Goal: Task Accomplishment & Management: Use online tool/utility

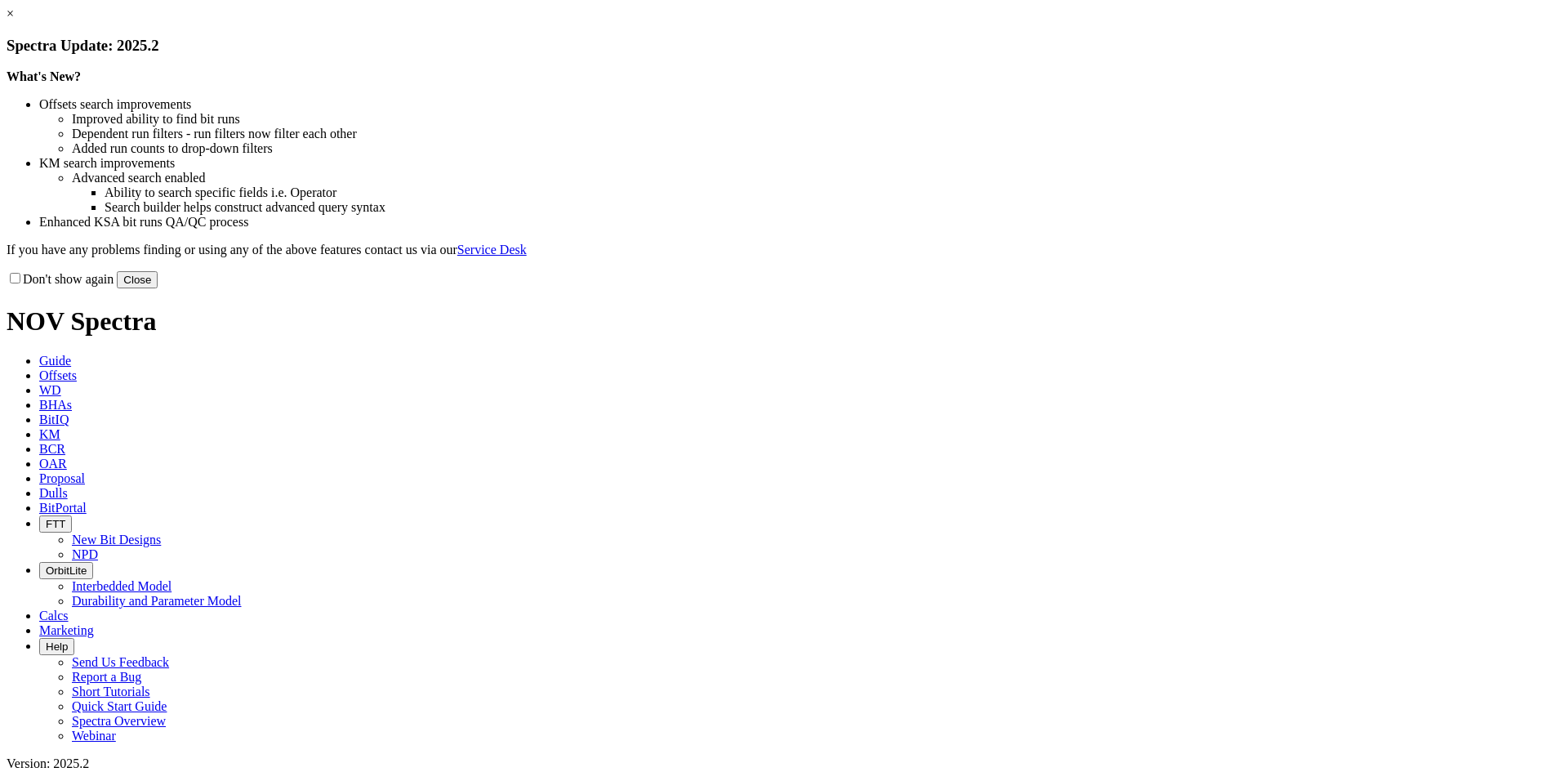
click at [14, 21] on link "×" at bounding box center [10, 13] width 7 height 14
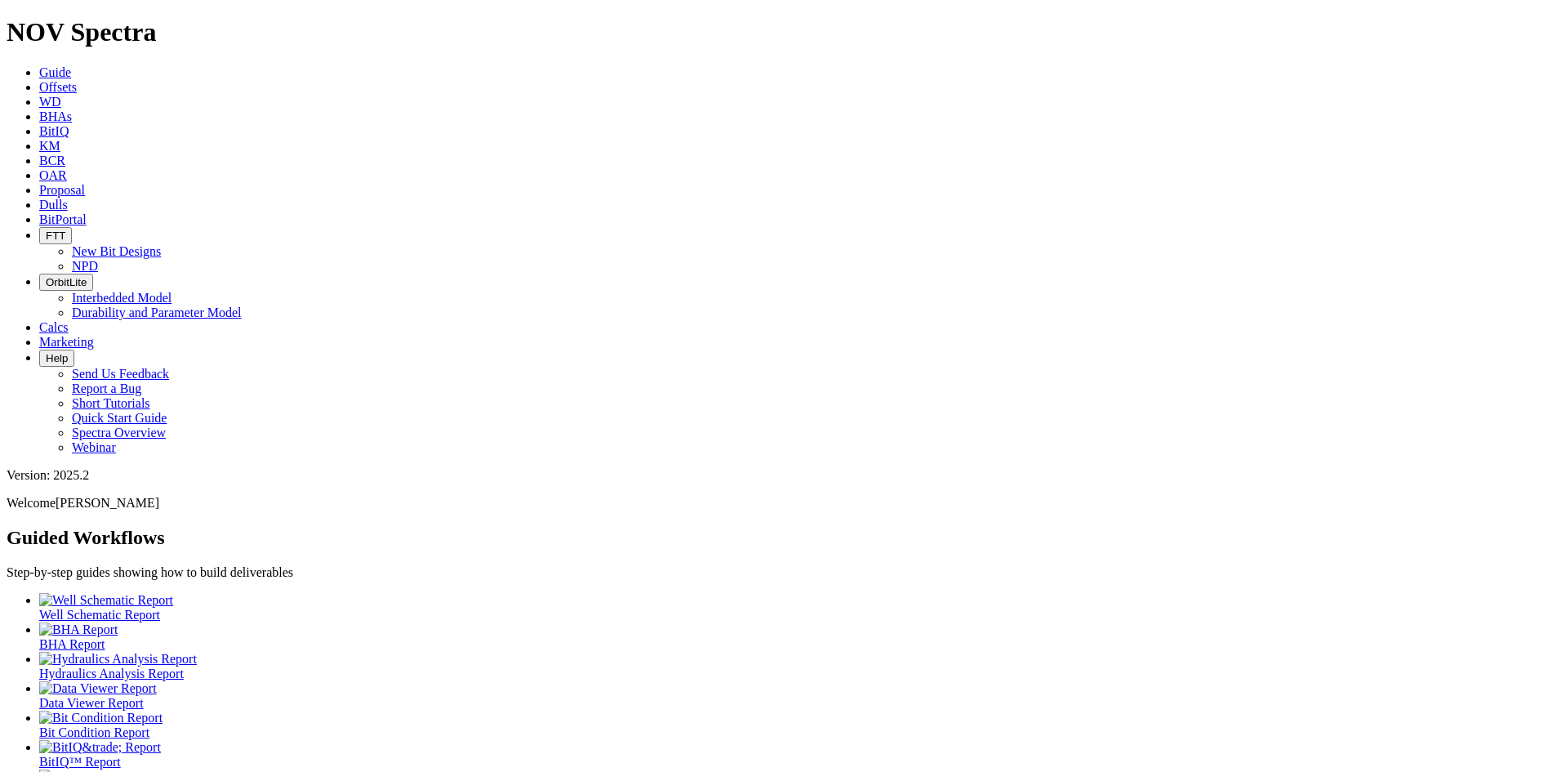
click at [77, 80] on span "Offsets" at bounding box center [57, 87] width 37 height 14
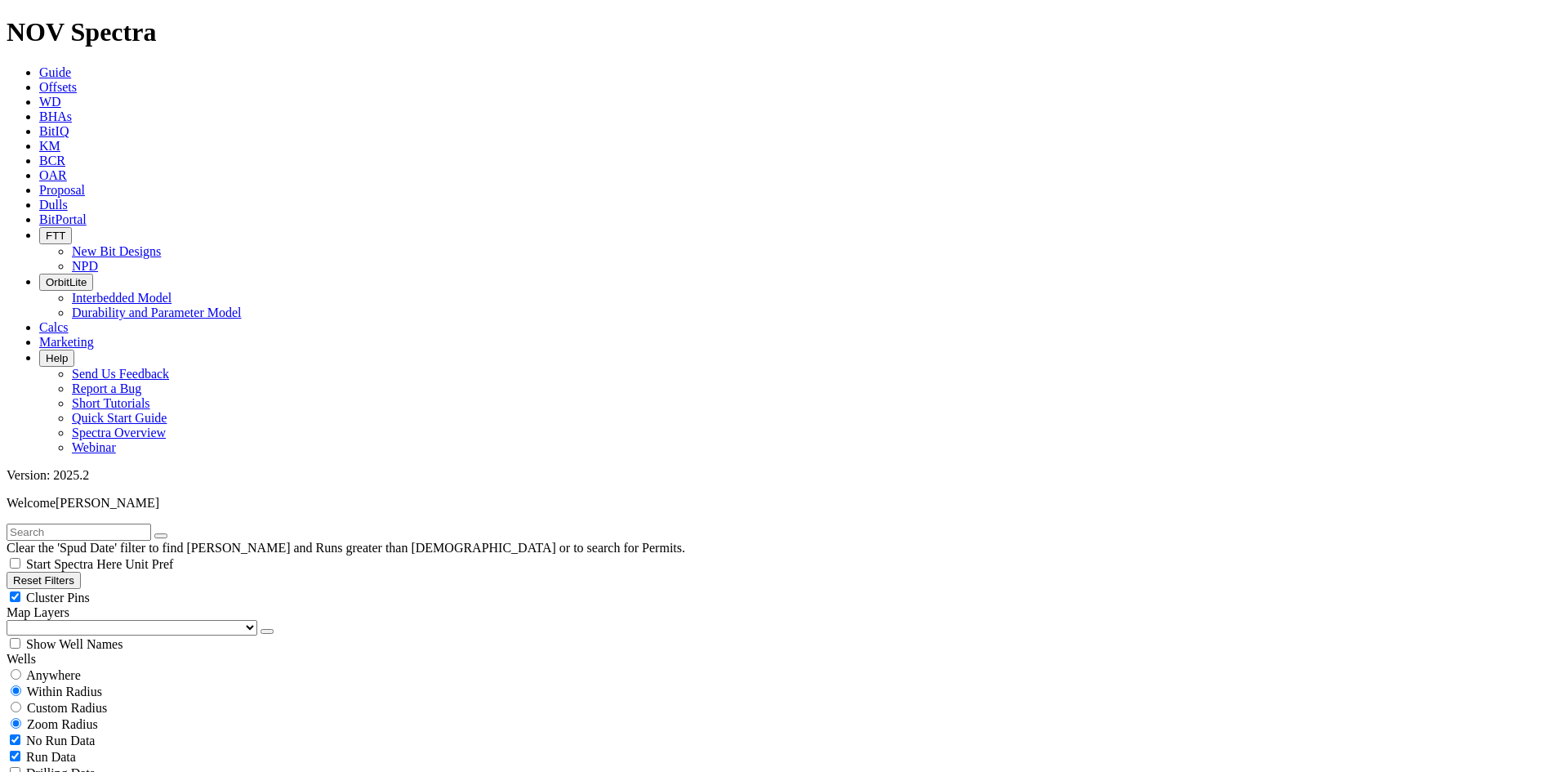
scroll to position [572, 0]
select select "12.25"
checkbox input "false"
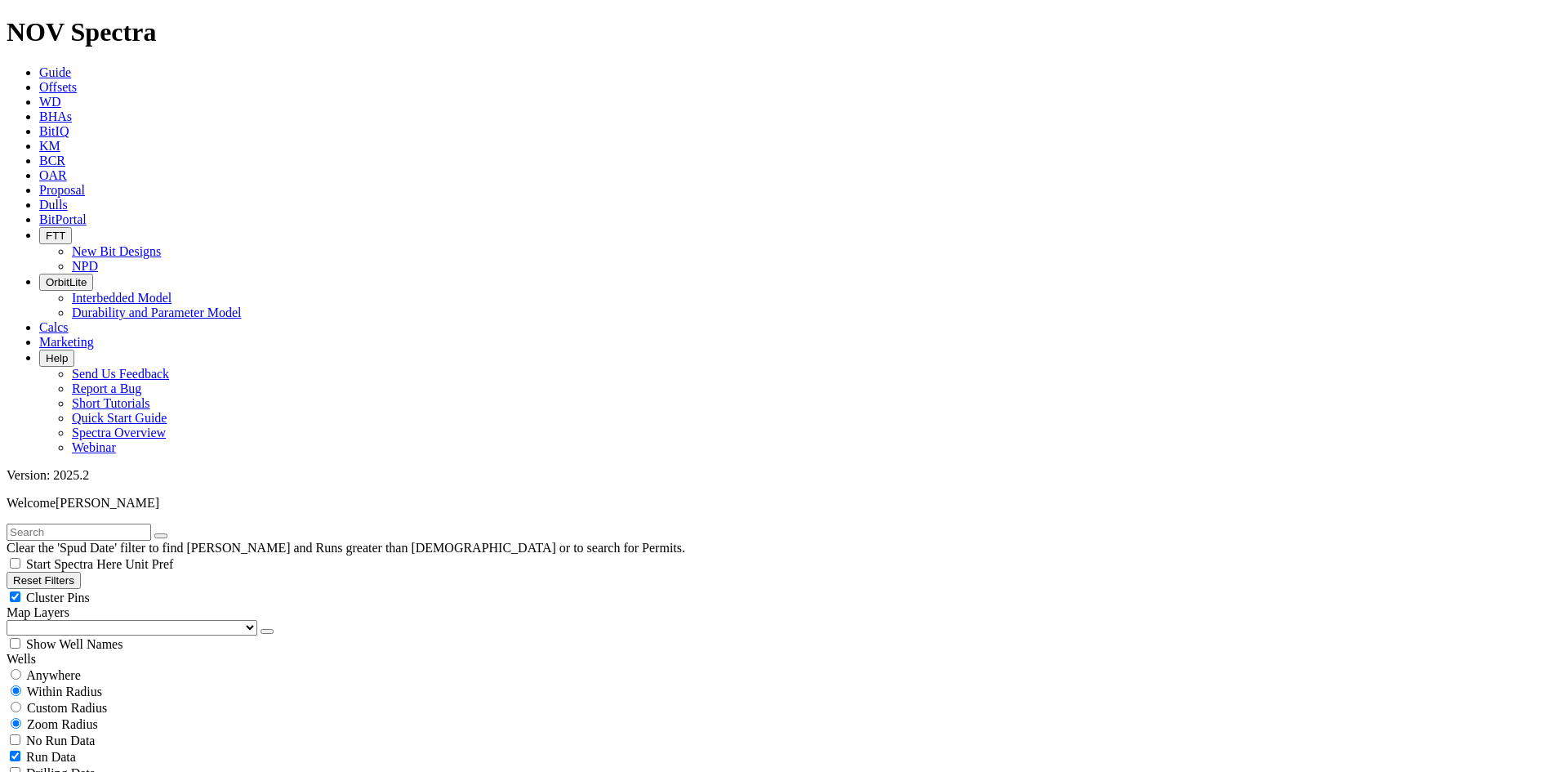
select select "? number:12.25 ?"
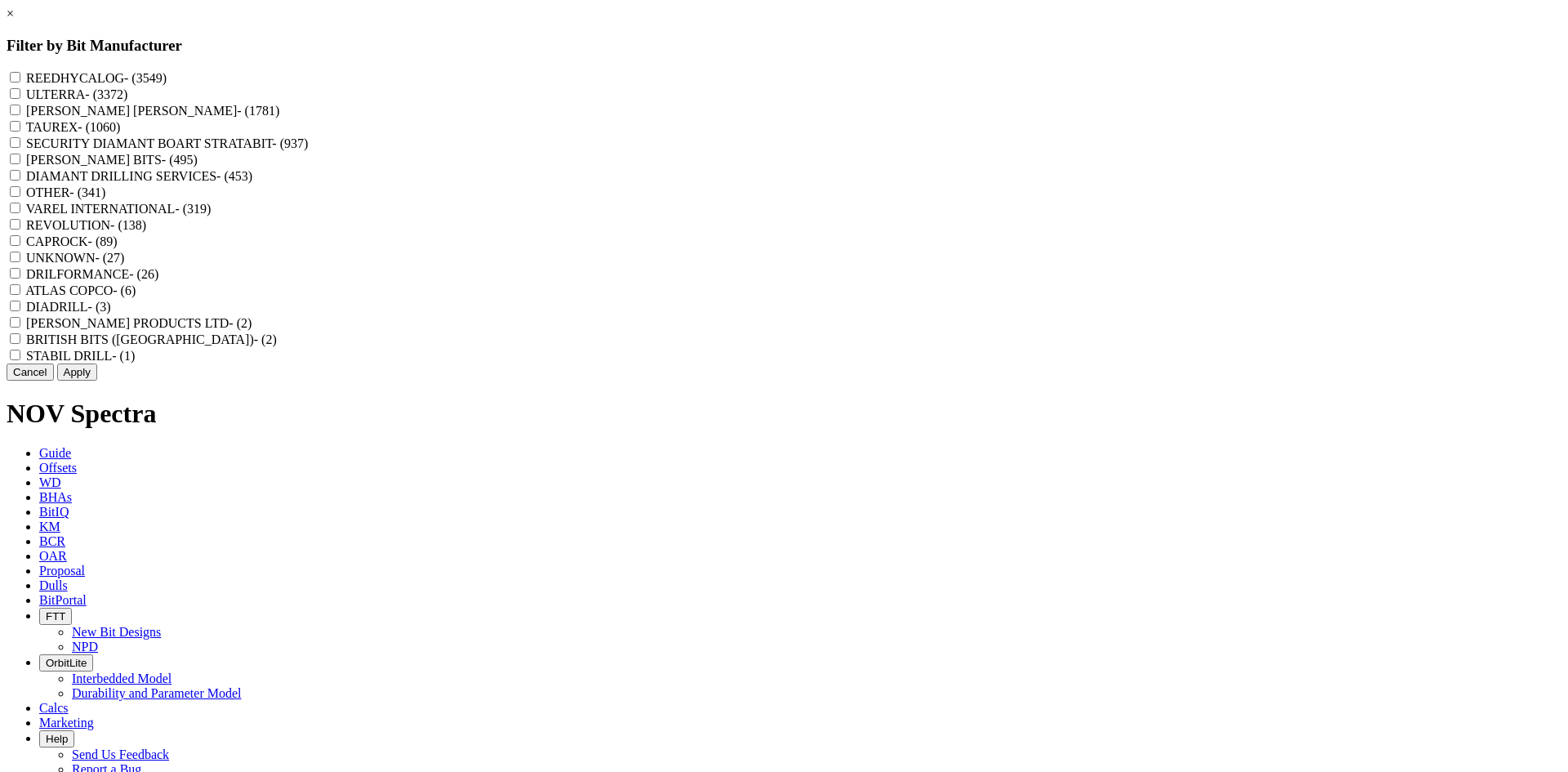
click at [167, 79] on label "REEDHYCALOG - (3549)" at bounding box center [96, 78] width 140 height 14
click at [21, 79] on input "REEDHYCALOG - (3549)" at bounding box center [15, 77] width 11 height 11
checkbox input "true"
click at [97, 381] on button "Apply" at bounding box center [77, 371] width 40 height 17
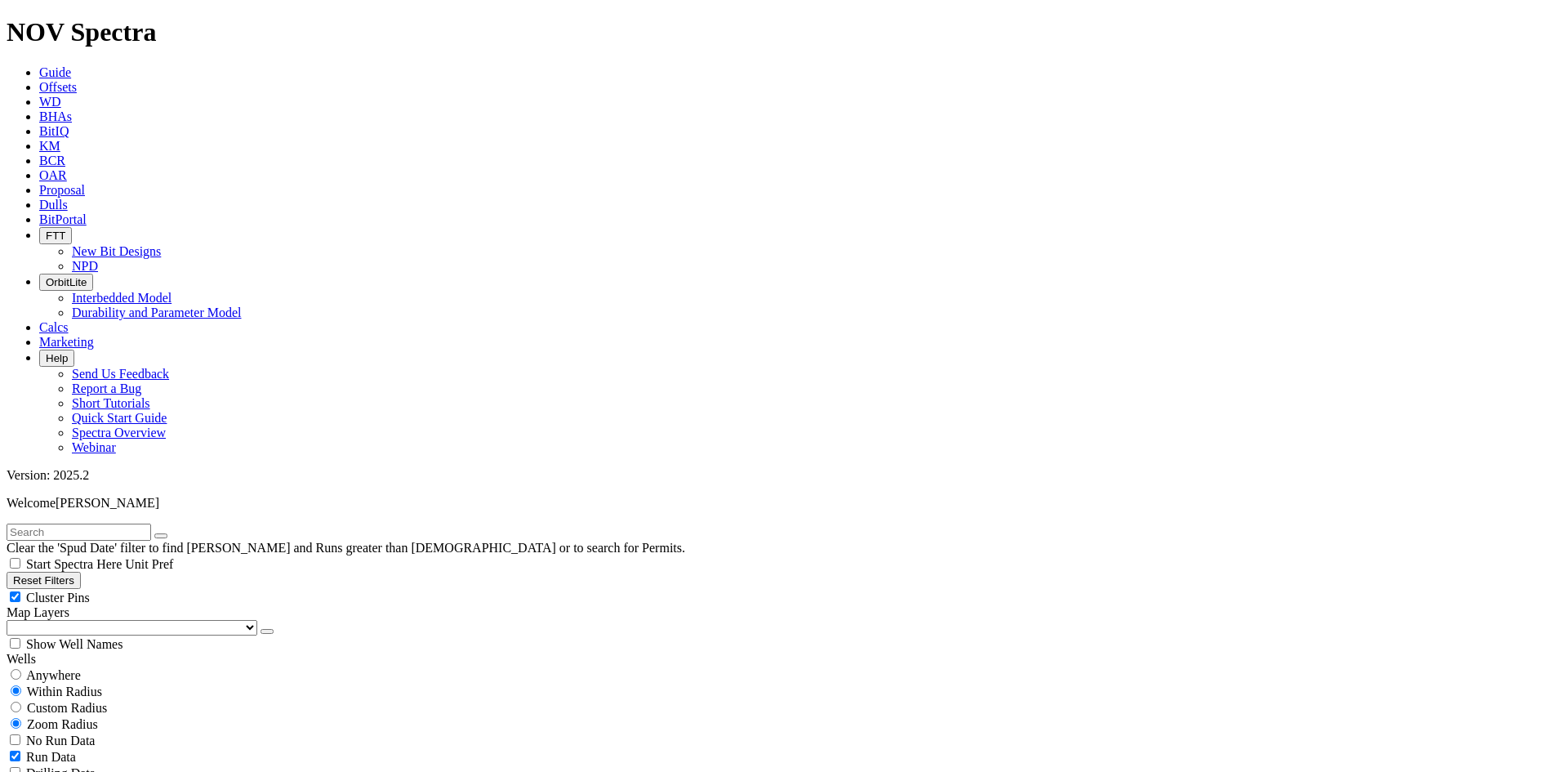
scroll to position [980, 0]
type input "5500"
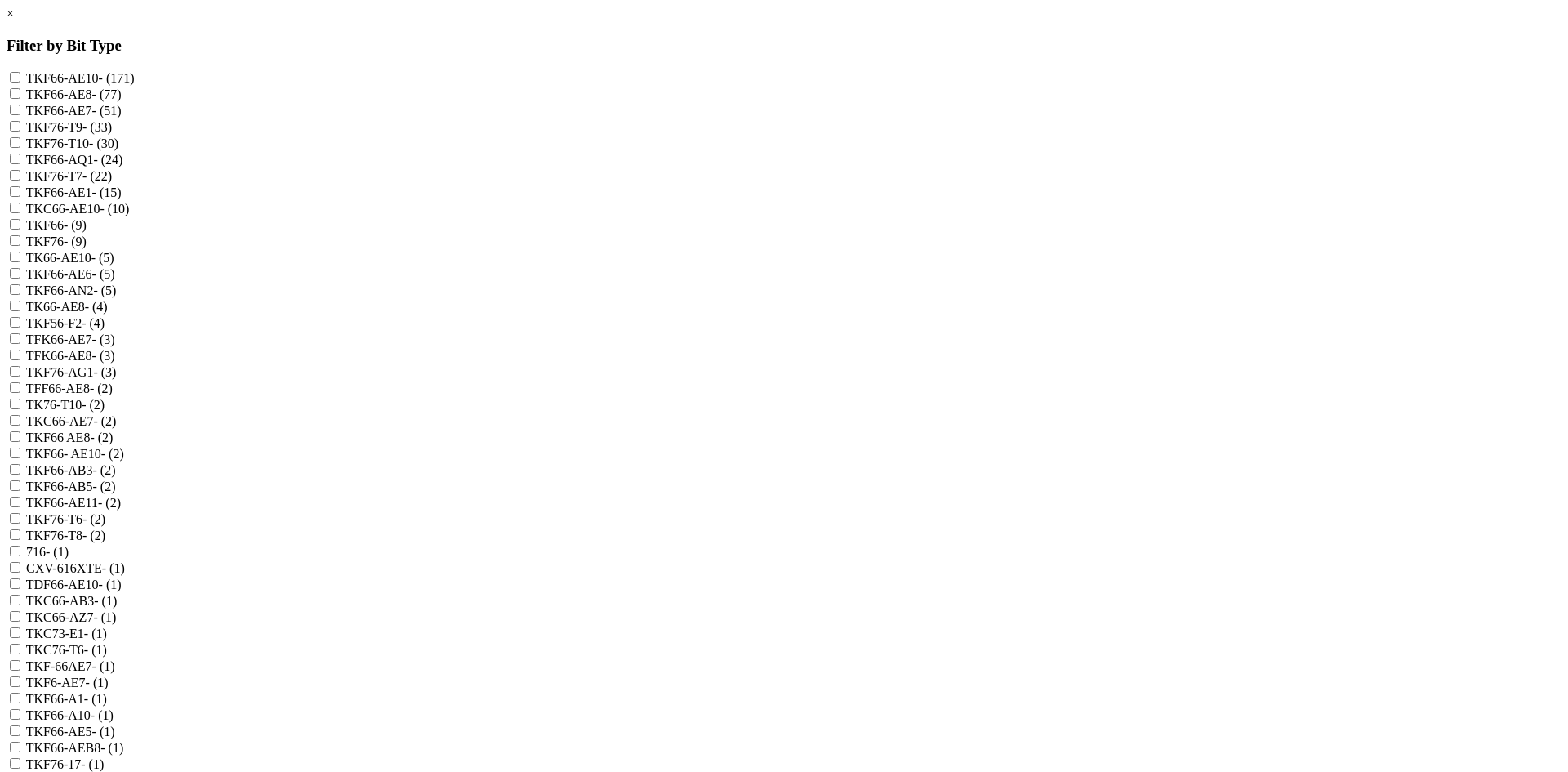
click at [135, 84] on label "TKF66-AE10 - (171)" at bounding box center [80, 78] width 109 height 14
click at [21, 82] on input "TKF66-AE10 - (171)" at bounding box center [15, 77] width 11 height 11
checkbox input "true"
click at [122, 96] on label "TKF66-AE8 - (77)" at bounding box center [74, 94] width 95 height 14
click at [21, 96] on input "TKF66-AE8 - (77)" at bounding box center [15, 93] width 11 height 11
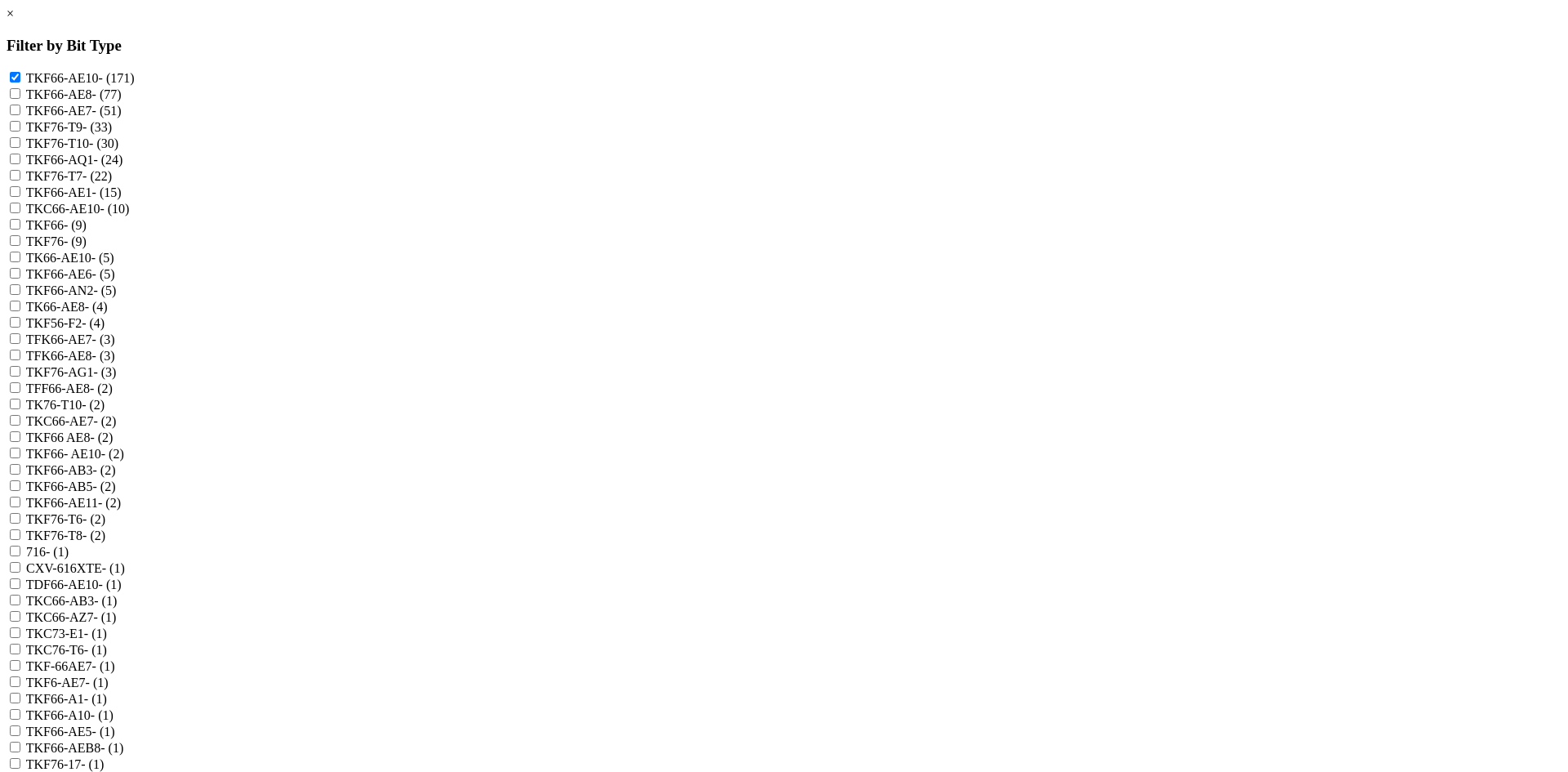
checkbox input "true"
click at [122, 118] on label "TKF66-AE7 - (51)" at bounding box center [74, 110] width 95 height 14
click at [21, 115] on input "TKF66-AE7 - (51)" at bounding box center [15, 109] width 11 height 11
checkbox input "true"
click at [122, 199] on label "TKF66-AE1 - (15)" at bounding box center [74, 192] width 95 height 14
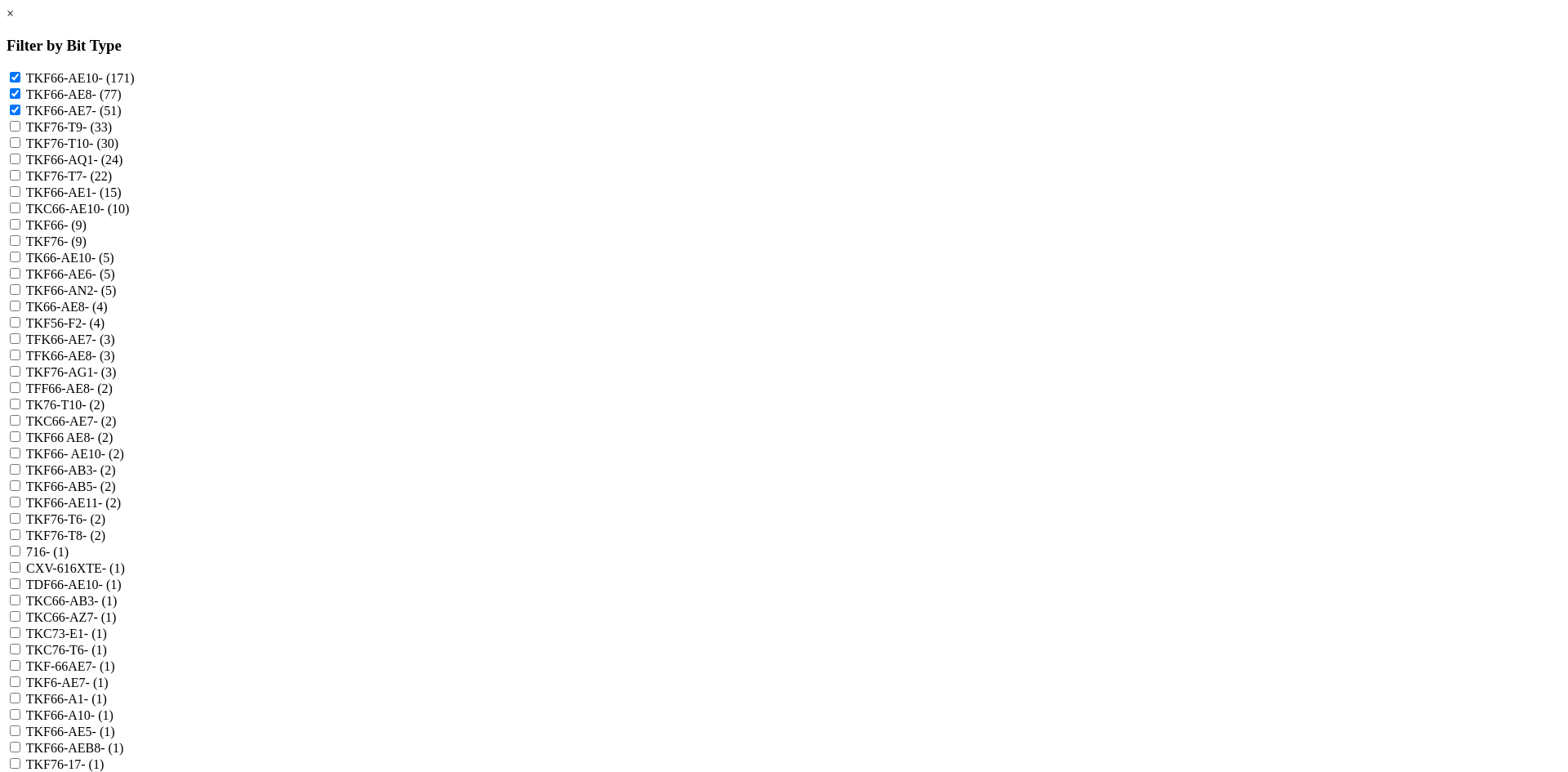
click at [21, 197] on input "TKF66-AE1 - (15)" at bounding box center [15, 192] width 11 height 11
checkbox input "true"
click at [130, 216] on label "TKC66-AE10 - (10)" at bounding box center [78, 208] width 104 height 14
click at [21, 213] on input "TKC66-AE10 - (10)" at bounding box center [15, 207] width 11 height 11
checkbox input "true"
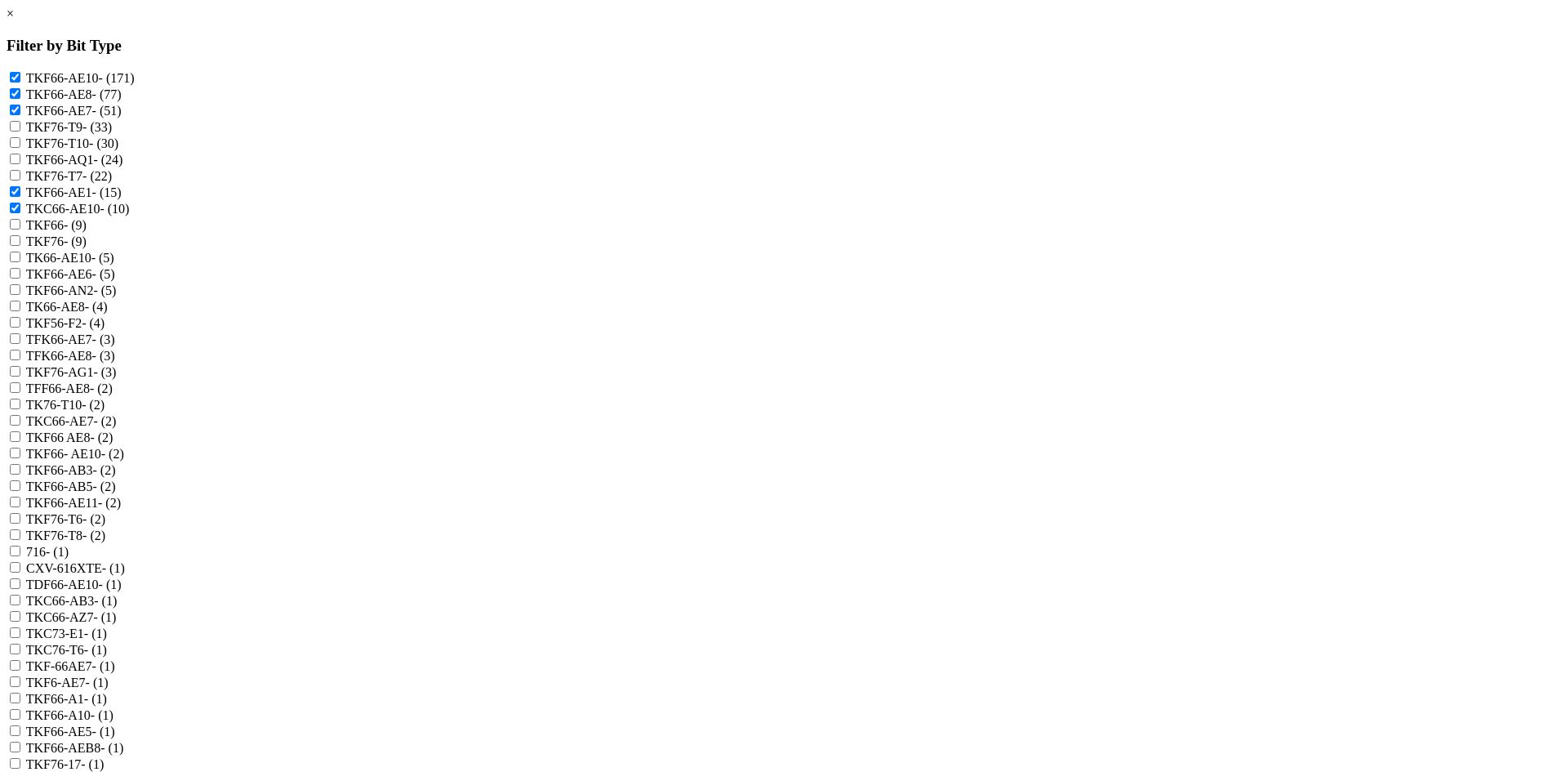
click at [114, 265] on label "TK66-AE10 - (5)" at bounding box center [70, 257] width 88 height 14
click at [21, 262] on input "TK66-AE10 - (5)" at bounding box center [15, 256] width 11 height 11
checkbox input "true"
click at [115, 281] on label "TKF66-AE6 - (5)" at bounding box center [70, 274] width 89 height 14
click at [21, 279] on input "TKF66-AE6 - (5)" at bounding box center [15, 273] width 11 height 11
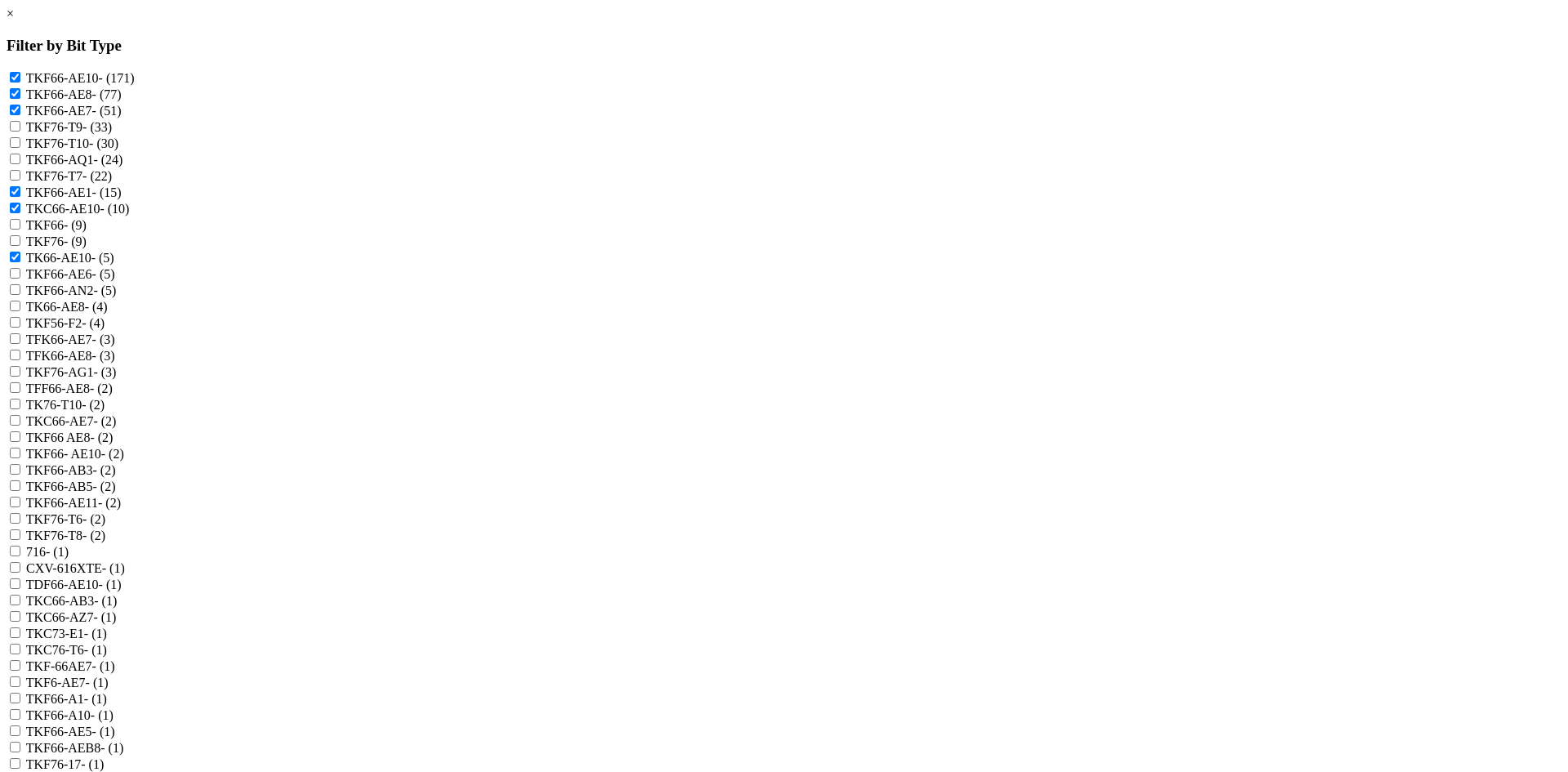
checkbox input "true"
click at [108, 313] on label "TK66-AE8 - (4)" at bounding box center [67, 307] width 82 height 14
click at [21, 311] on input "TK66-AE8 - (4)" at bounding box center [15, 306] width 11 height 11
checkbox input "true"
click at [115, 347] on label "TFK66-AE7 - (3)" at bounding box center [70, 339] width 89 height 14
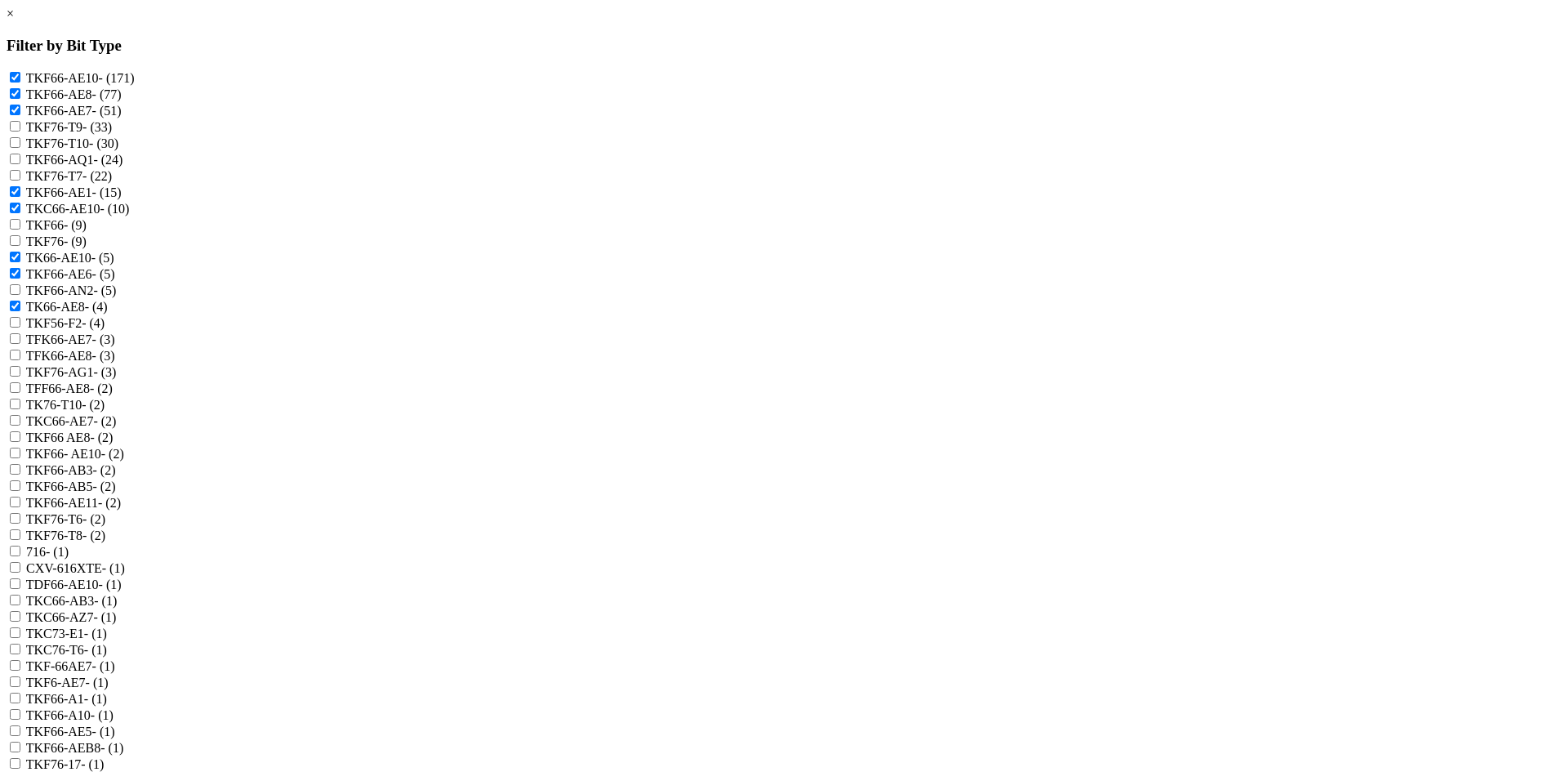
click at [21, 344] on input "TFK66-AE7 - (3)" at bounding box center [15, 338] width 11 height 11
checkbox input "true"
click at [115, 362] on label "TFK66-AE8 - (3)" at bounding box center [70, 356] width 89 height 14
click at [21, 360] on input "TFK66-AE8 - (3)" at bounding box center [15, 355] width 11 height 11
checkbox input "true"
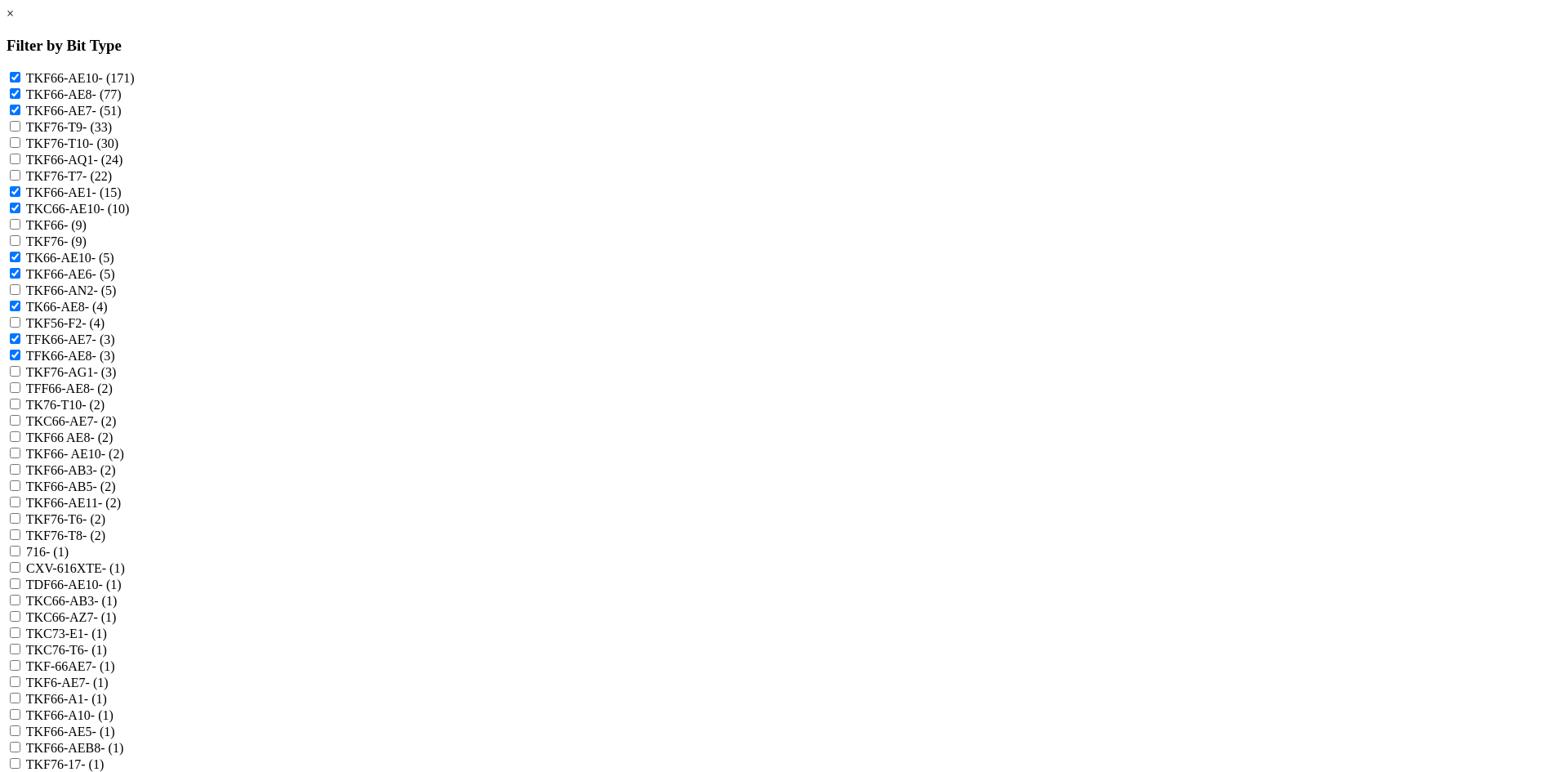
click at [113, 396] on label "TFF66-AE8 - (2)" at bounding box center [70, 388] width 86 height 14
click at [21, 393] on input "TFF66-AE8 - (2)" at bounding box center [15, 387] width 11 height 11
checkbox input "true"
click at [117, 428] on label "TKC66-AE7 - (2)" at bounding box center [71, 420] width 90 height 14
click at [21, 425] on input "TKC66-AE7 - (2)" at bounding box center [15, 420] width 11 height 11
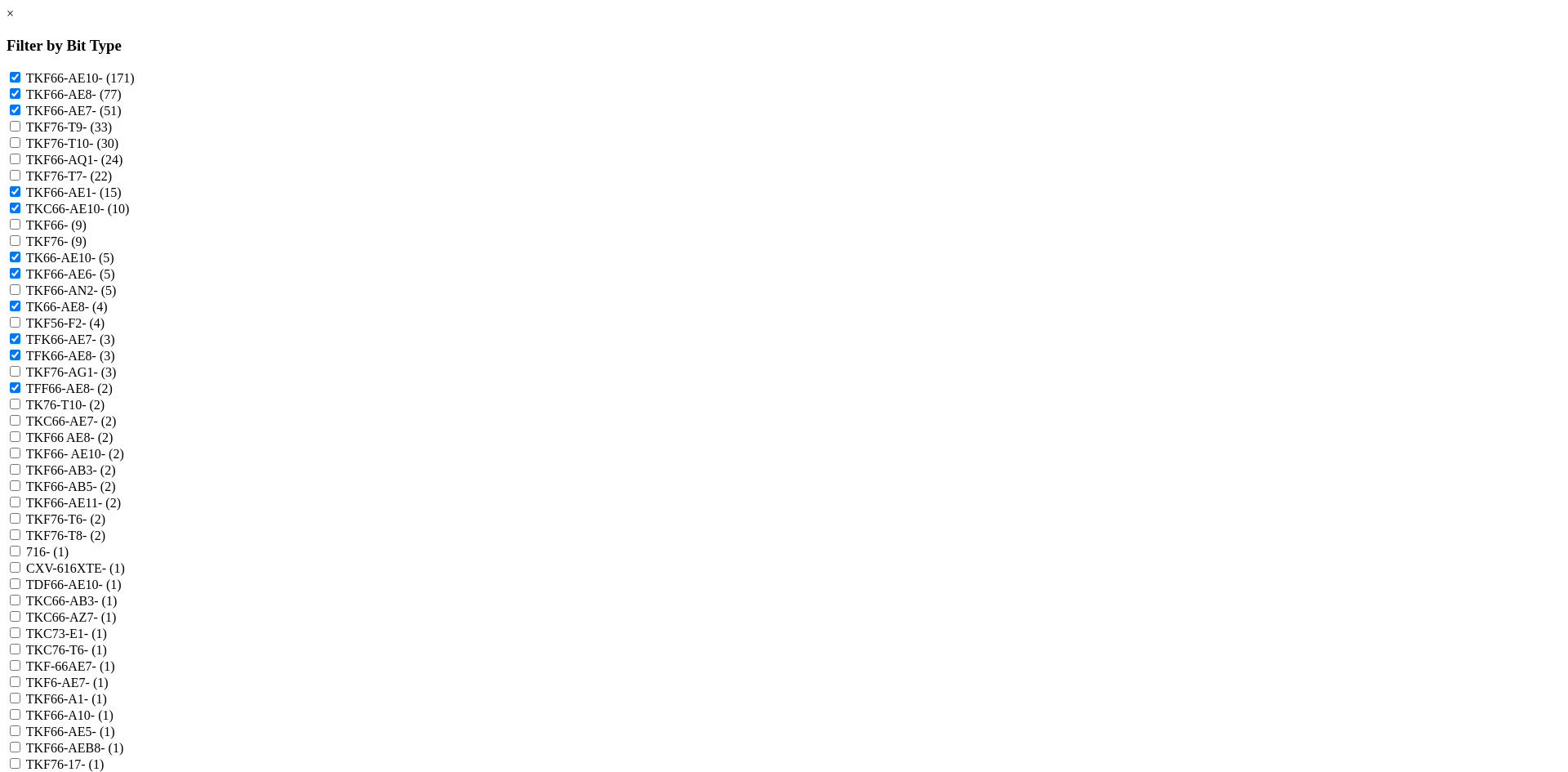
checkbox input "true"
click at [114, 444] on label "TKF66 AE8 - (2)" at bounding box center [70, 437] width 87 height 14
click at [21, 442] on AE8 "TKF66 AE8 - (2)" at bounding box center [15, 436] width 11 height 11
checkbox AE8 "true"
click at [124, 461] on label "TKF66- AE10 - (2)" at bounding box center [75, 454] width 98 height 14
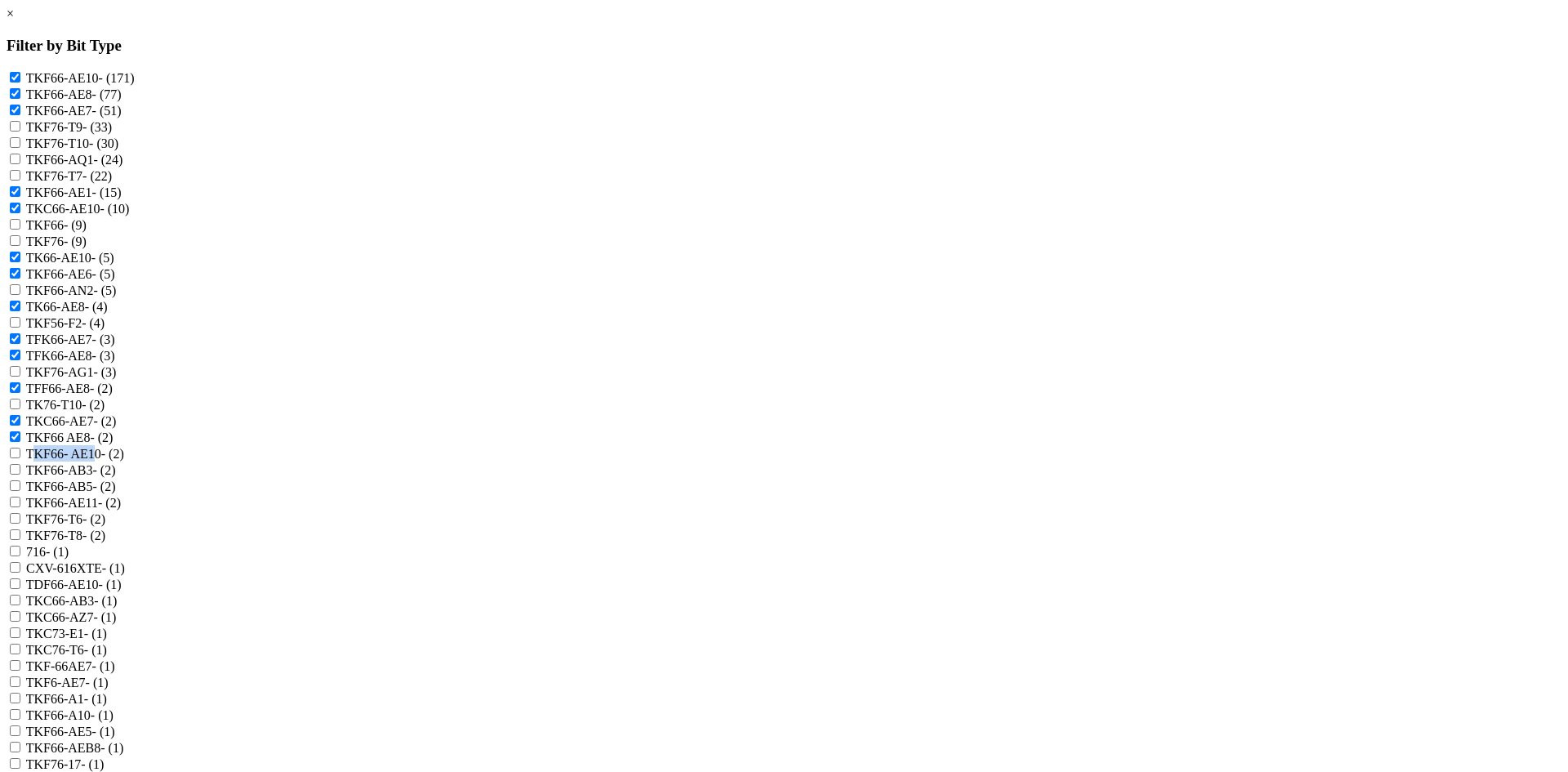
click at [124, 461] on label "TKF66- AE10 - (2)" at bounding box center [75, 454] width 98 height 14
click at [21, 459] on AE10 "TKF66- AE10 - (2)" at bounding box center [15, 453] width 11 height 11
checkbox AE10 "true"
click at [121, 510] on label "TKF66-AE11 - (2)" at bounding box center [74, 503] width 95 height 14
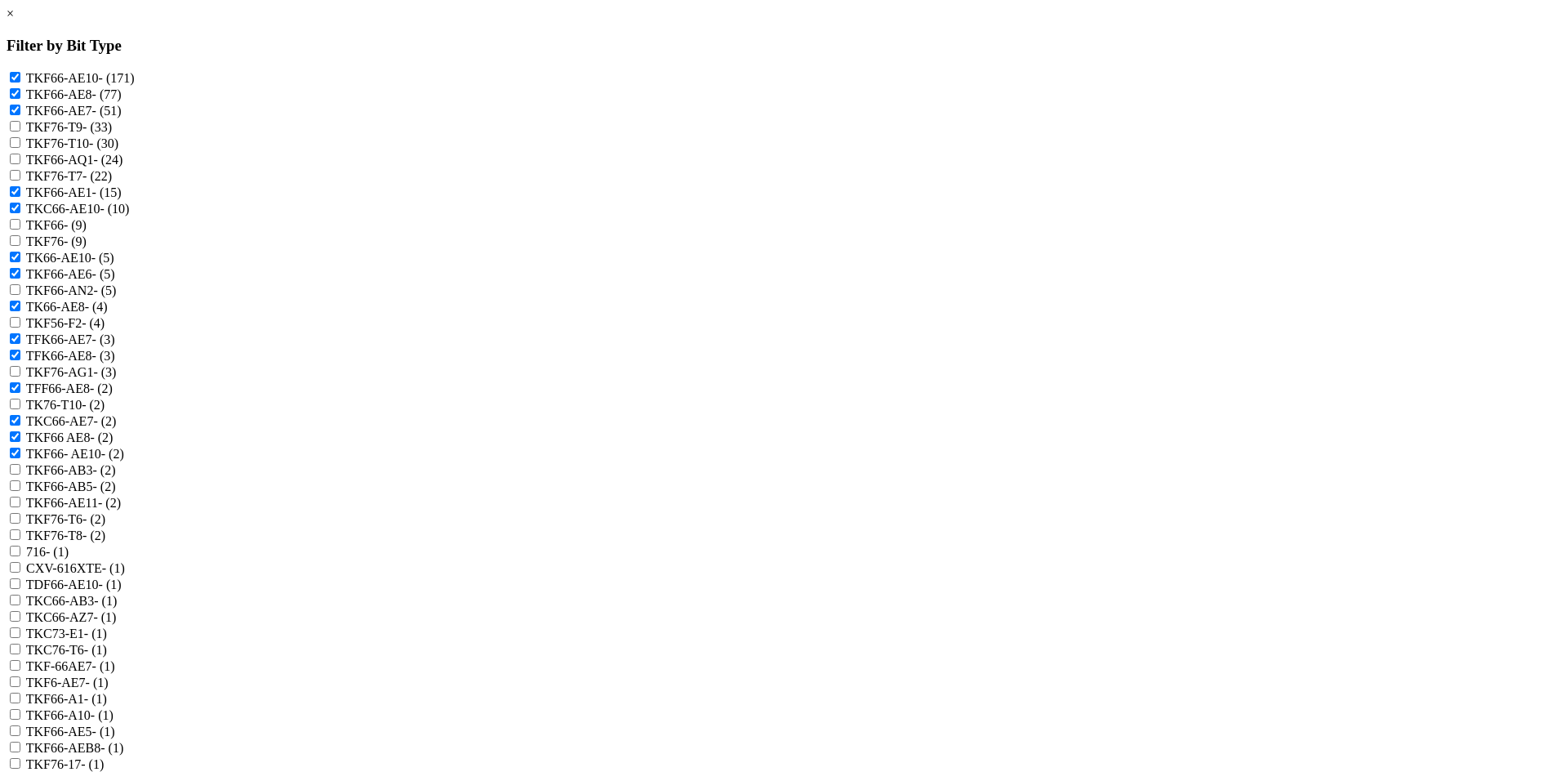
click at [21, 507] on input "TKF66-AE11 - (2)" at bounding box center [15, 502] width 11 height 11
checkbox input "true"
click at [115, 659] on label "TKF-66AE7 - (1)" at bounding box center [70, 666] width 89 height 14
click at [21, 660] on input "TKF-66AE7 - (1)" at bounding box center [15, 665] width 11 height 11
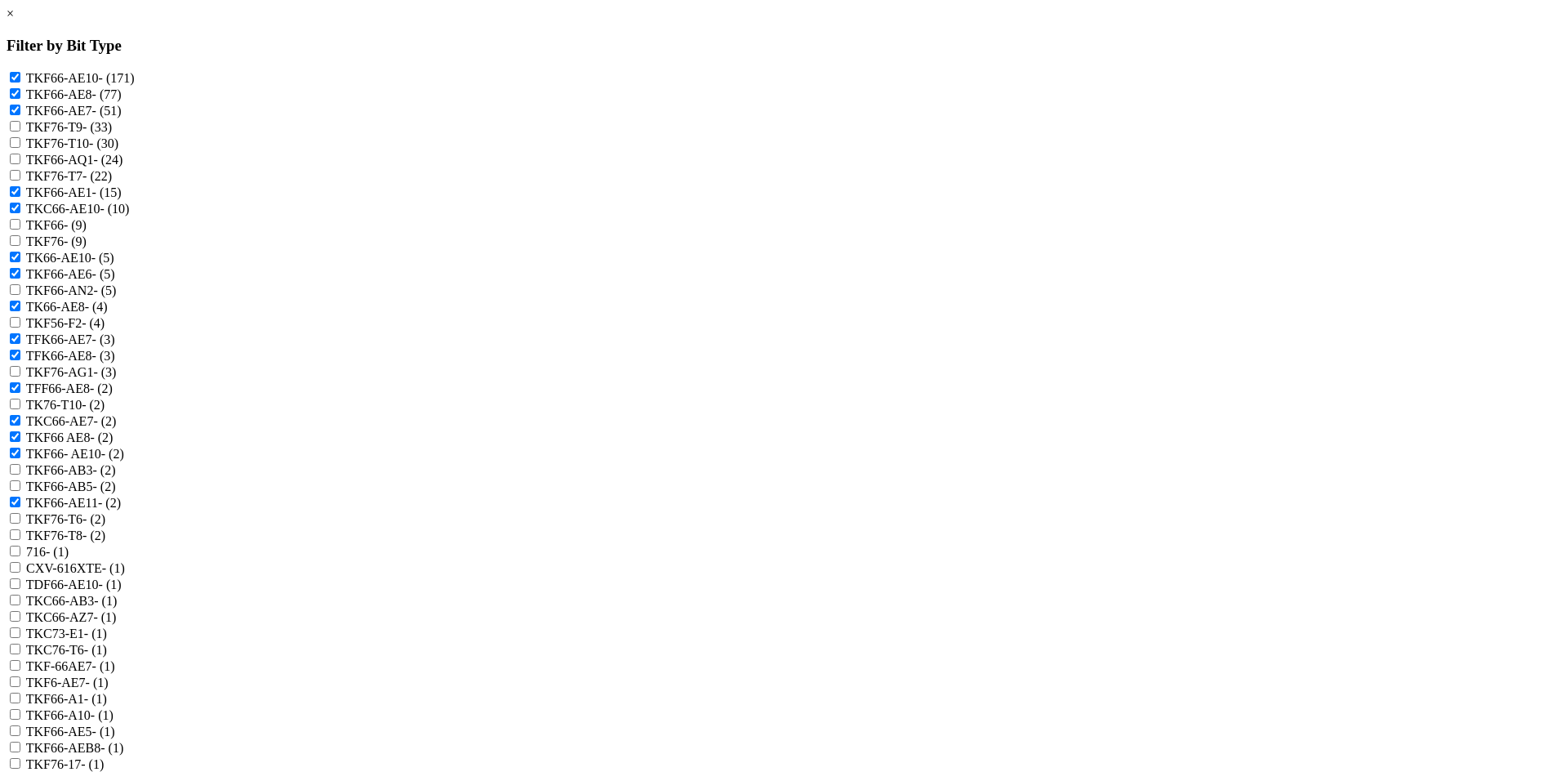
checkbox input "true"
click at [109, 676] on label "TKF6-AE7 - (1)" at bounding box center [67, 682] width 82 height 14
click at [21, 677] on input "TKF6-AE7 - (1)" at bounding box center [15, 682] width 11 height 11
checkbox input "true"
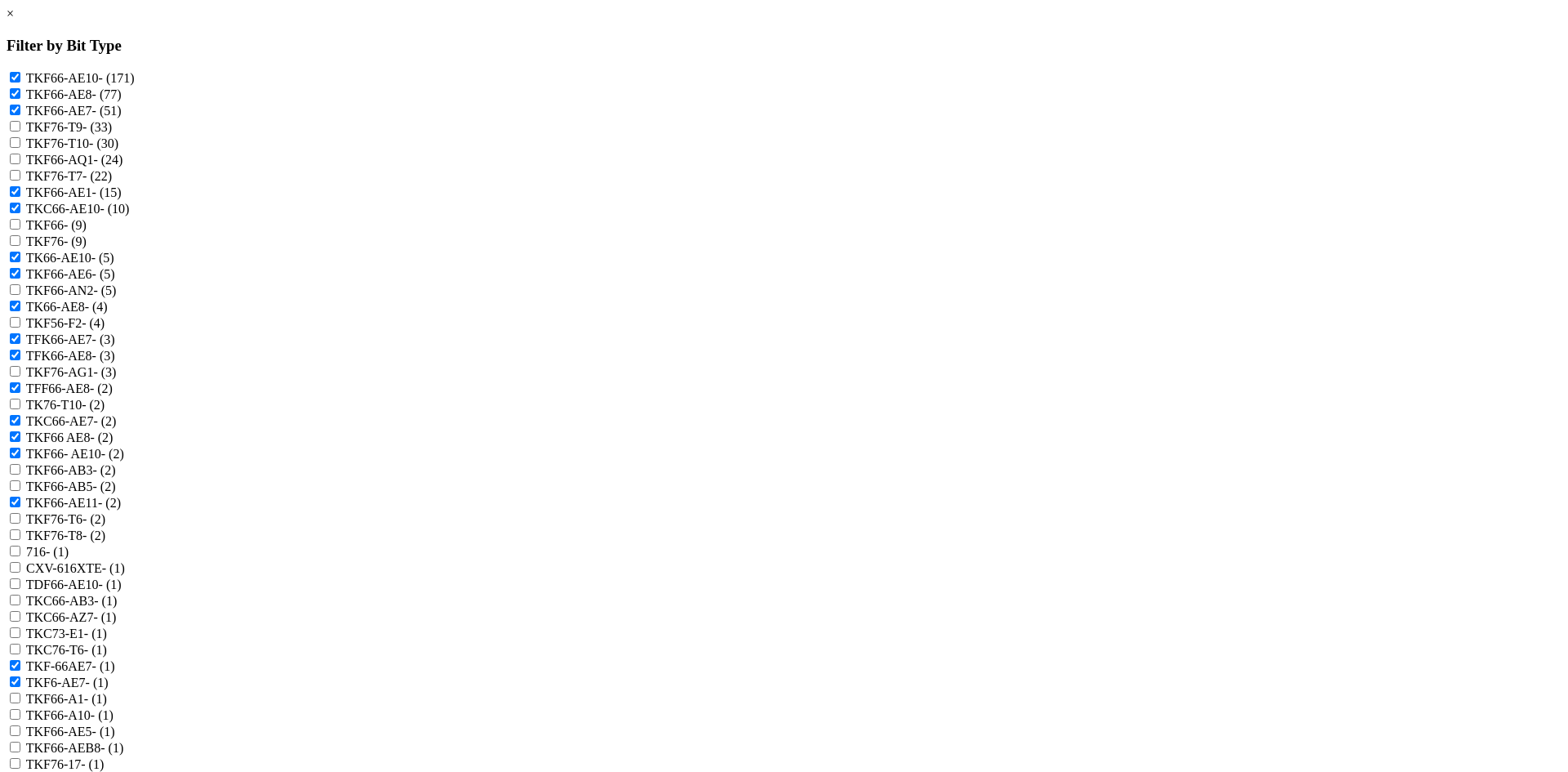
click at [114, 708] on label "TKF66-A10 - (1)" at bounding box center [70, 715] width 87 height 14
click at [21, 709] on input "TKF66-A10 - (1)" at bounding box center [15, 714] width 11 height 11
checkbox input "true"
click at [115, 725] on label "TKF66-AE5 - (1)" at bounding box center [70, 731] width 89 height 14
click at [21, 726] on input "TKF66-AE5 - (1)" at bounding box center [15, 731] width 11 height 11
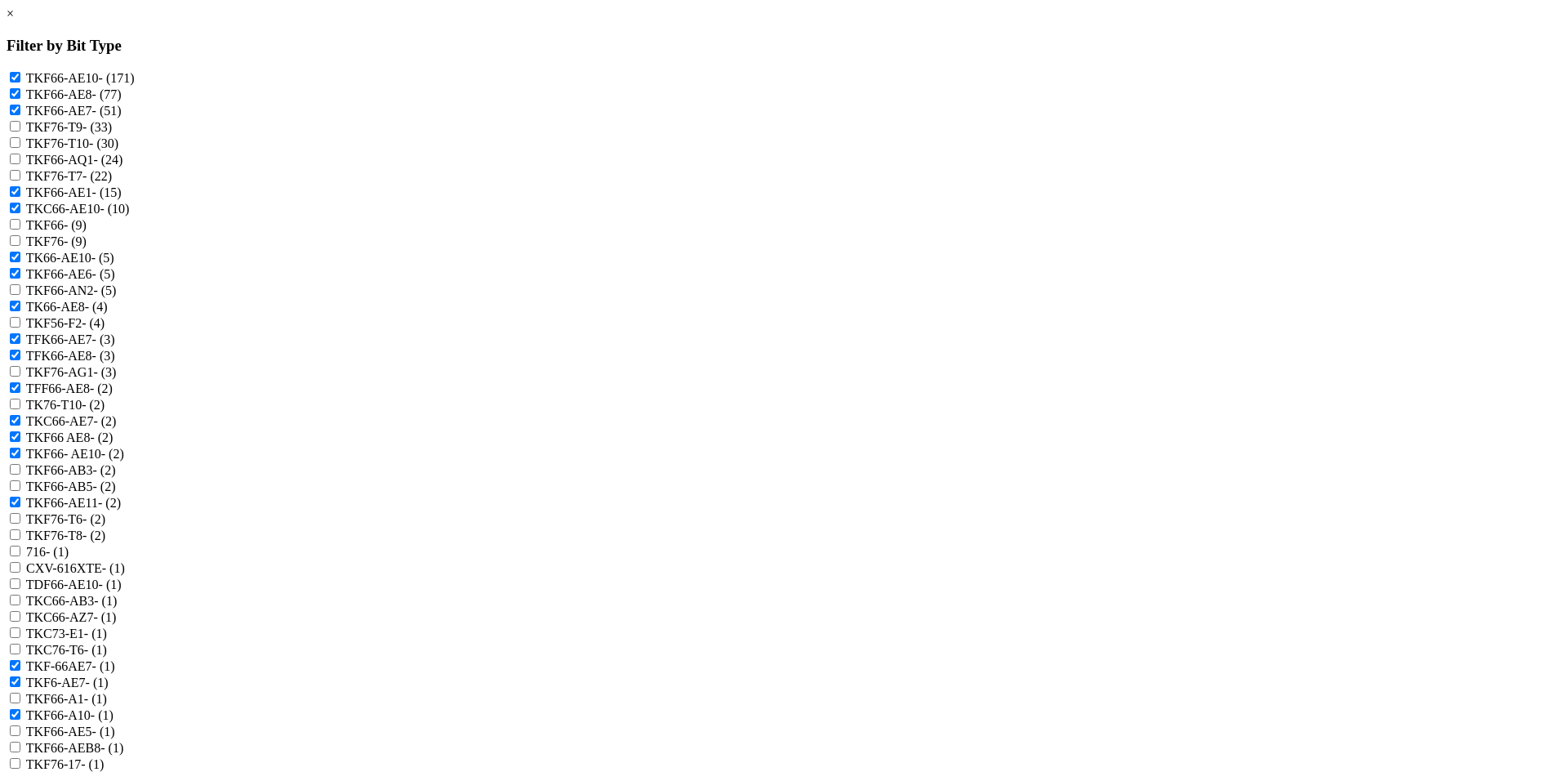
checkbox input "true"
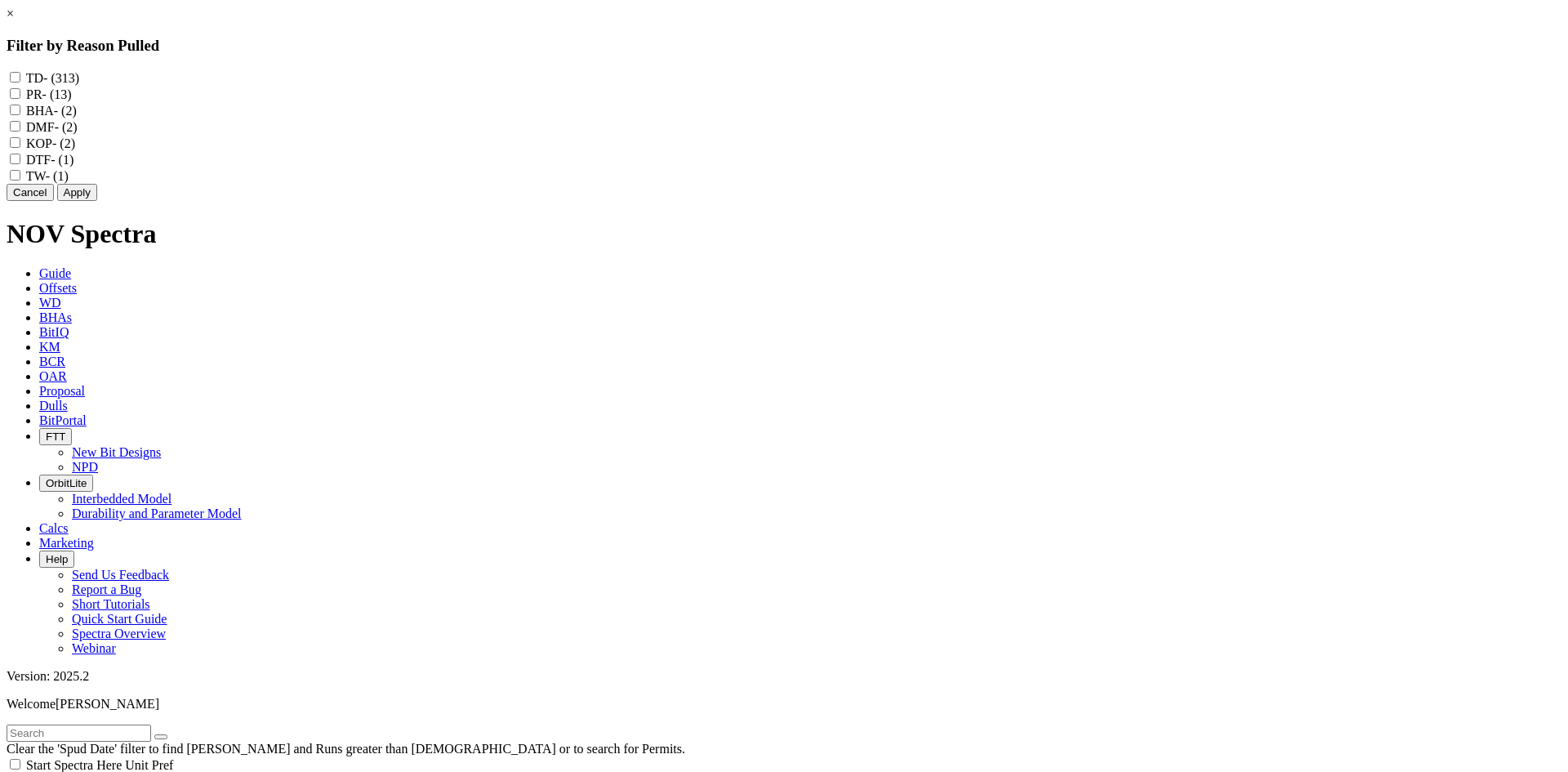
click at [80, 76] on label "TD - (313)" at bounding box center [53, 78] width 53 height 14
click at [21, 76] on input "TD - (313)" at bounding box center [15, 77] width 11 height 11
checkbox input "true"
click at [77, 118] on label "BHA - (2)" at bounding box center [51, 110] width 51 height 14
click at [21, 115] on input "BHA - (2)" at bounding box center [15, 109] width 11 height 11
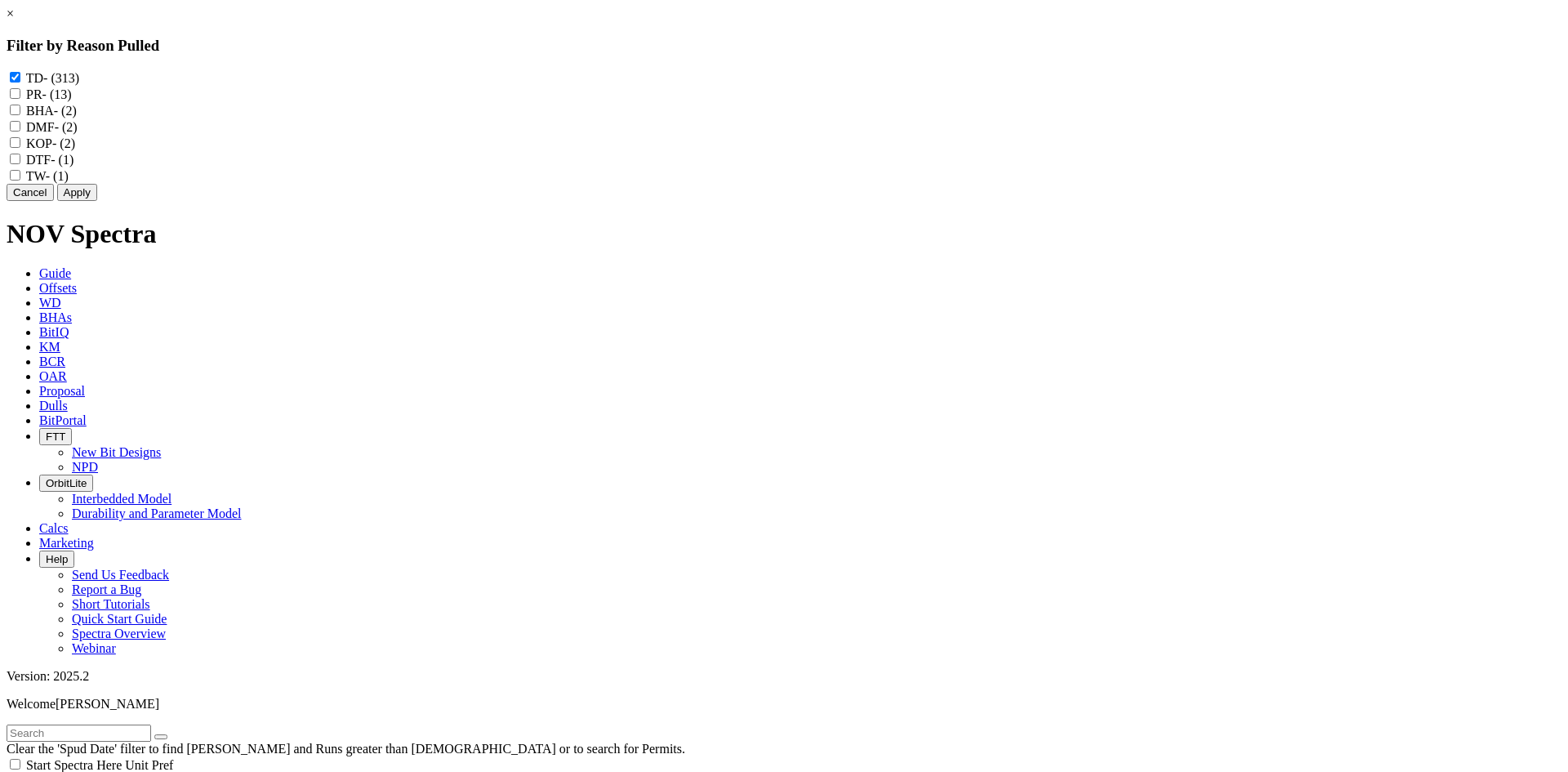
checkbox input "true"
click at [78, 134] on label "DMF - (2)" at bounding box center [52, 127] width 51 height 14
click at [21, 132] on input "DMF - (2)" at bounding box center [15, 126] width 11 height 11
checkbox input "true"
click at [74, 167] on label "DTF - (1)" at bounding box center [50, 159] width 47 height 14
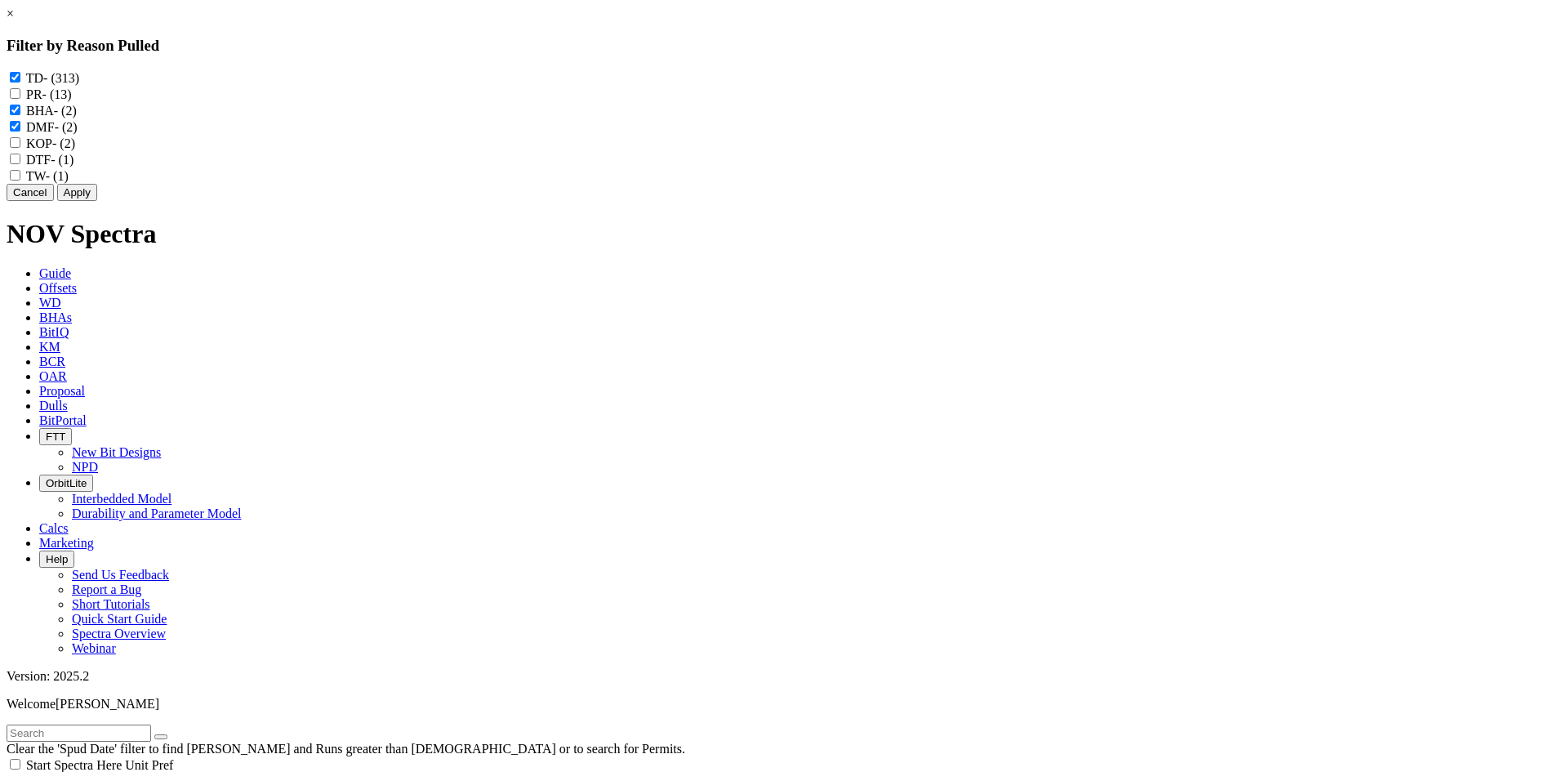
click at [21, 164] on input "DTF - (1)" at bounding box center [15, 158] width 11 height 11
checkbox input "true"
click at [97, 201] on button "Apply" at bounding box center [77, 192] width 40 height 17
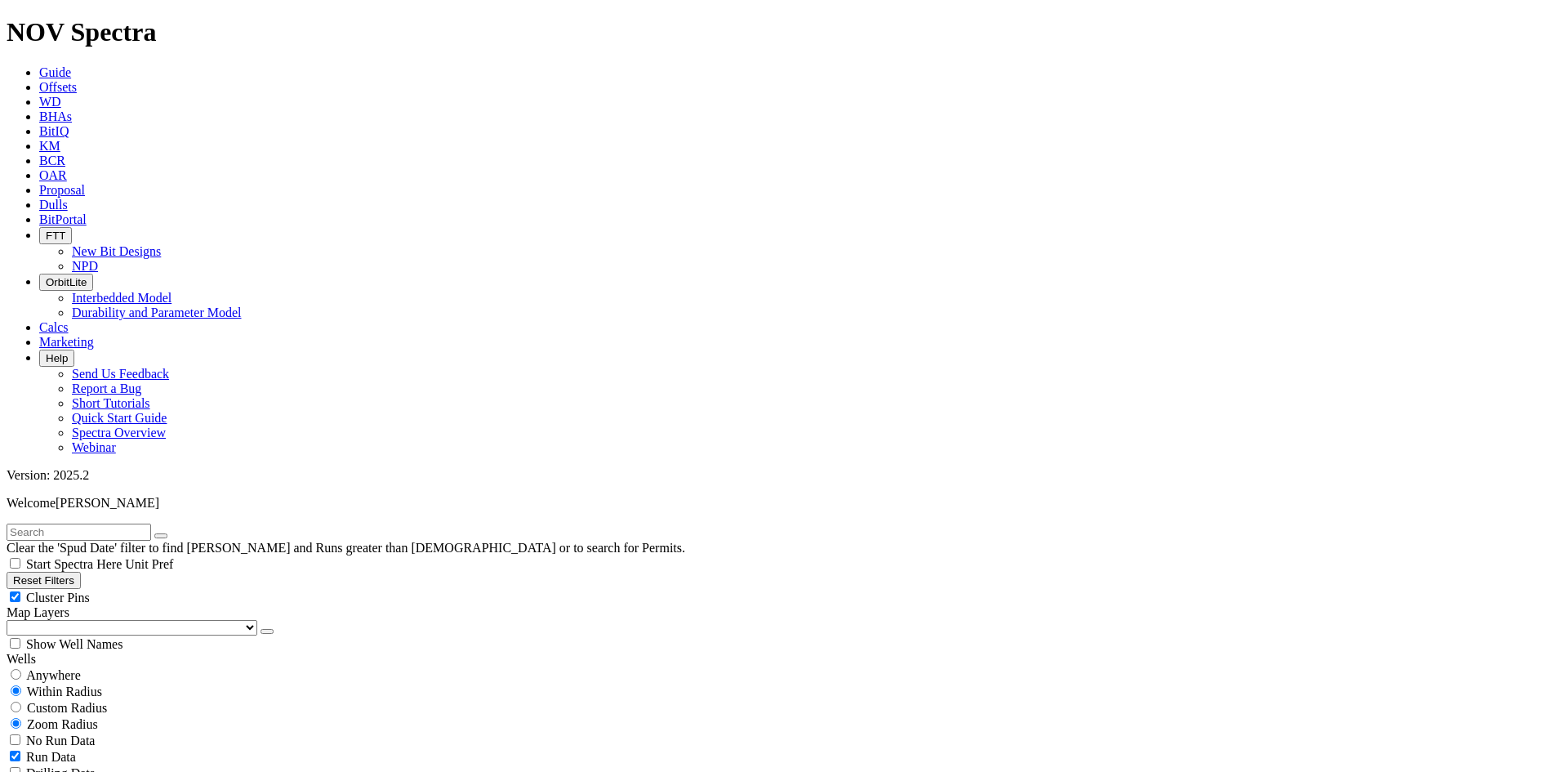
scroll to position [1226, 0]
type input "200"
click at [250, 589] on div "Cluster Pins" at bounding box center [784, 597] width 1556 height 17
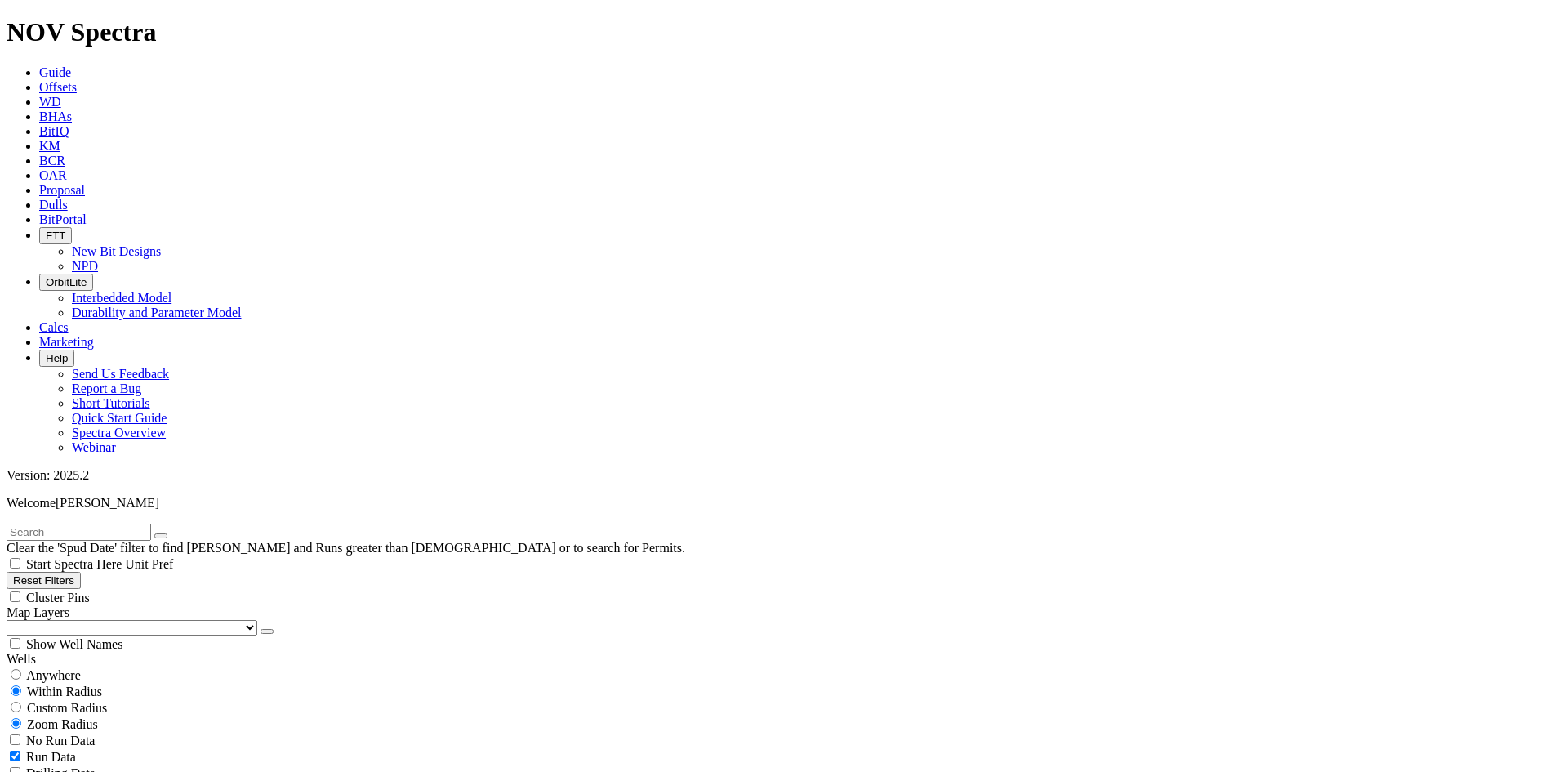
checkbox input "false"
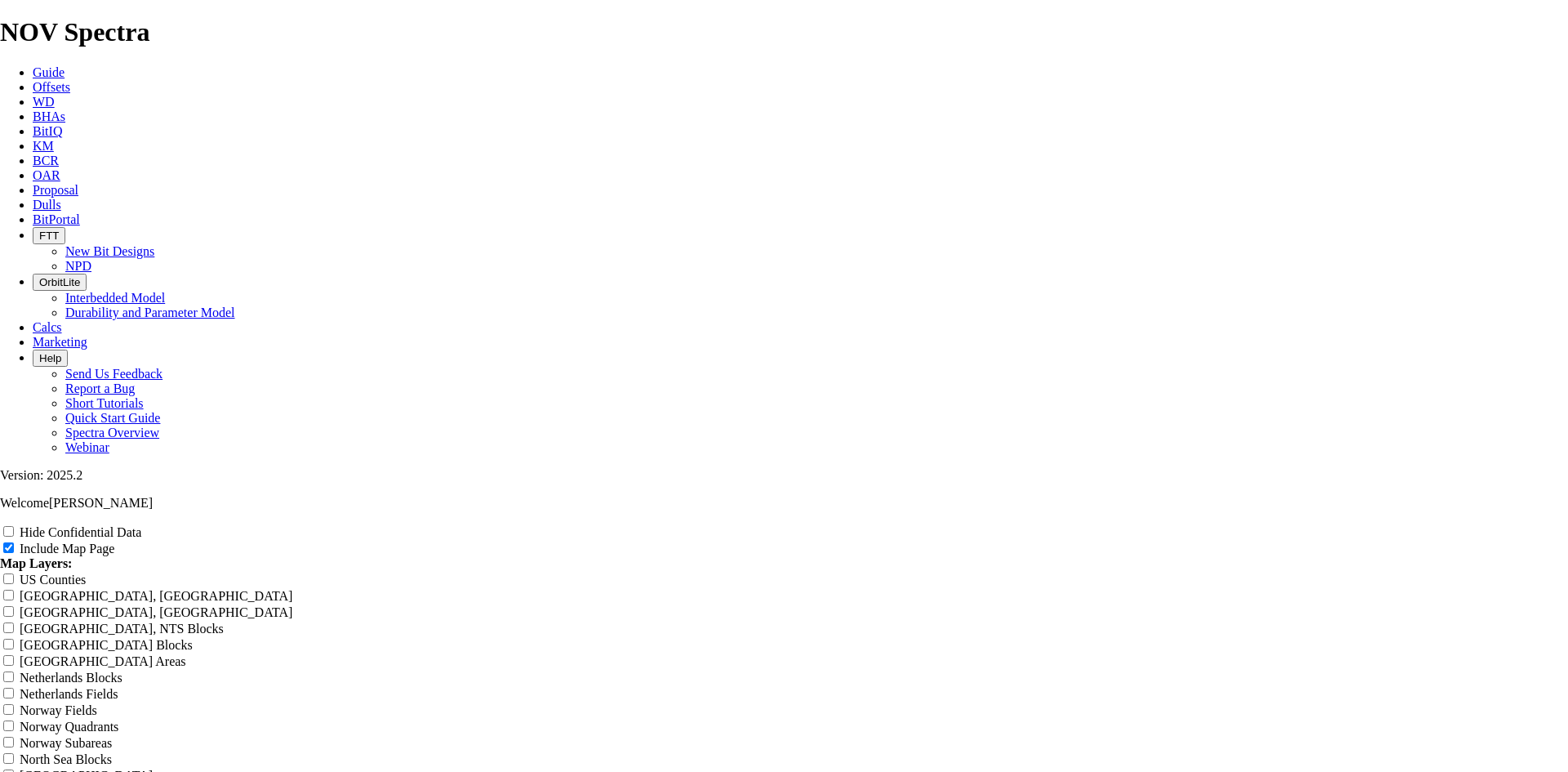
click at [141, 525] on label "Hide Confidential Data" at bounding box center [80, 532] width 122 height 14
click at [14, 526] on input "Hide Confidential Data" at bounding box center [8, 531] width 11 height 11
checkbox input "true"
drag, startPoint x: 888, startPoint y: 114, endPoint x: 575, endPoint y: 141, distance: 314.2
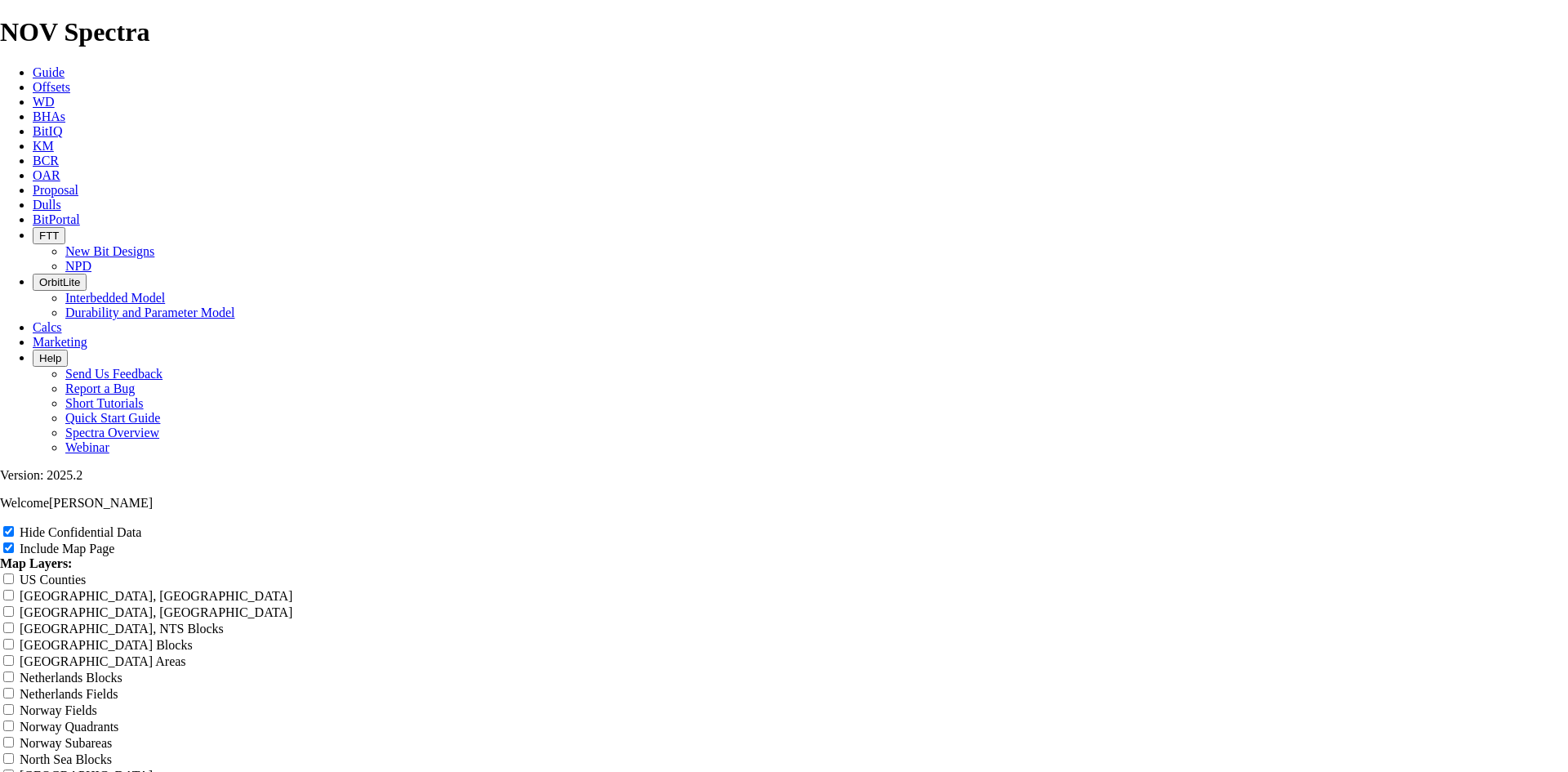
type input "1"
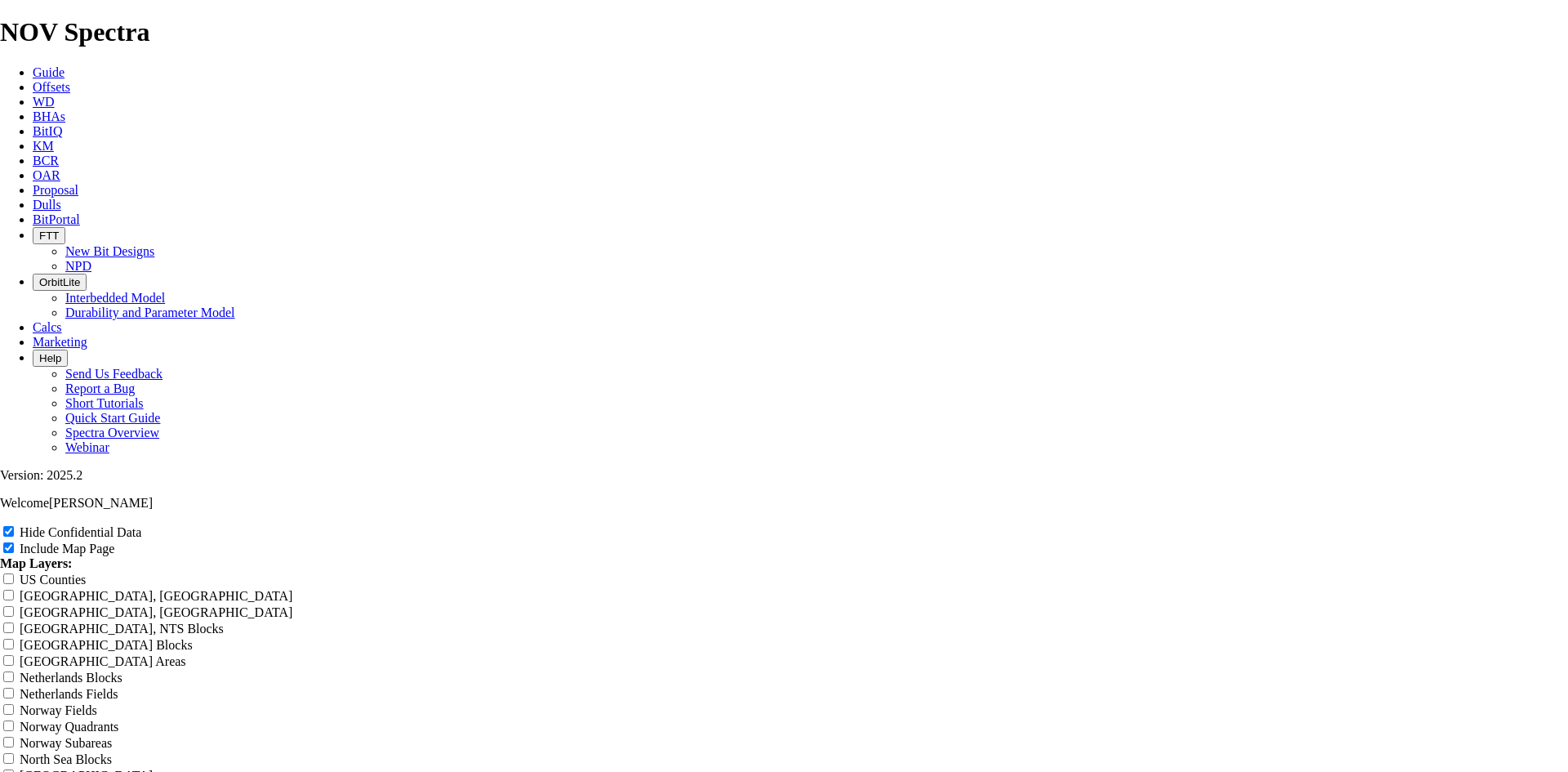
type input "1"
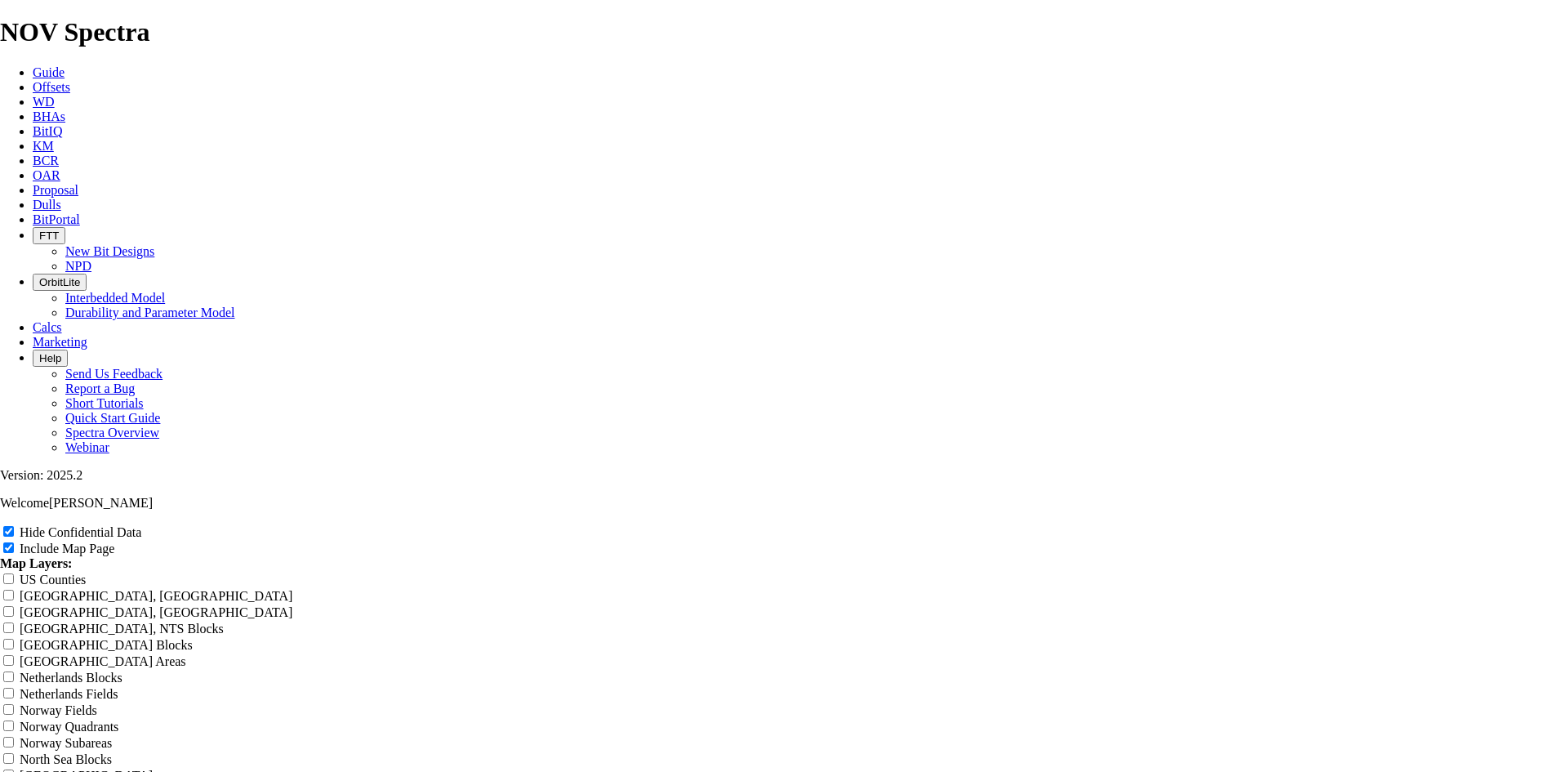
type input "1"
type input "1."
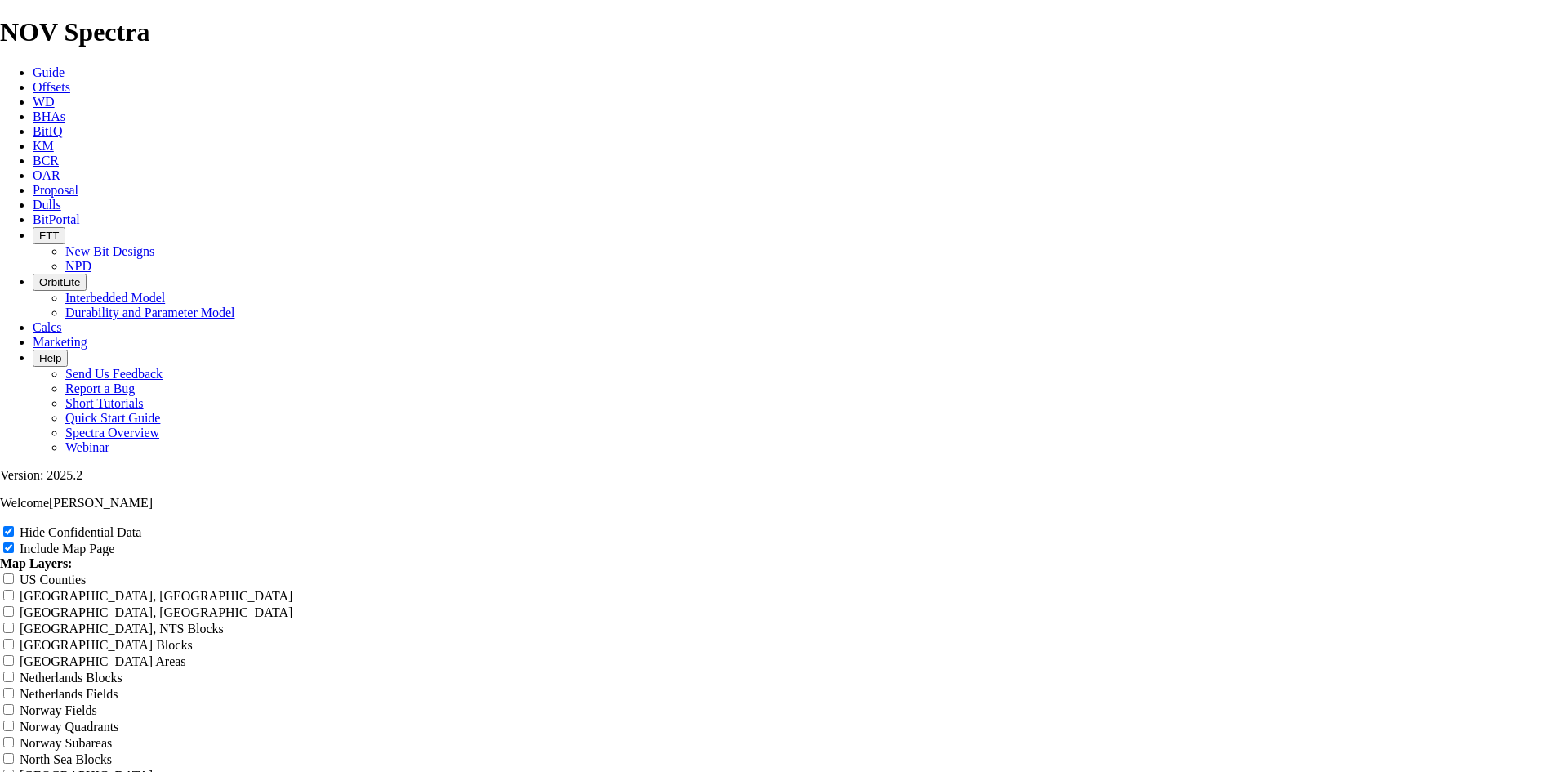
type input "1."
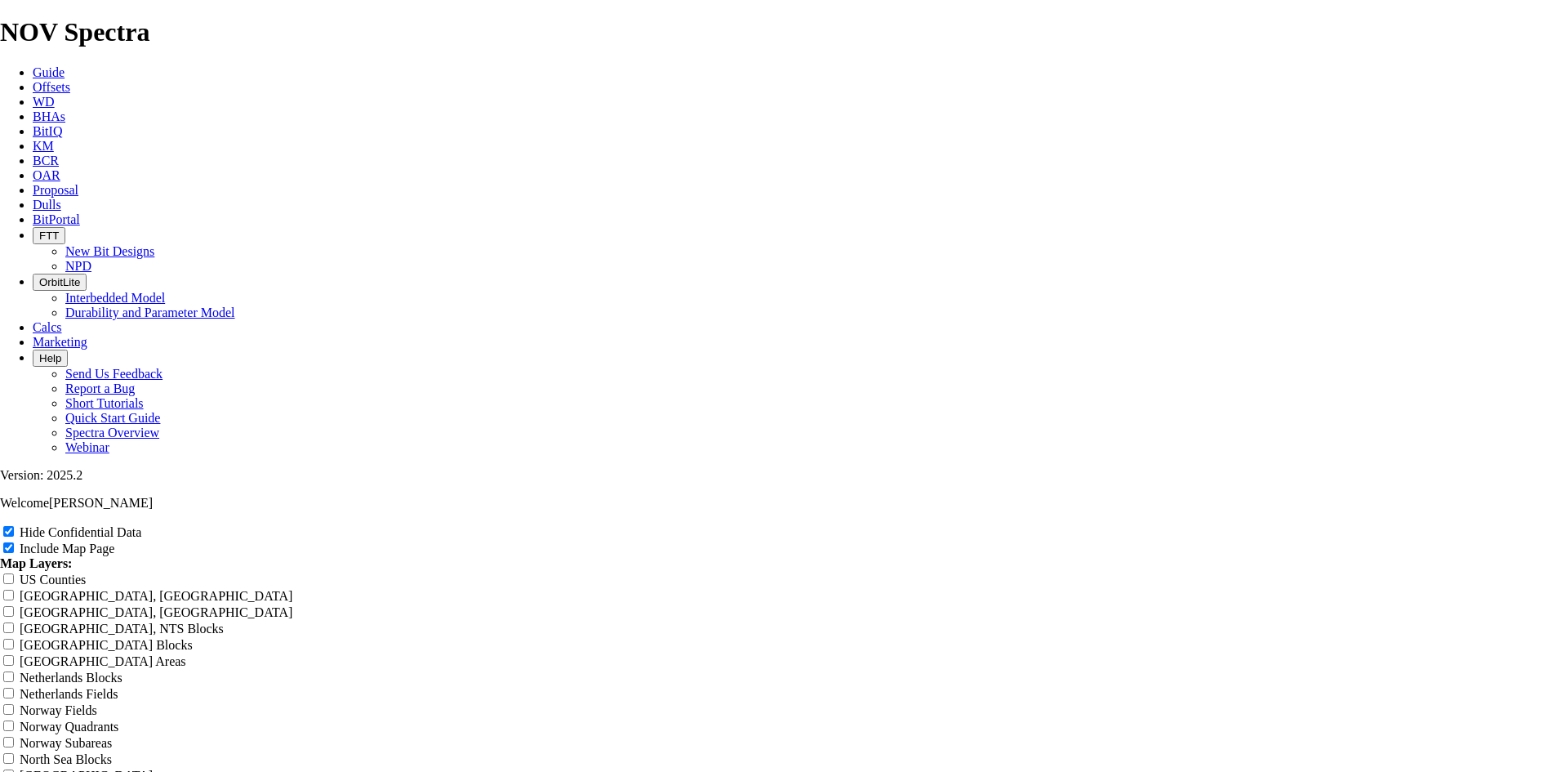
type input "1."
type input "1"
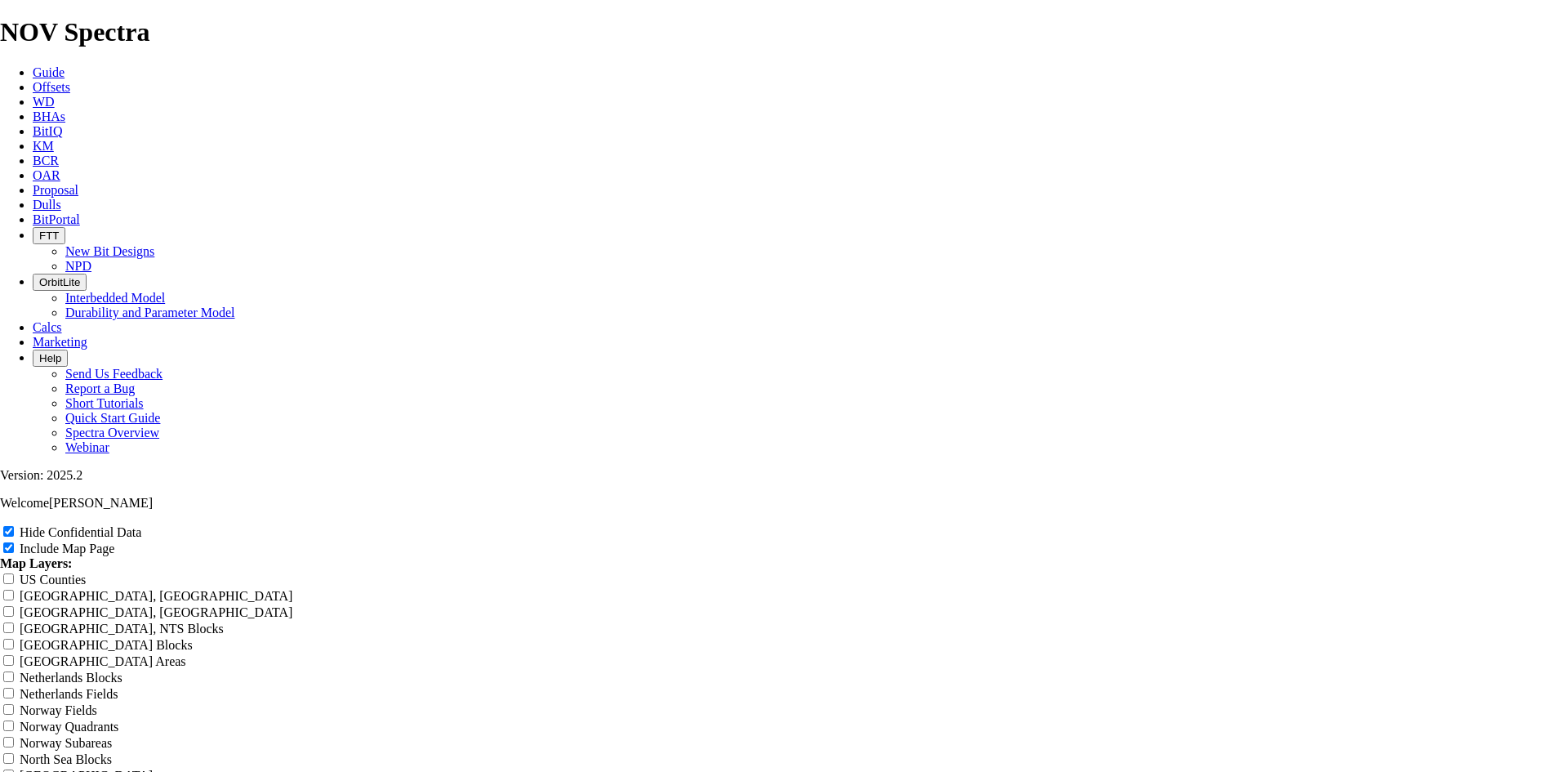
type input "1"
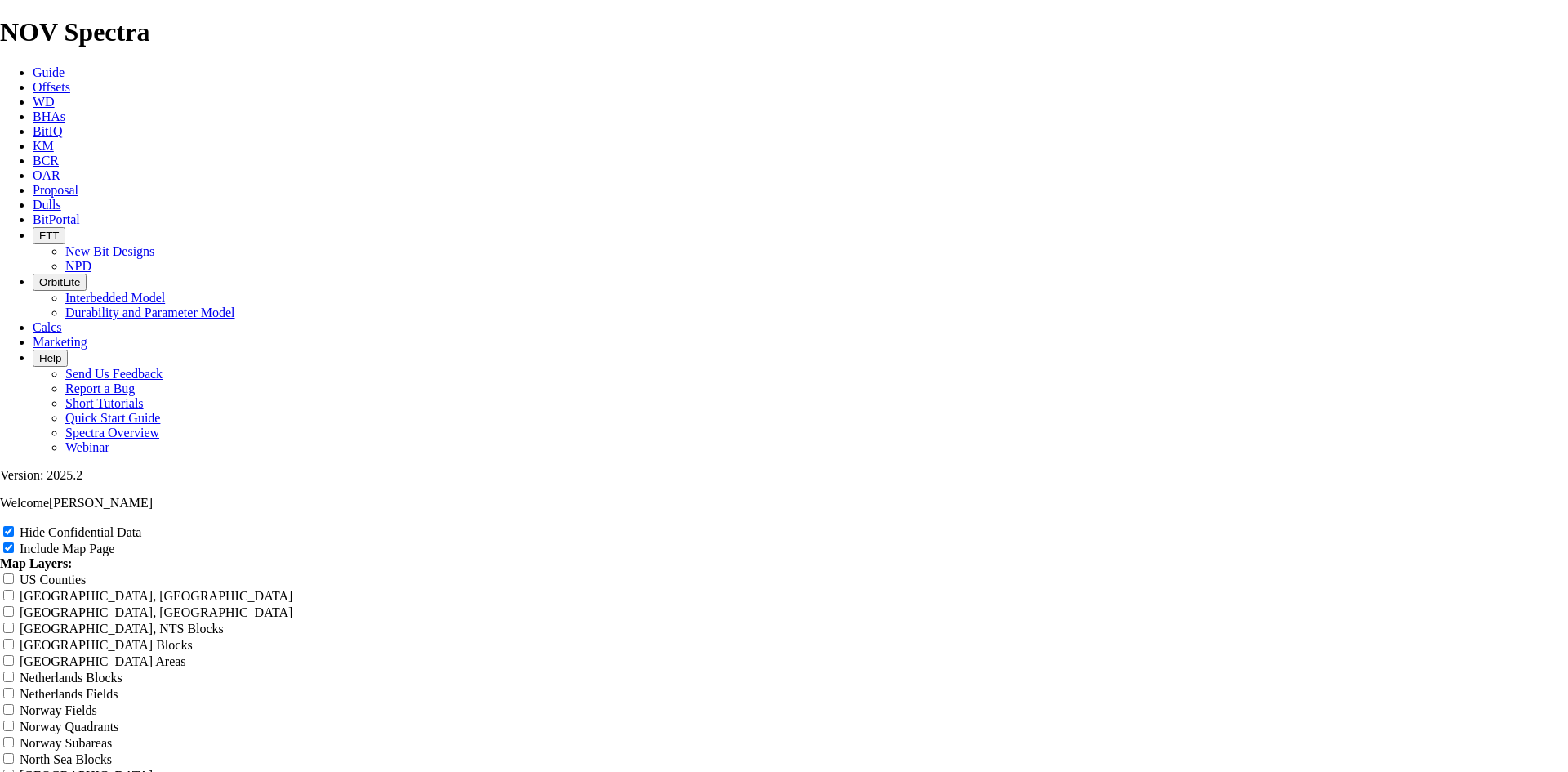
type input "1"
type input "12"
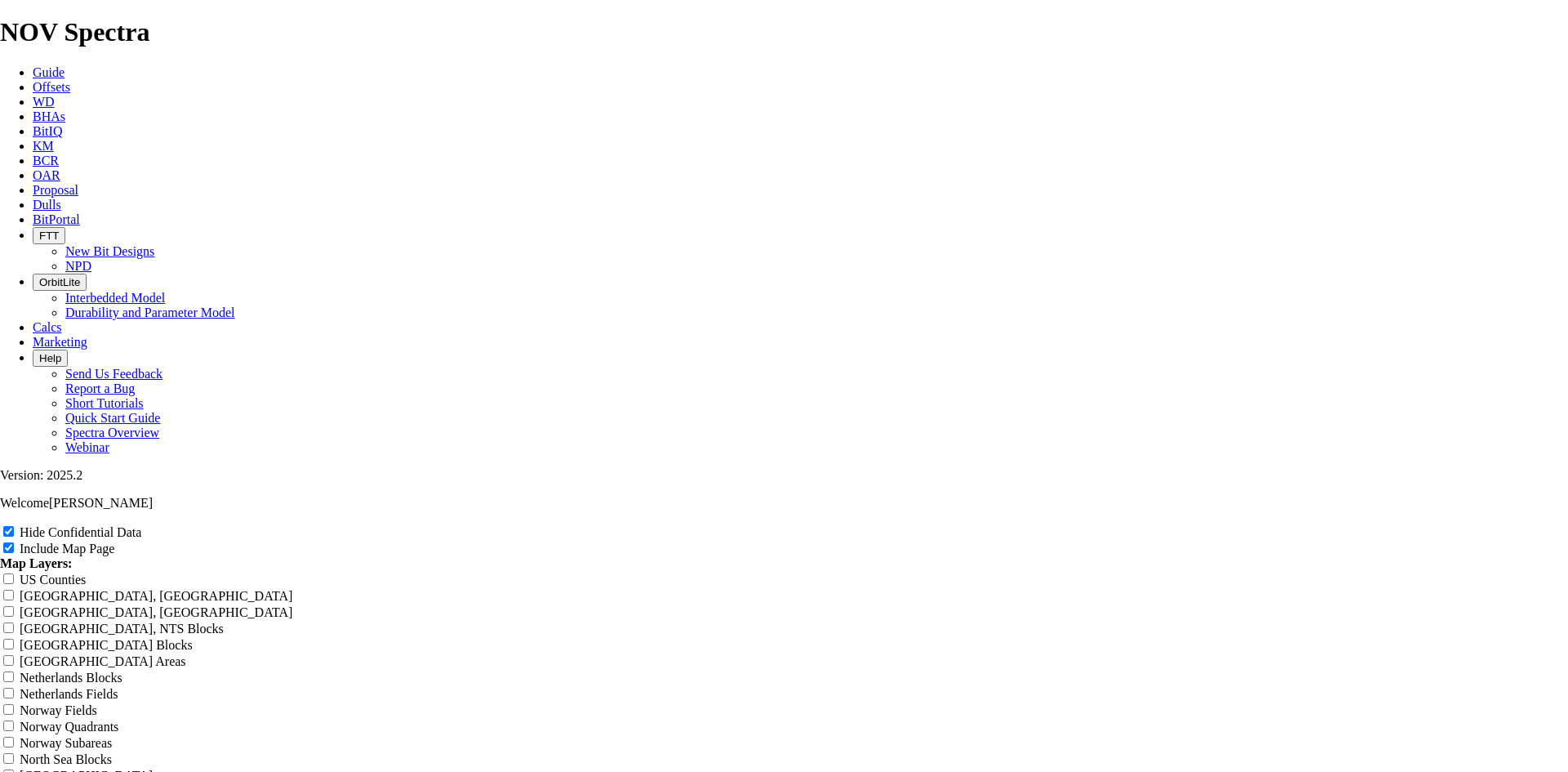
type input "12"
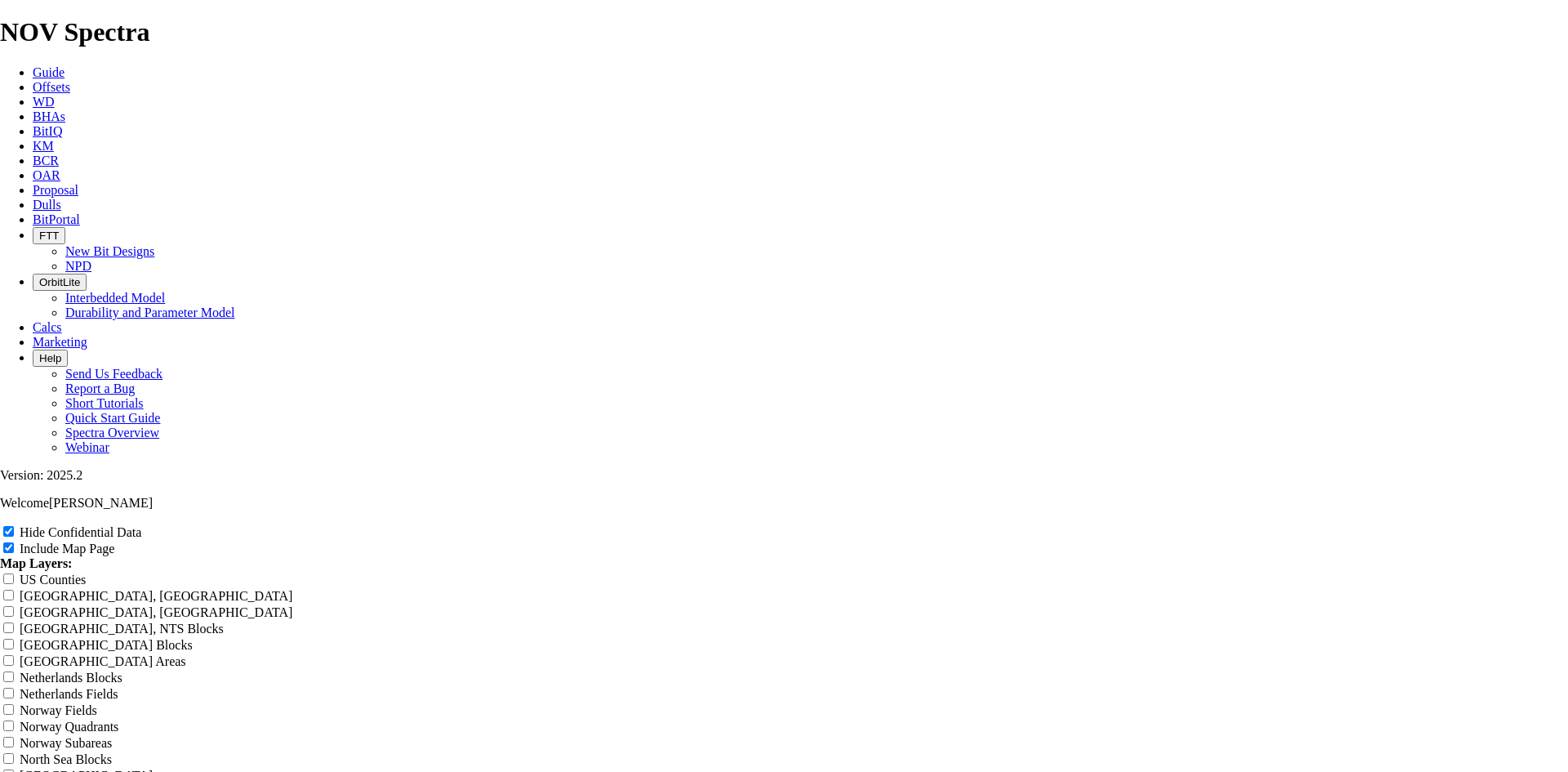
type input "12"
type input "12."
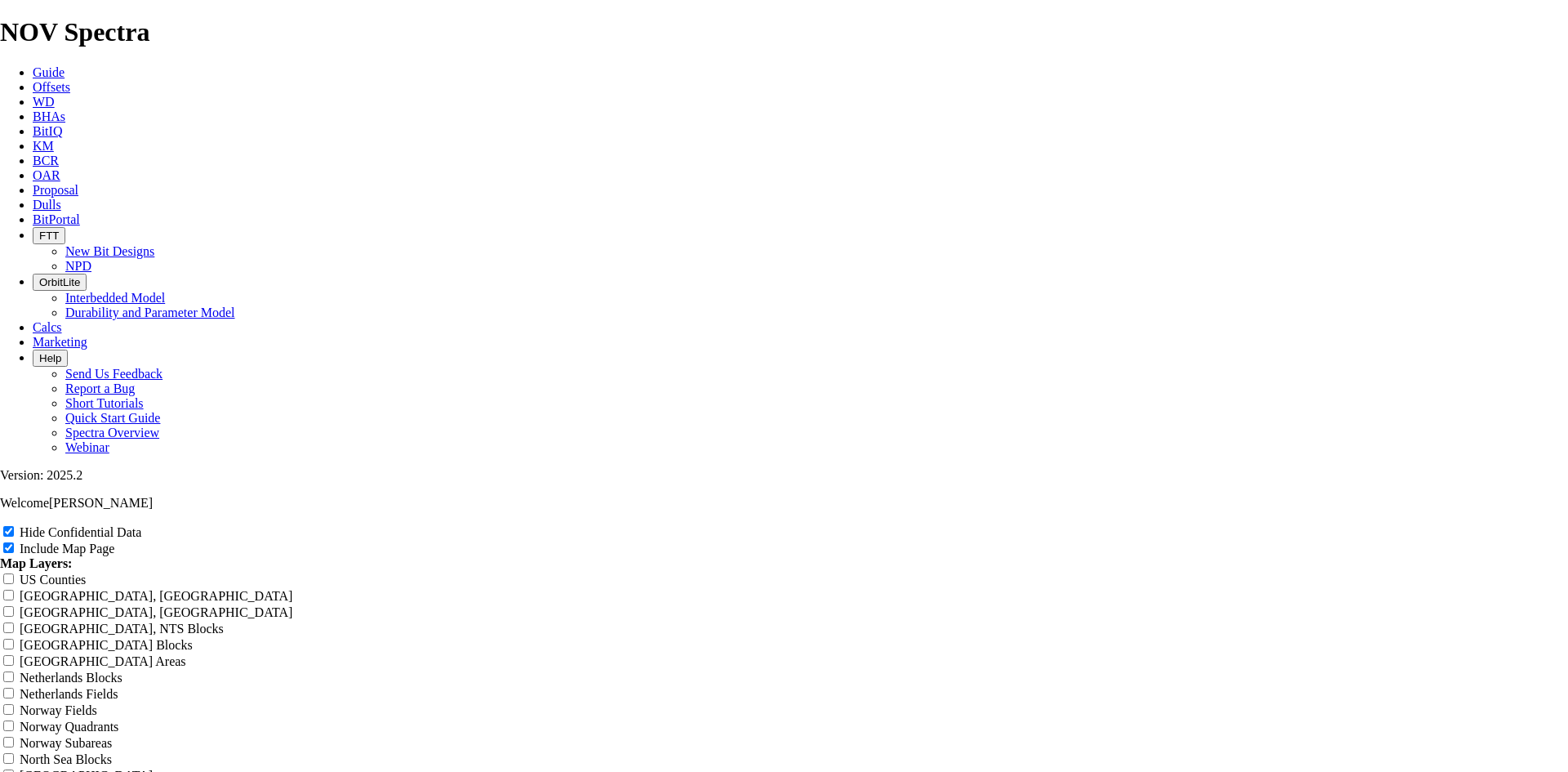
type input "12."
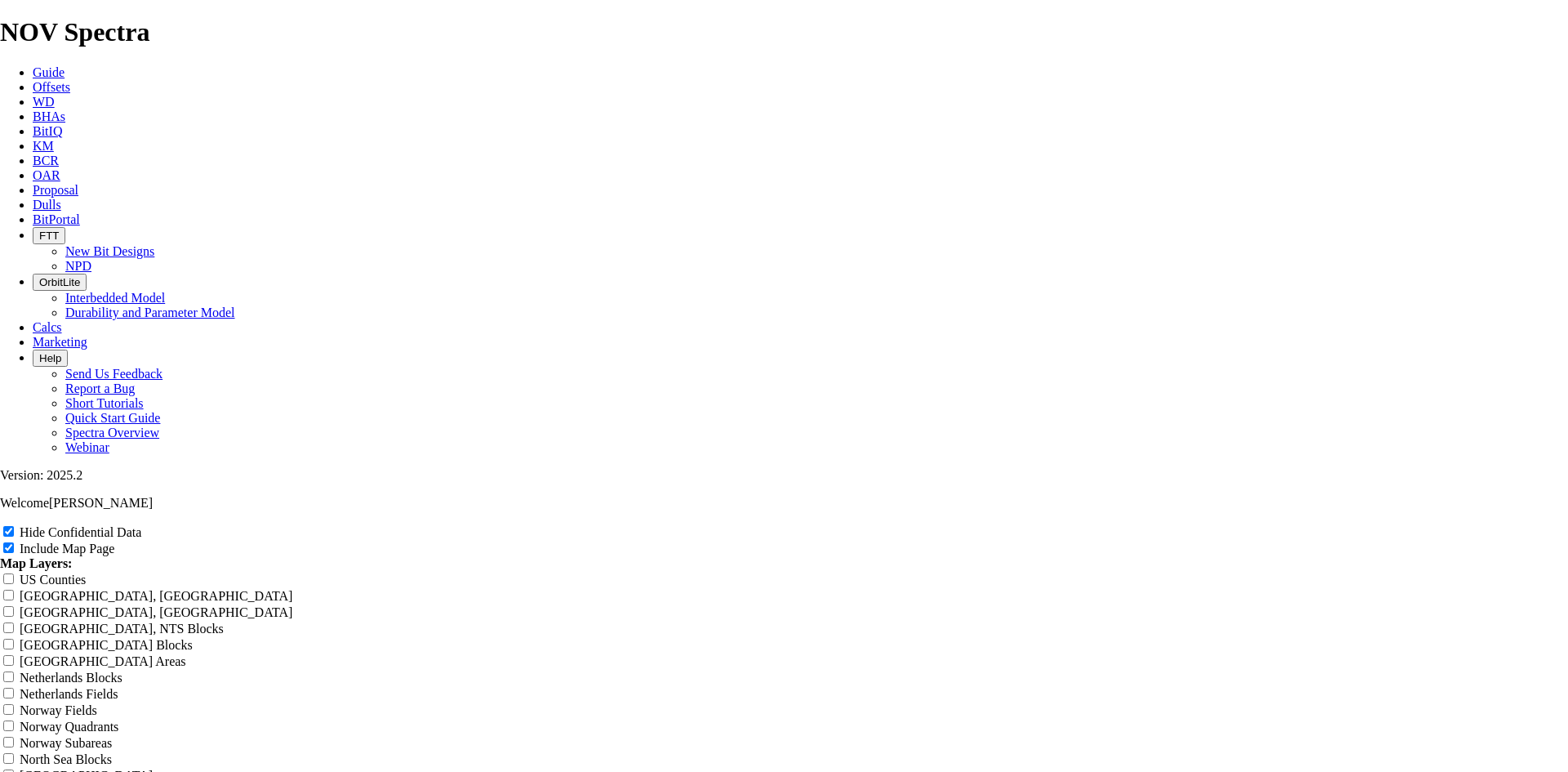
type input "12."
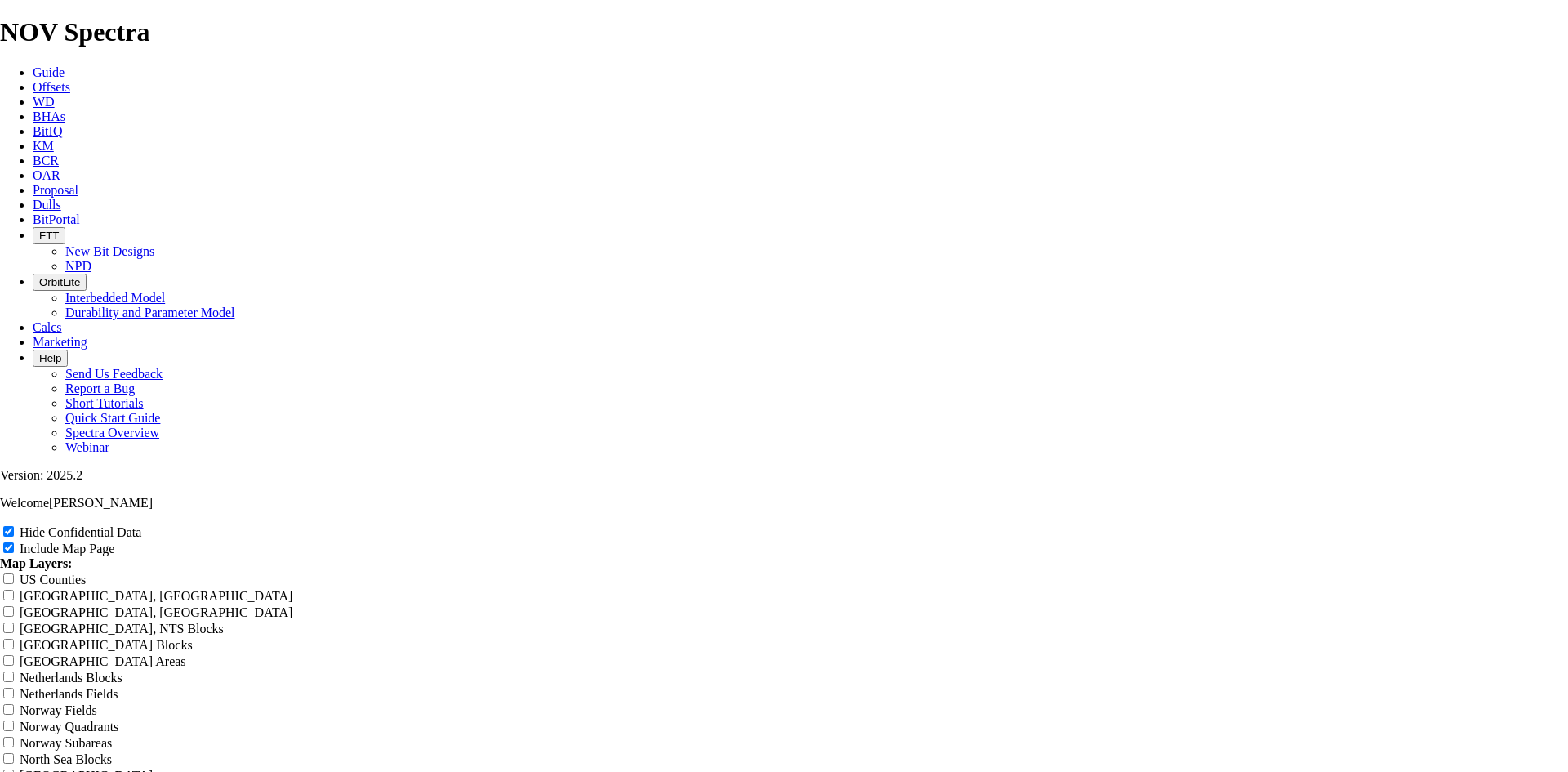
type input "12.2"
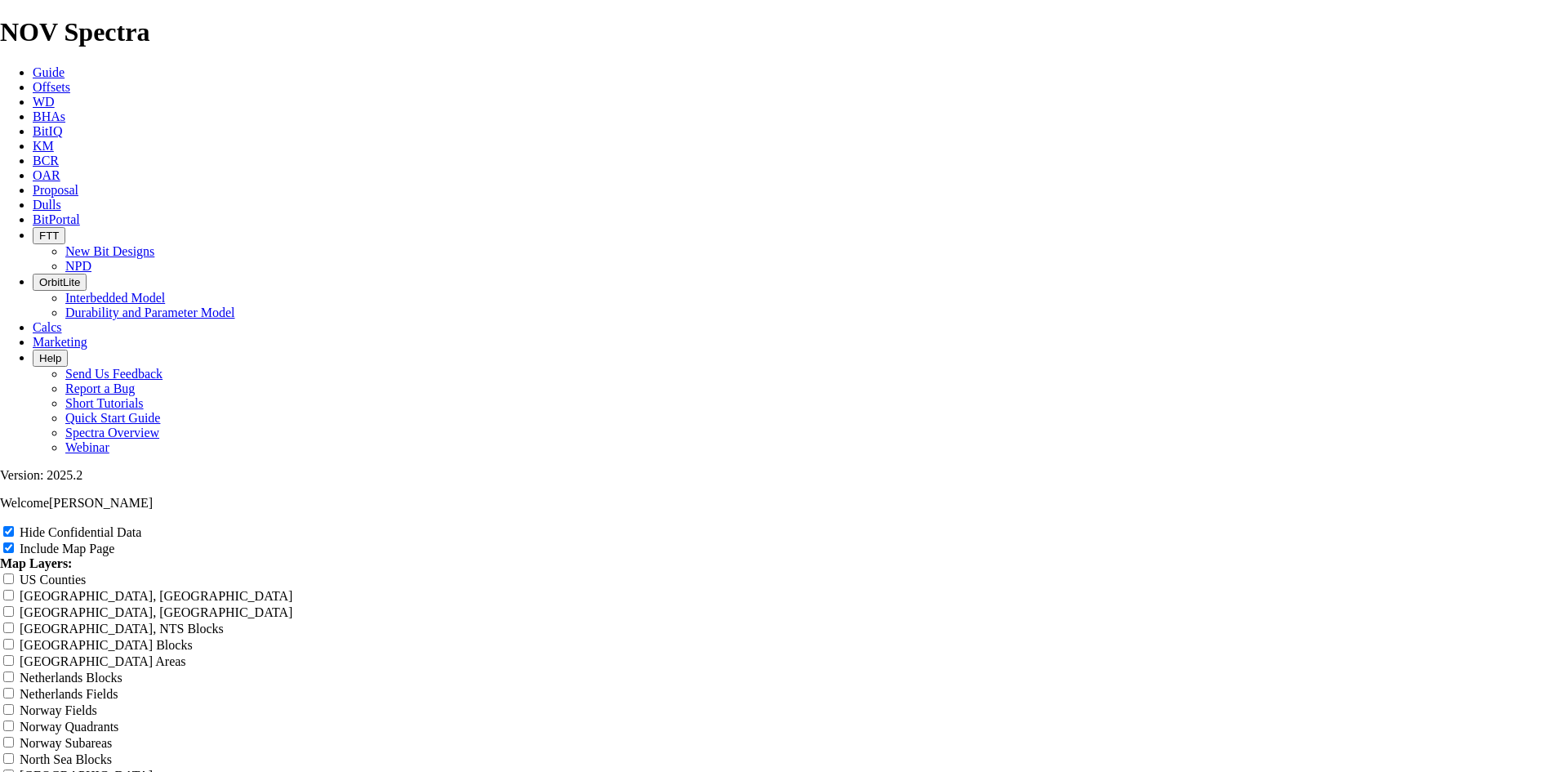
type input "12.2"
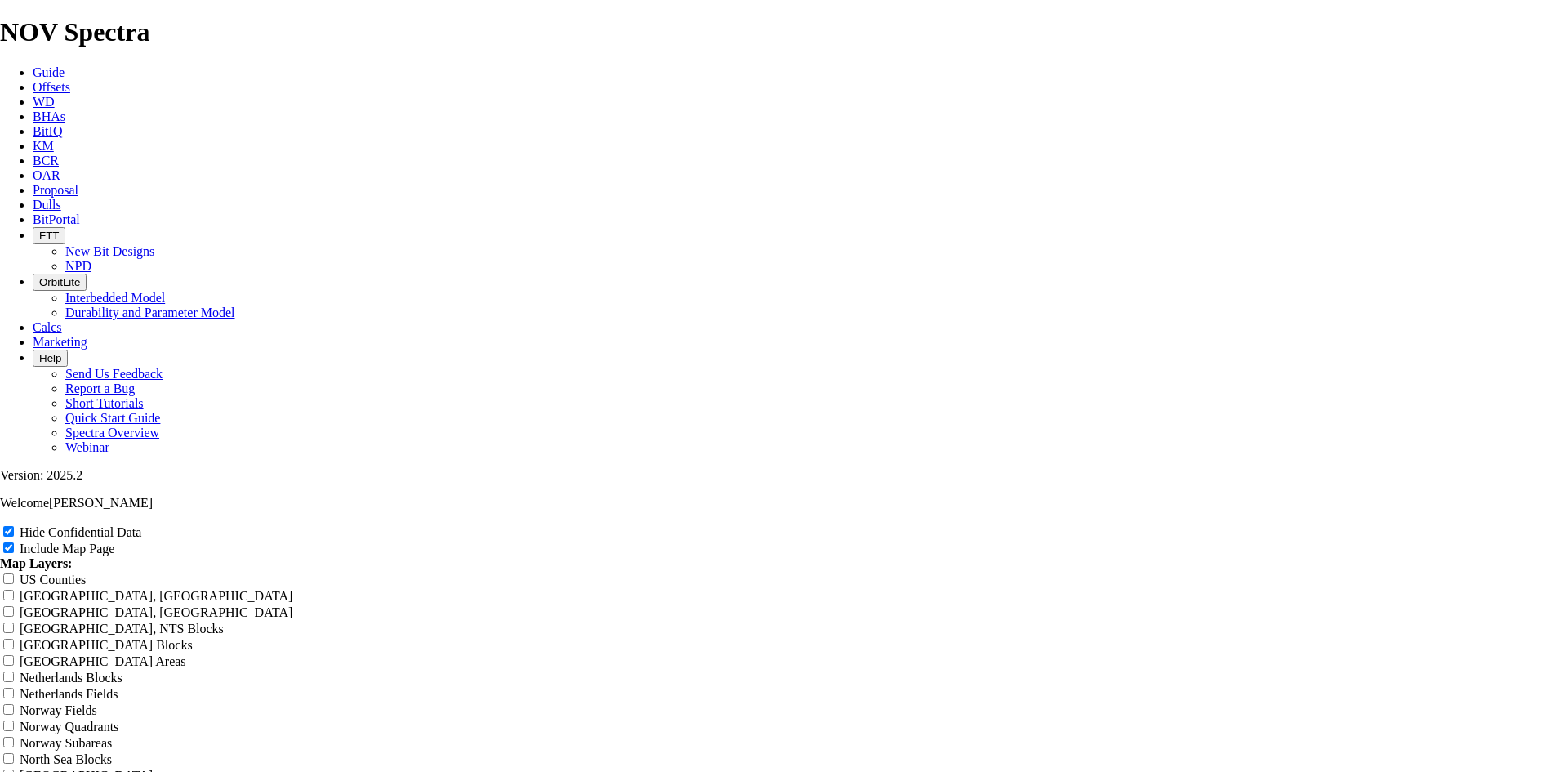
type input "12.2"
type input "12.25"
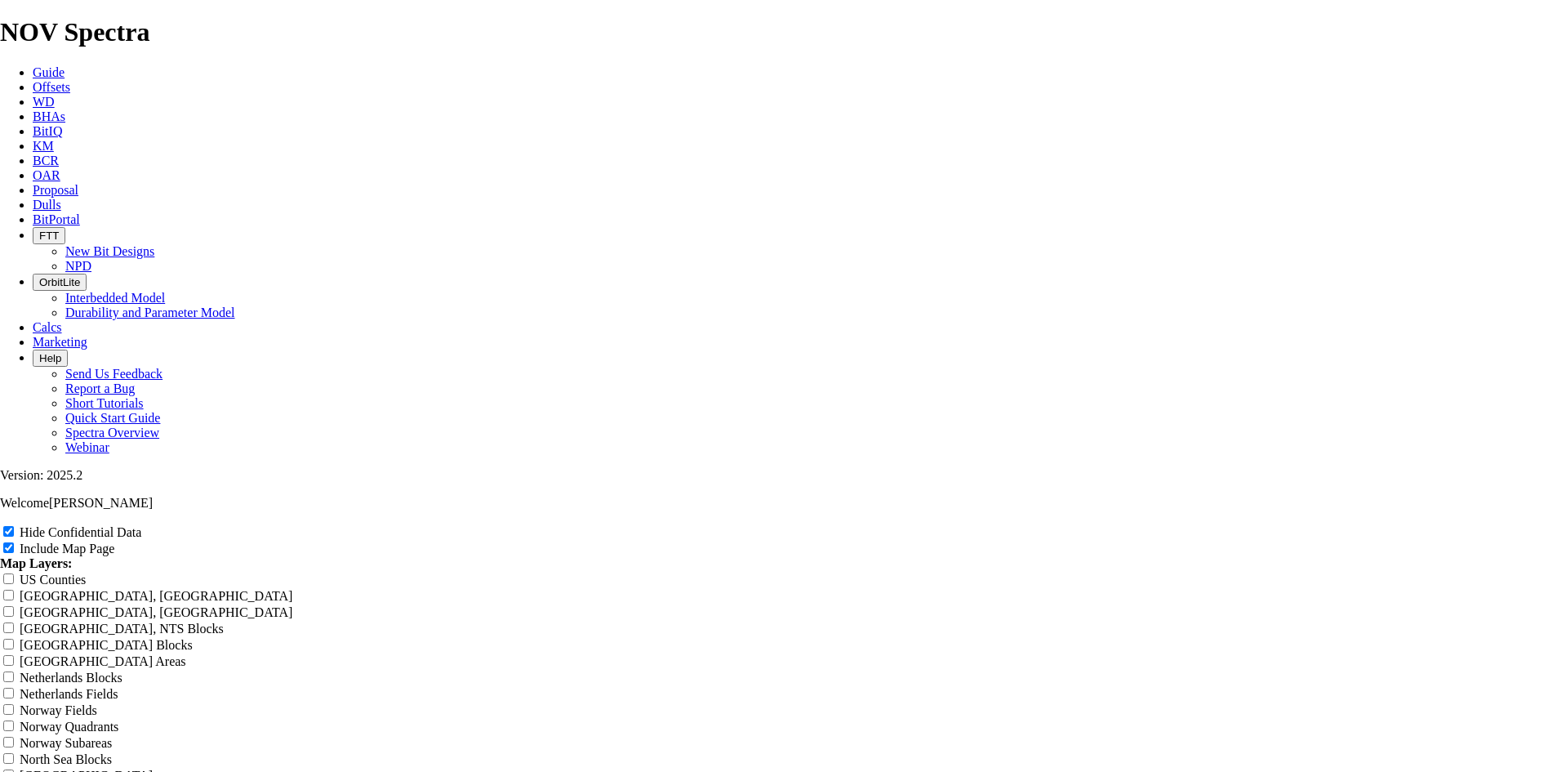
type input "12.25"
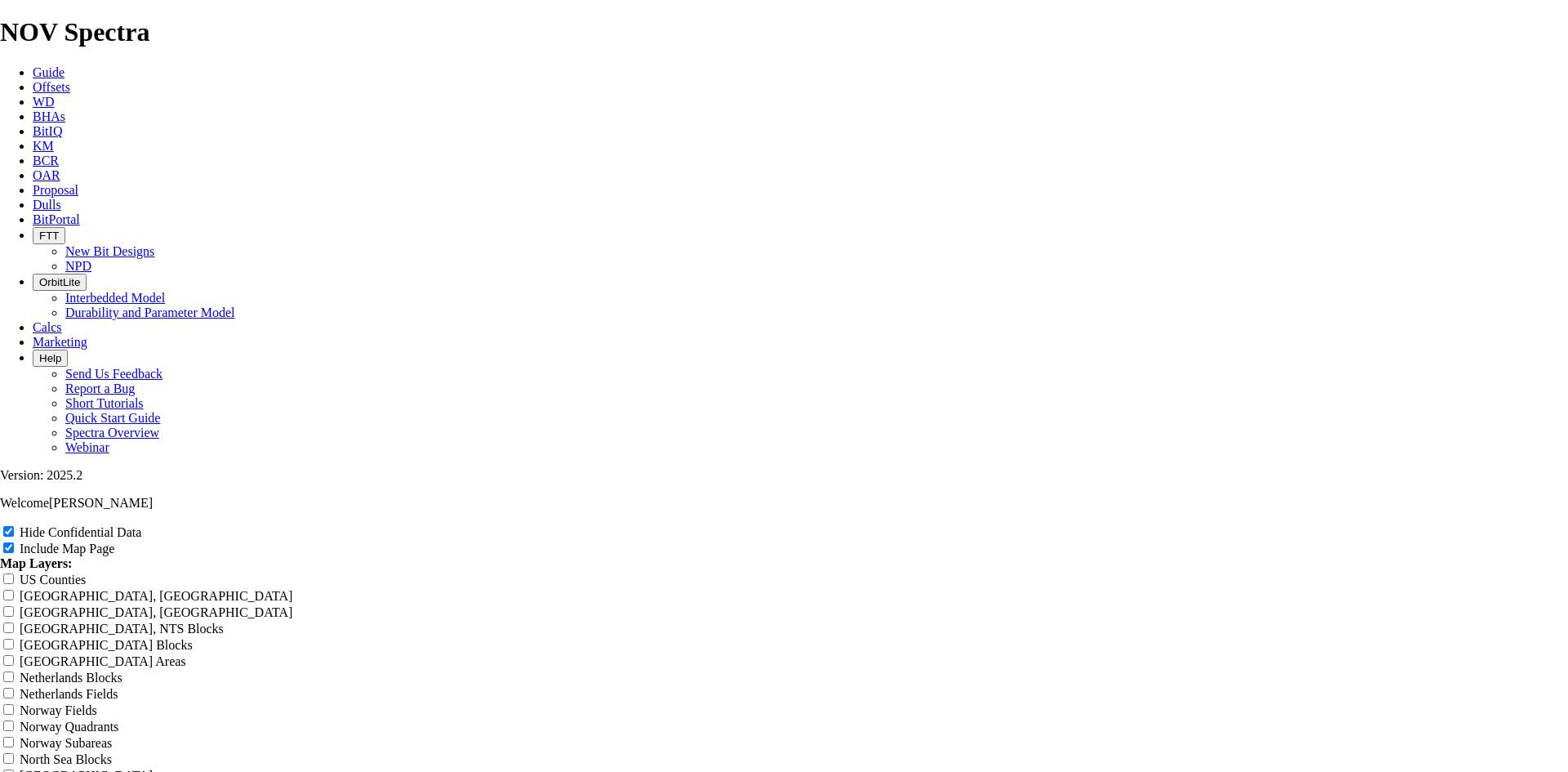
type input "12.25"
type input "12.25 T"
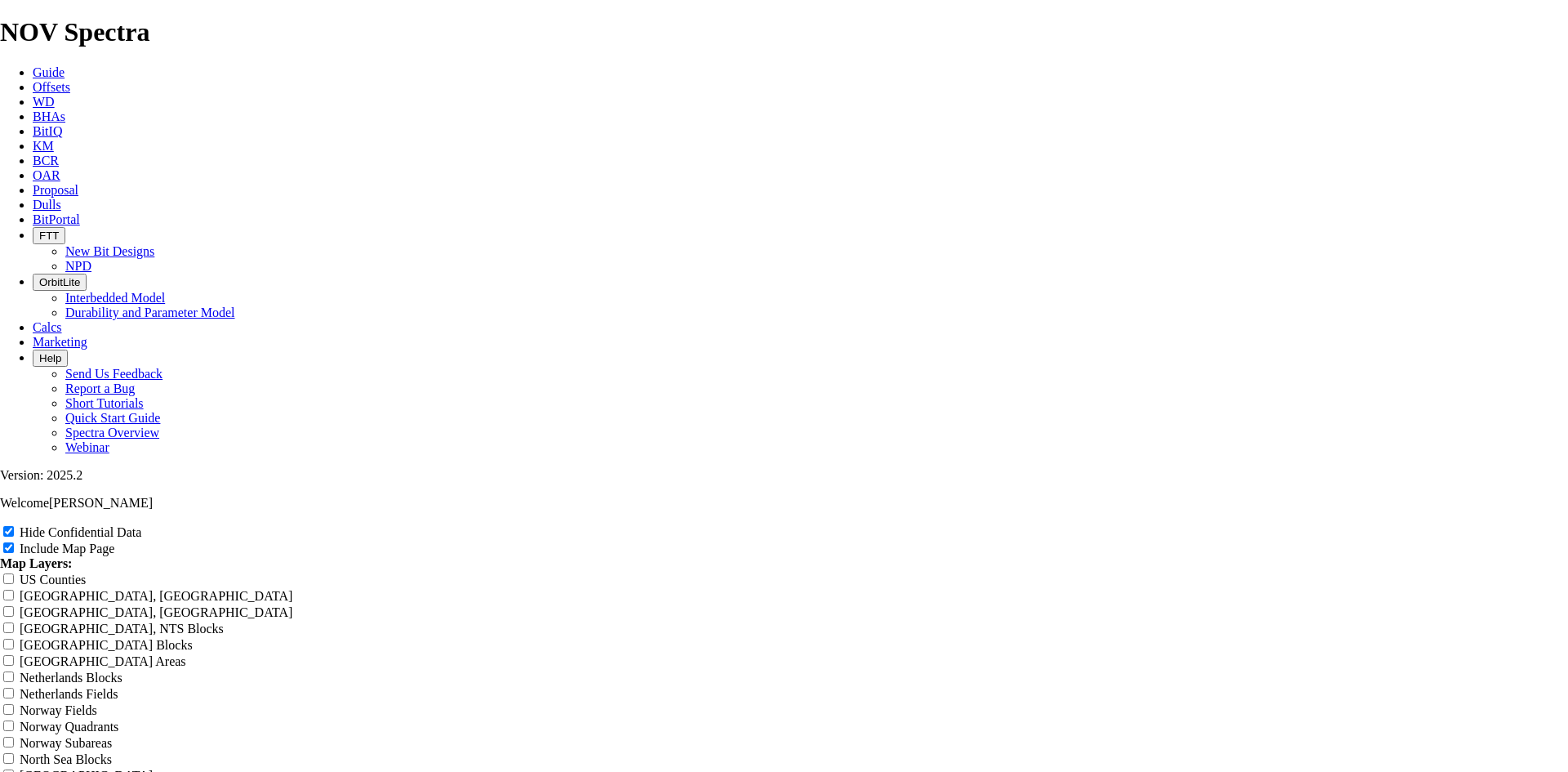
type input "12.25 T"
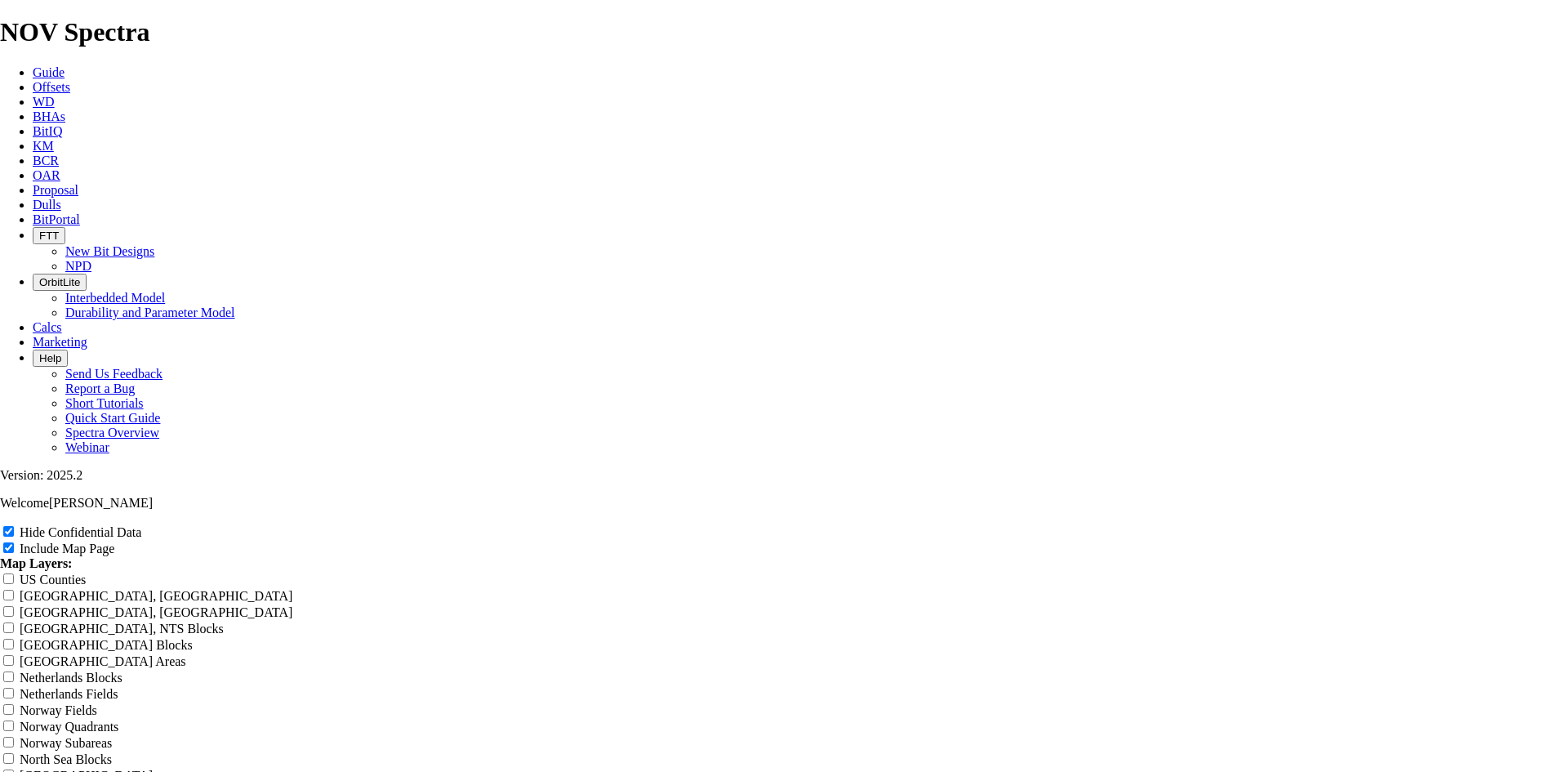
type input "12.25 T"
type input "12.25 TK"
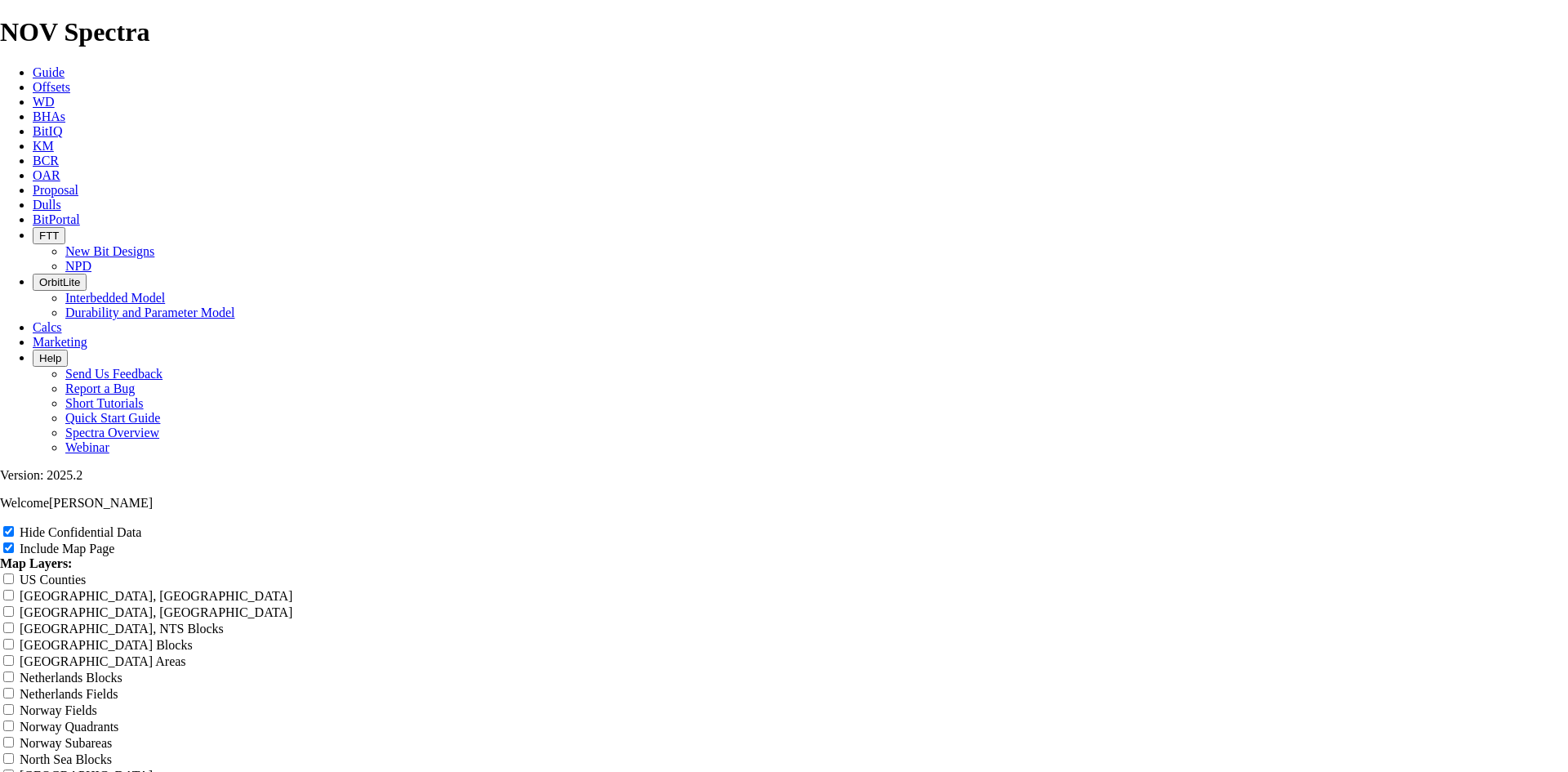
type input "12.25 TK"
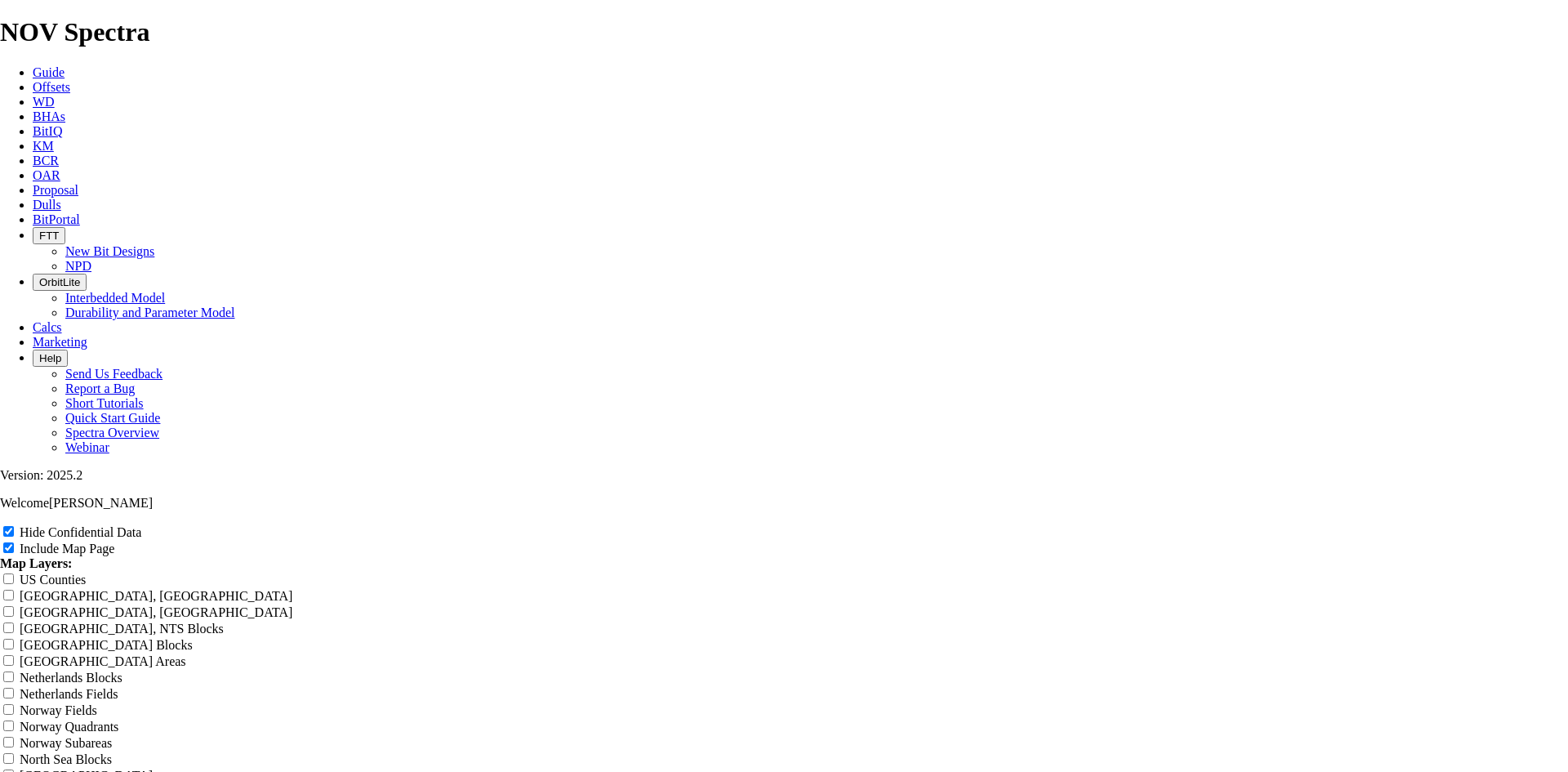
type input "12.25 TK"
type input "12.25 TKD"
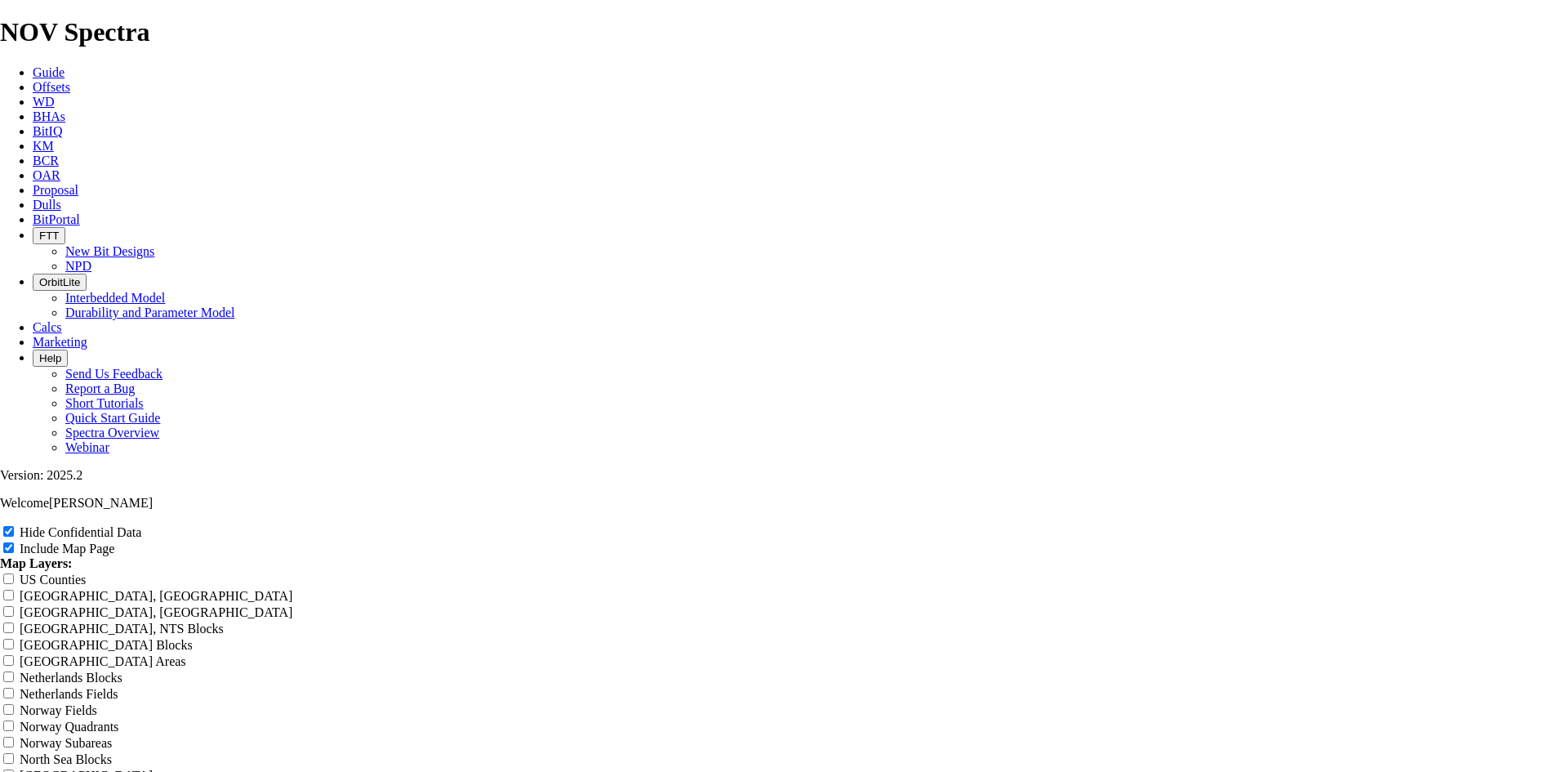
type input "12.25 TKD"
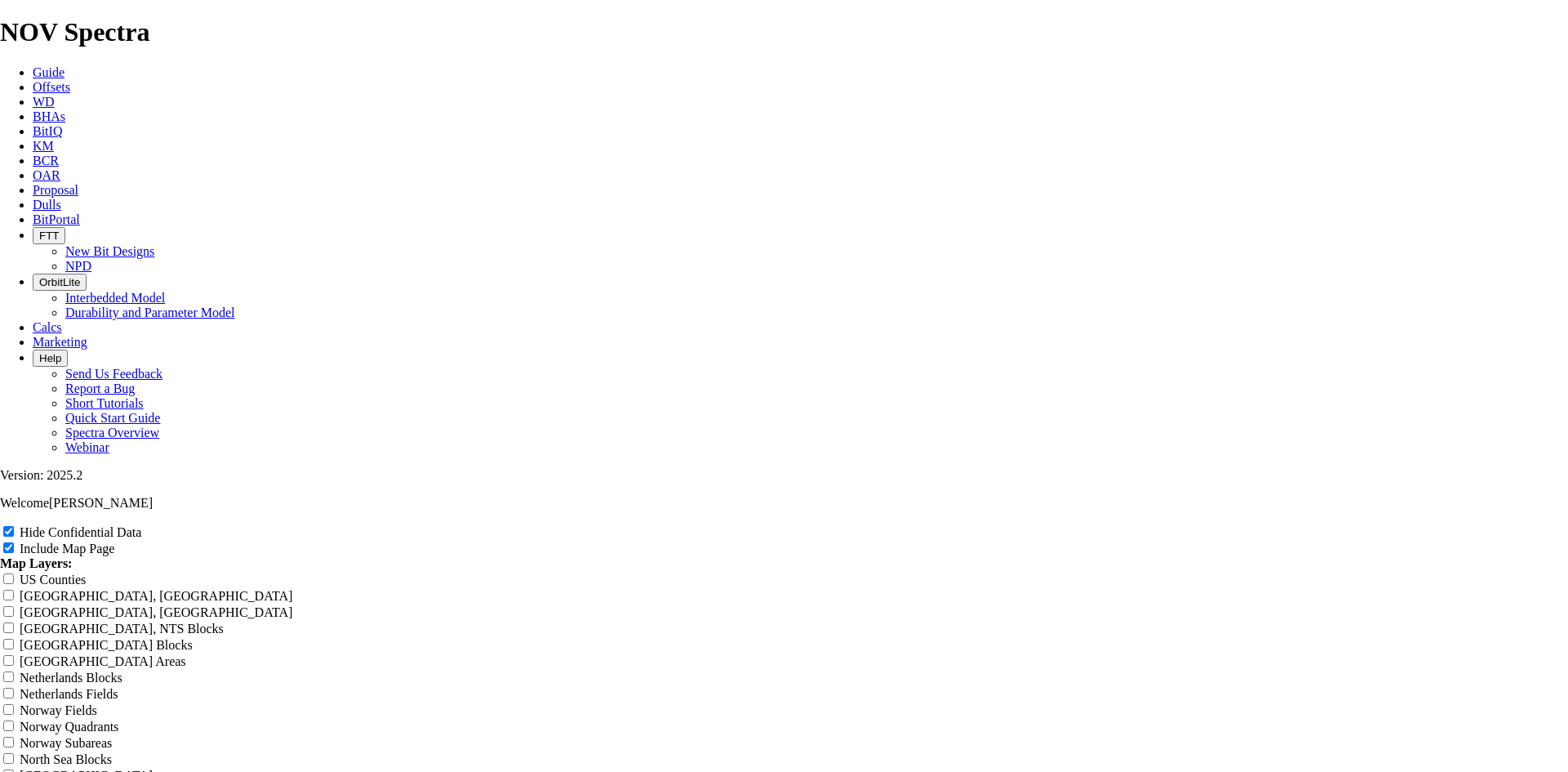
type input "12.25 TKD"
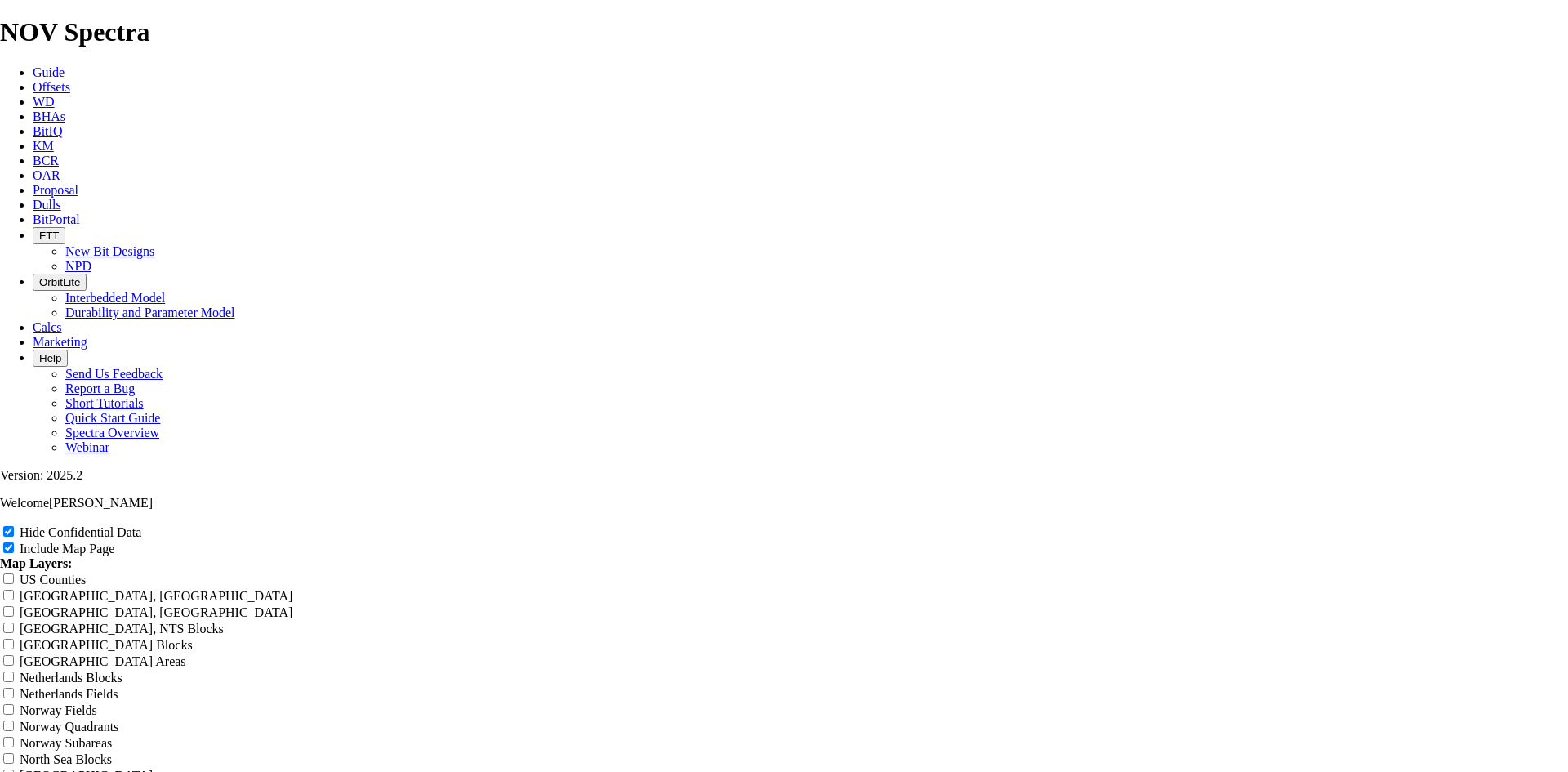
type input "12.25 TK"
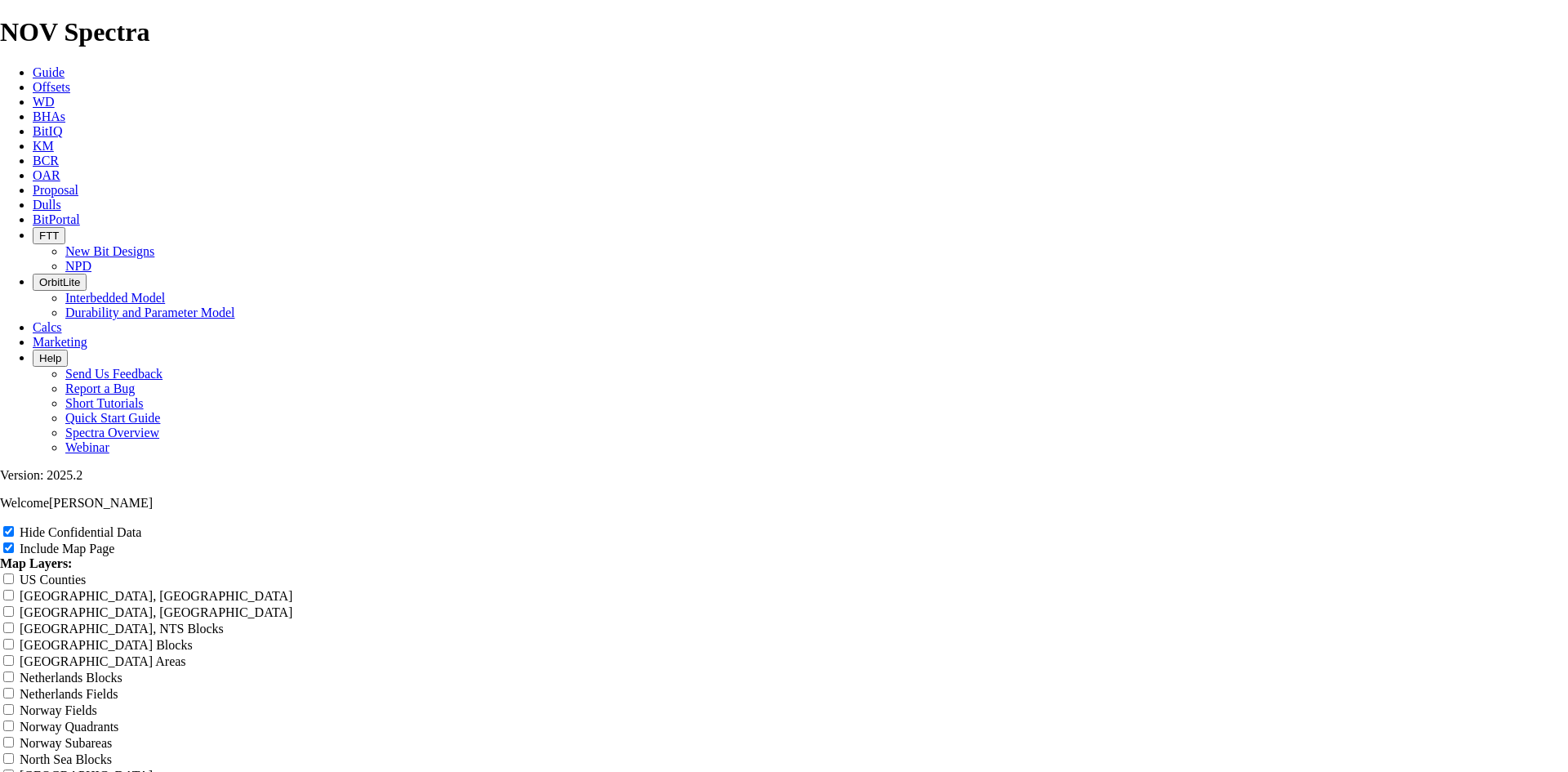
type input "12.25 TK"
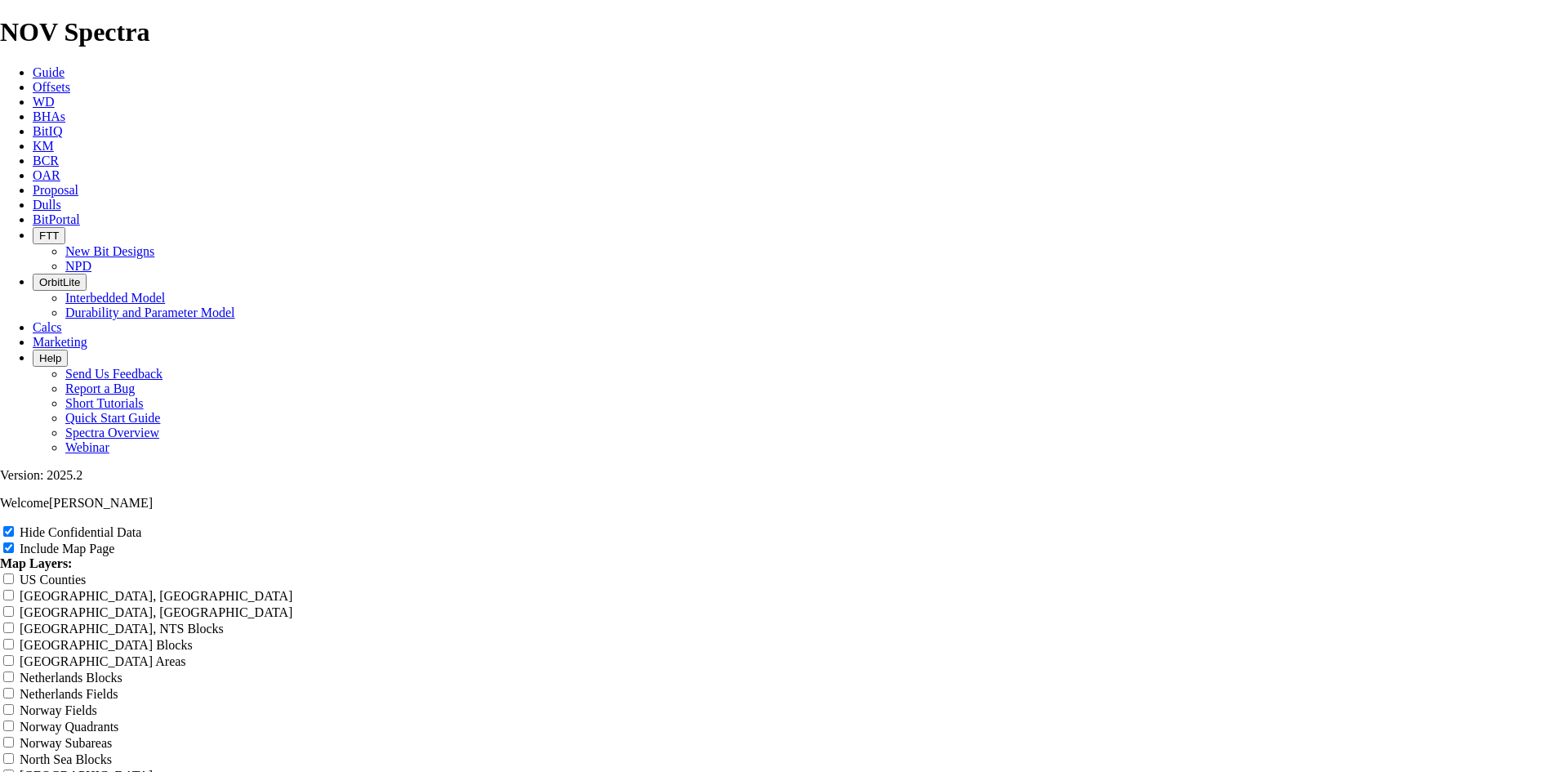
type input "12.25 TK"
type input "12.25 TKF"
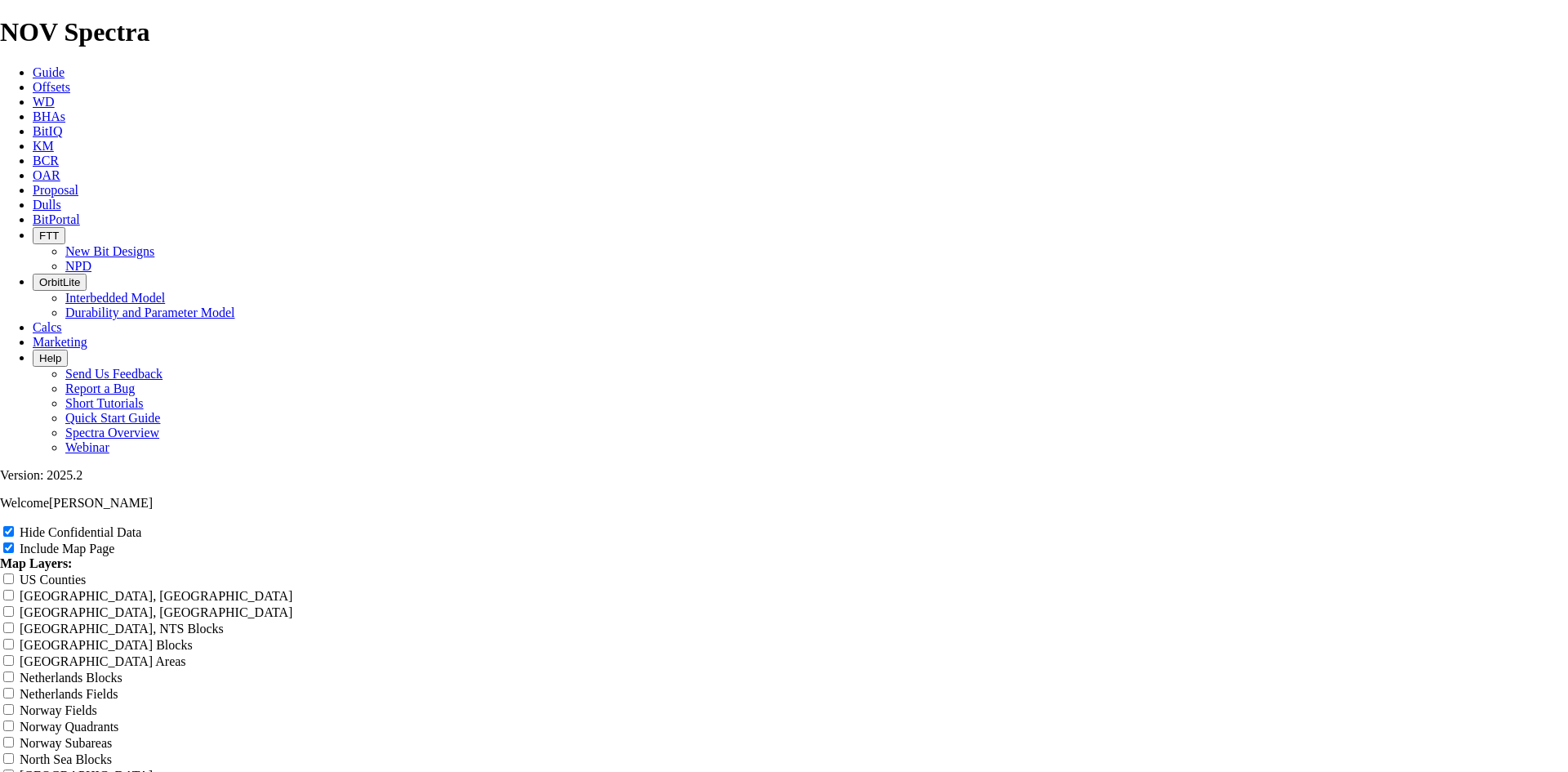
type input "12.25 TKF"
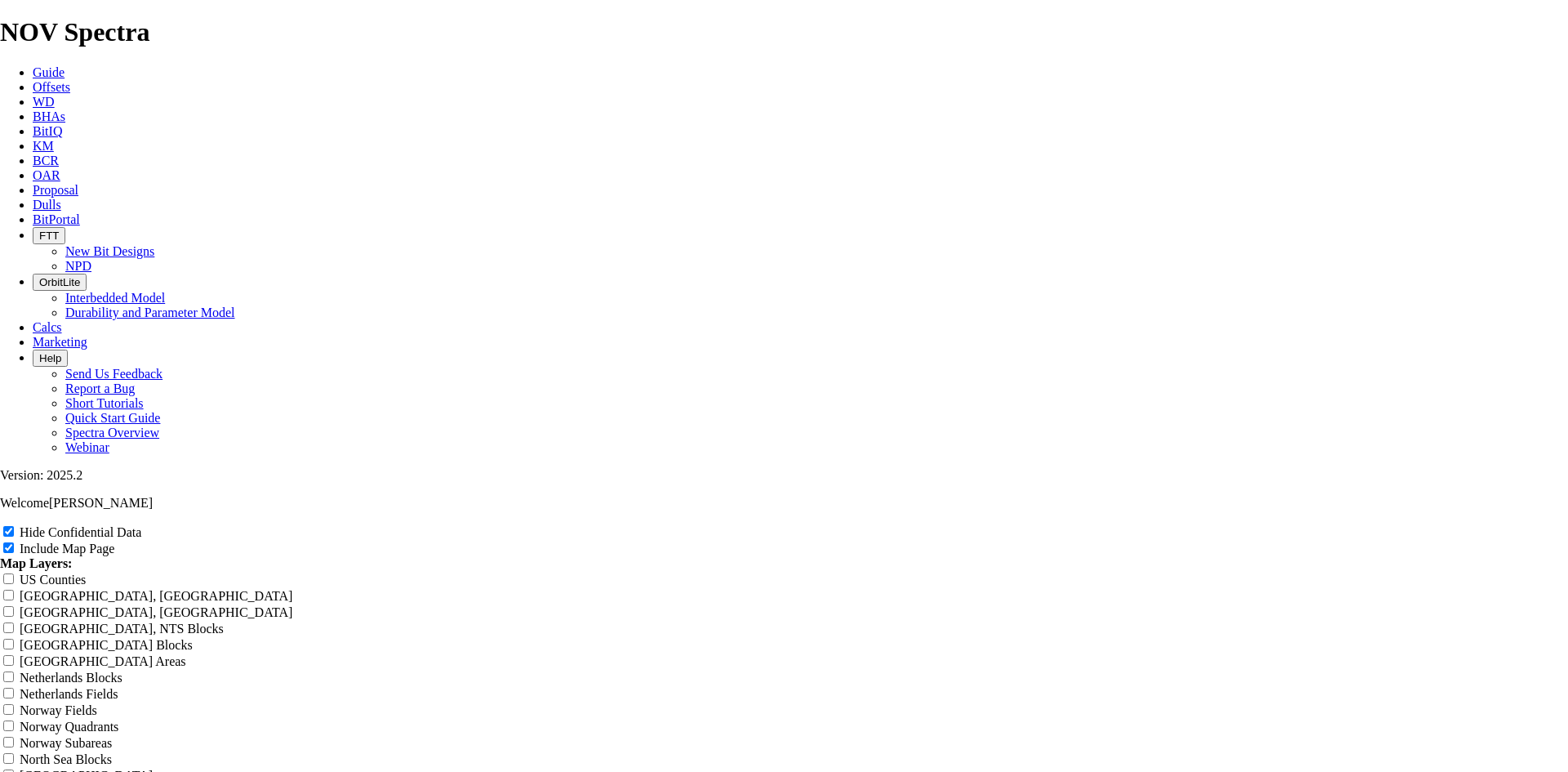
type input "12.25 TKF"
type input "12.25 TKF7"
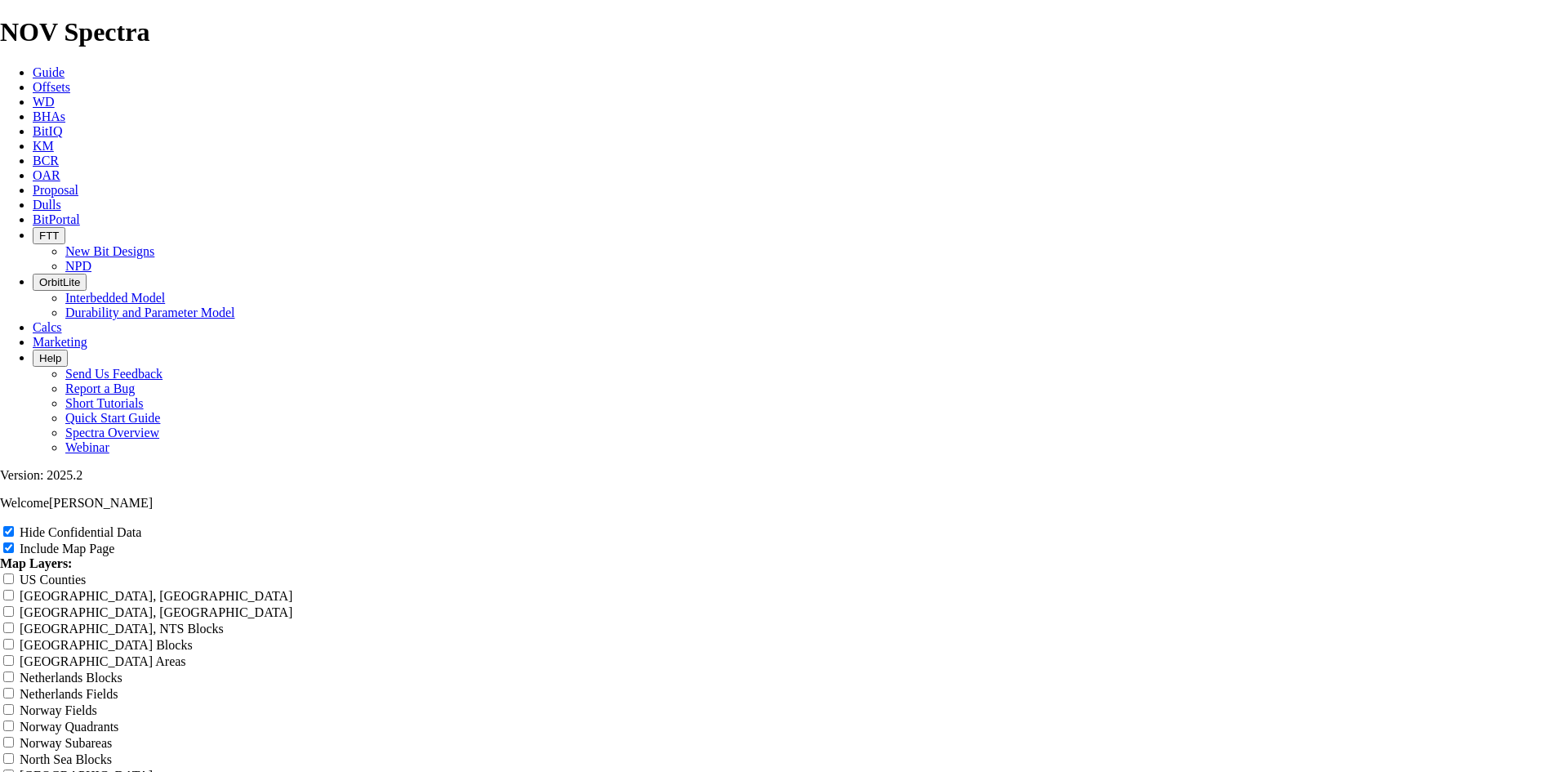
type input "12.25 TKF7"
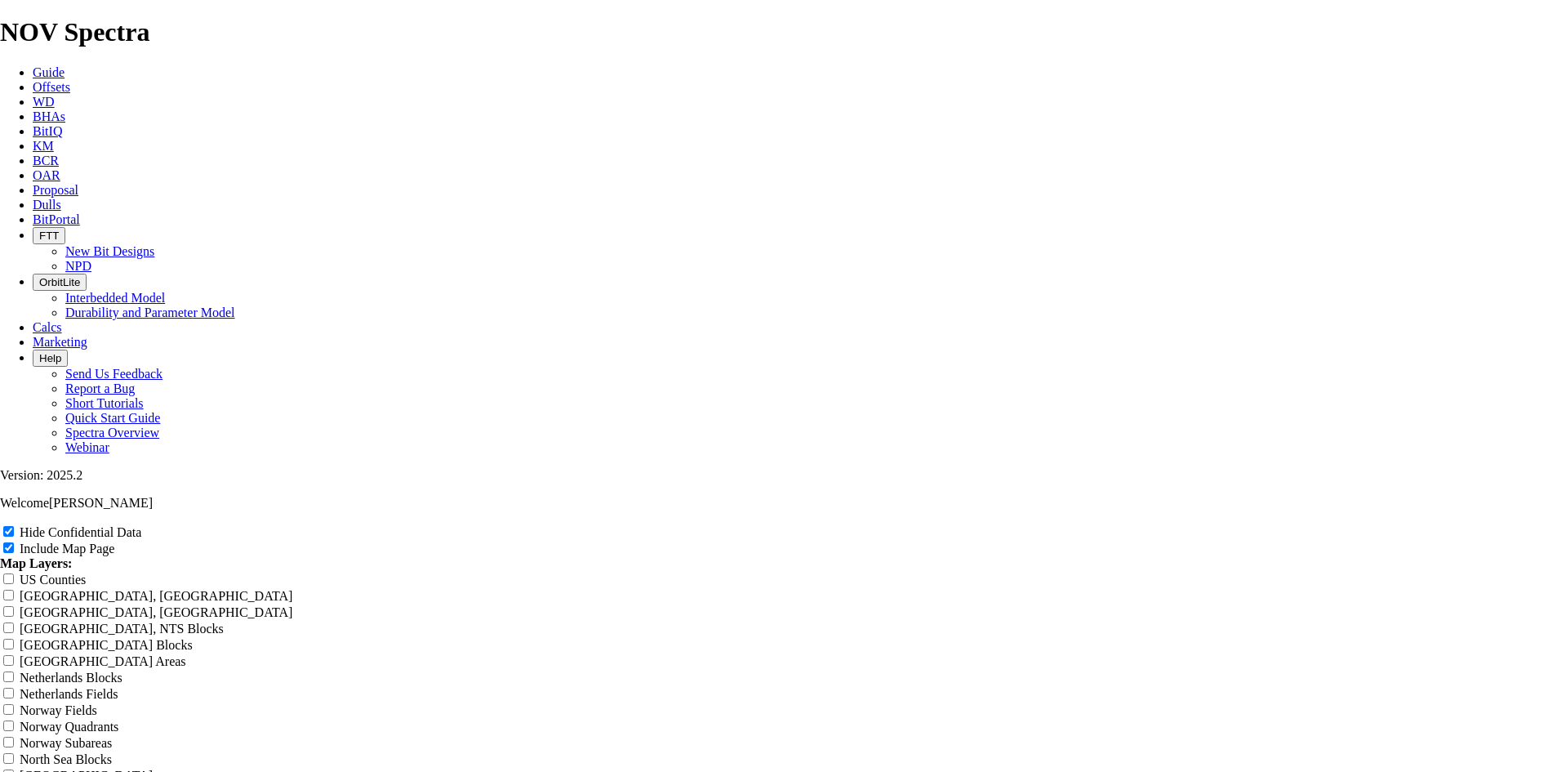
type input "12.25 TKF7"
type input "12.25 TKF"
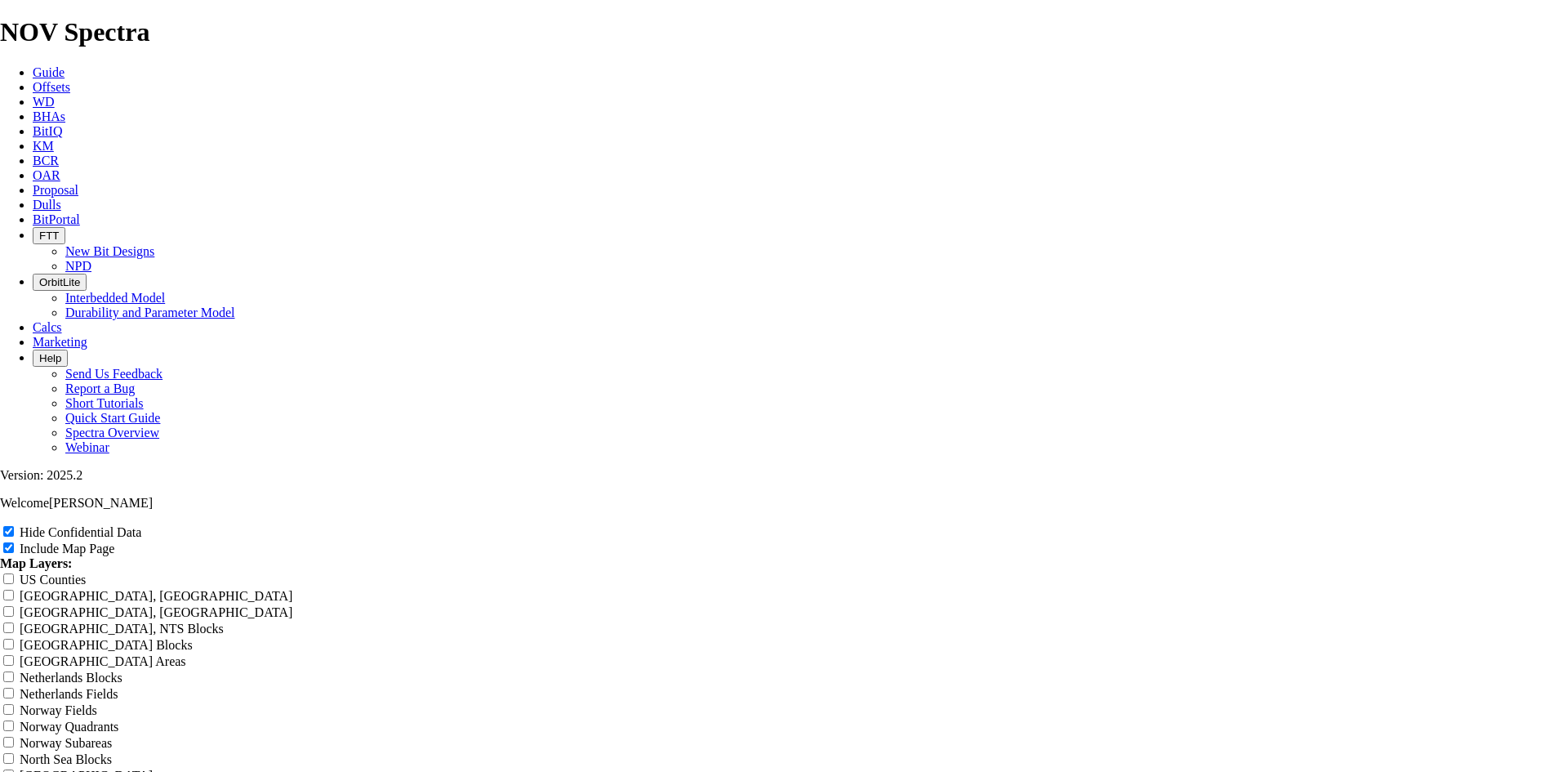
type input "12.25 TKF"
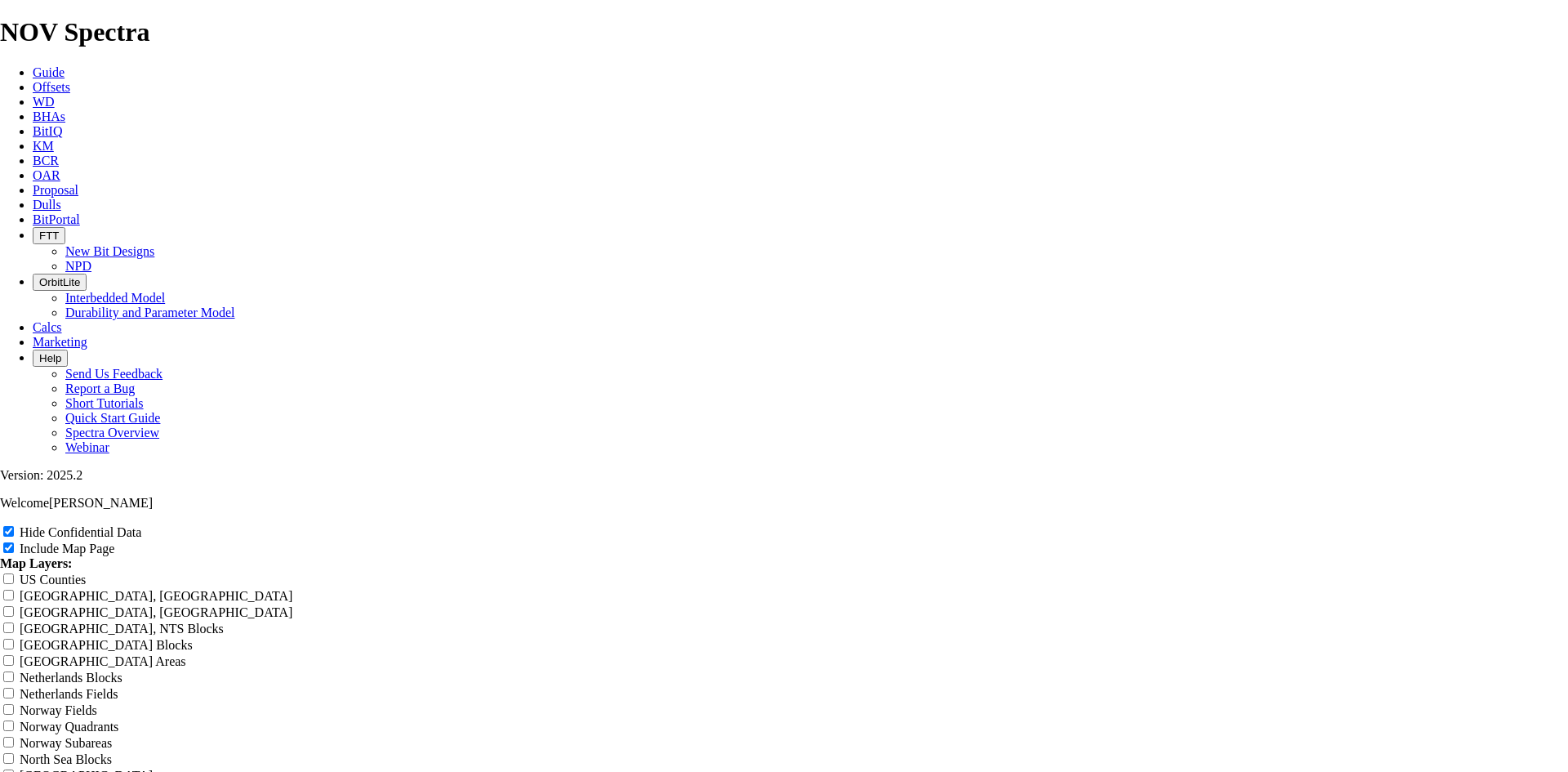
type input "12.25 TKF"
type input "12.25 TKF6"
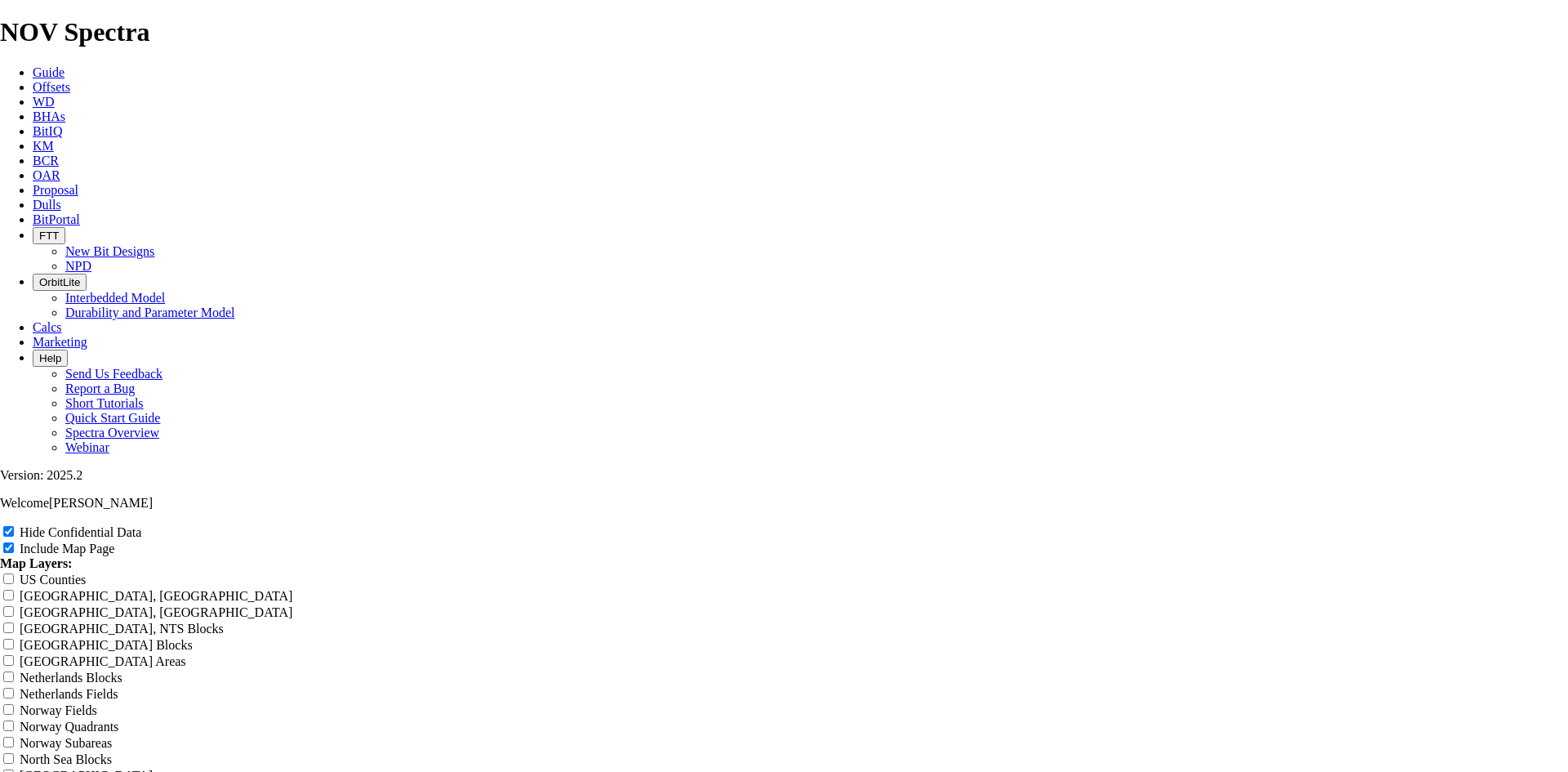
type input "12.25 TKF6"
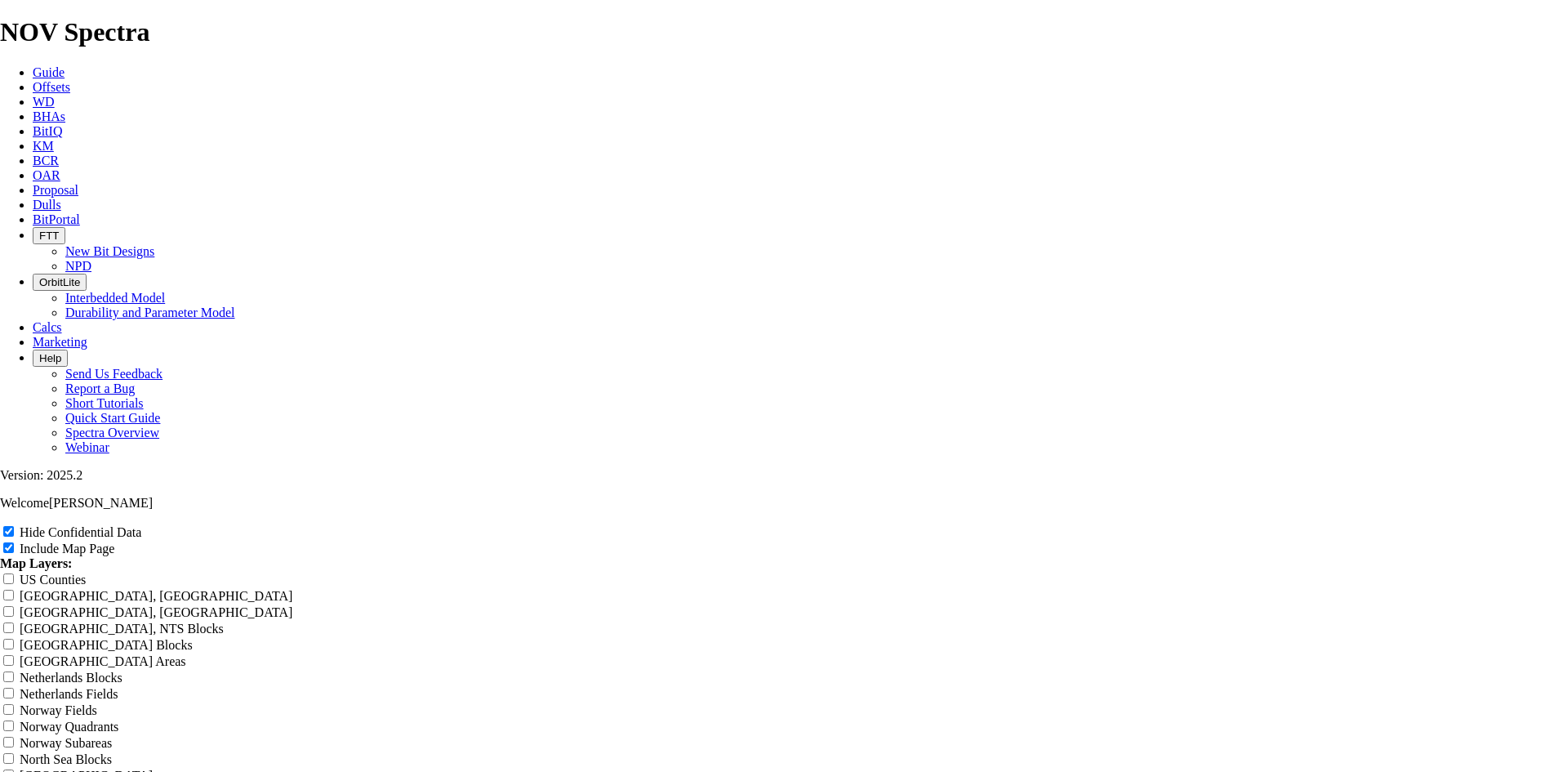
type input "12.25 TKF6"
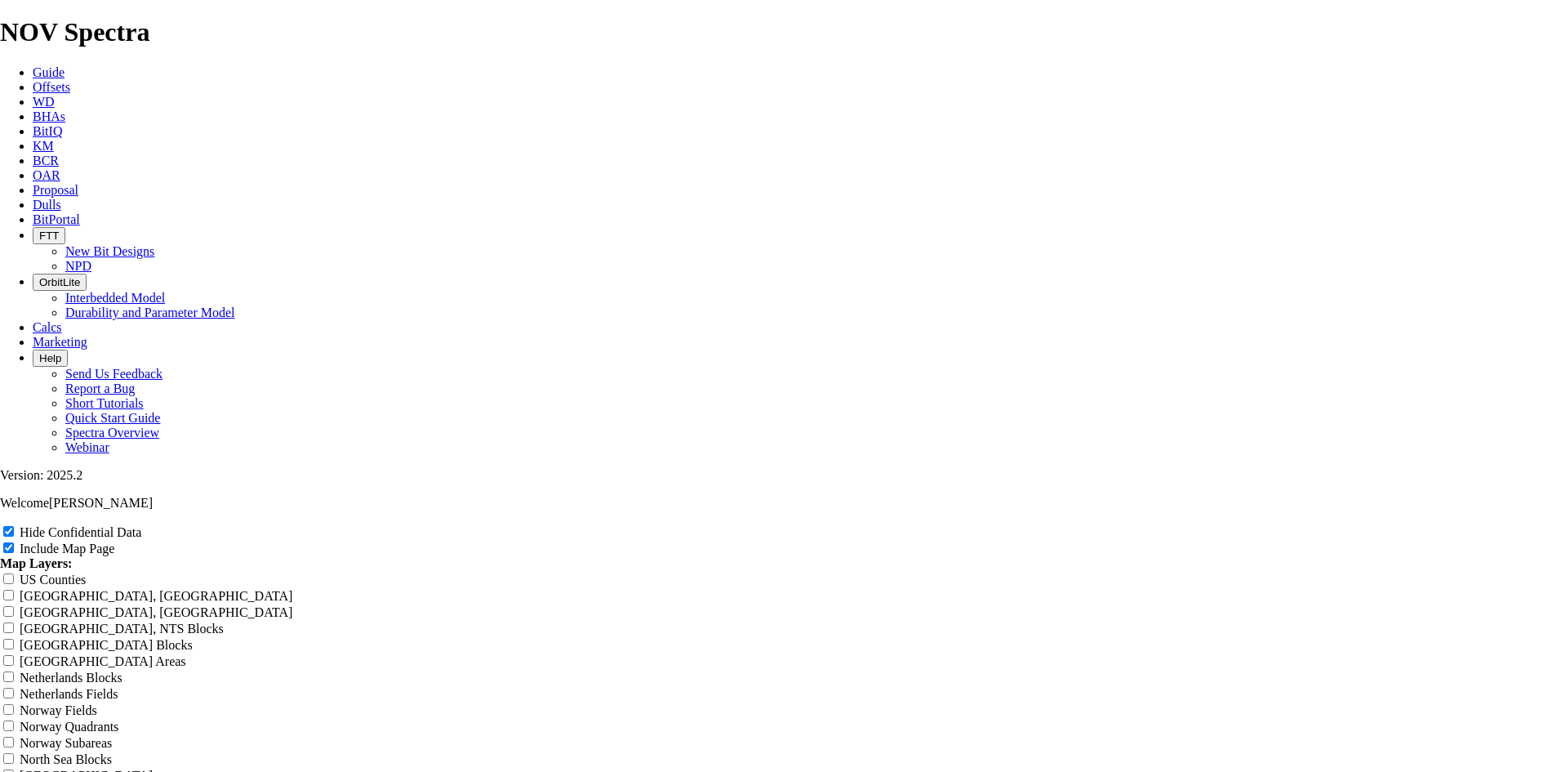
type input "12.25 TKF66"
drag, startPoint x: 915, startPoint y: 118, endPoint x: 583, endPoint y: 119, distance: 332.0
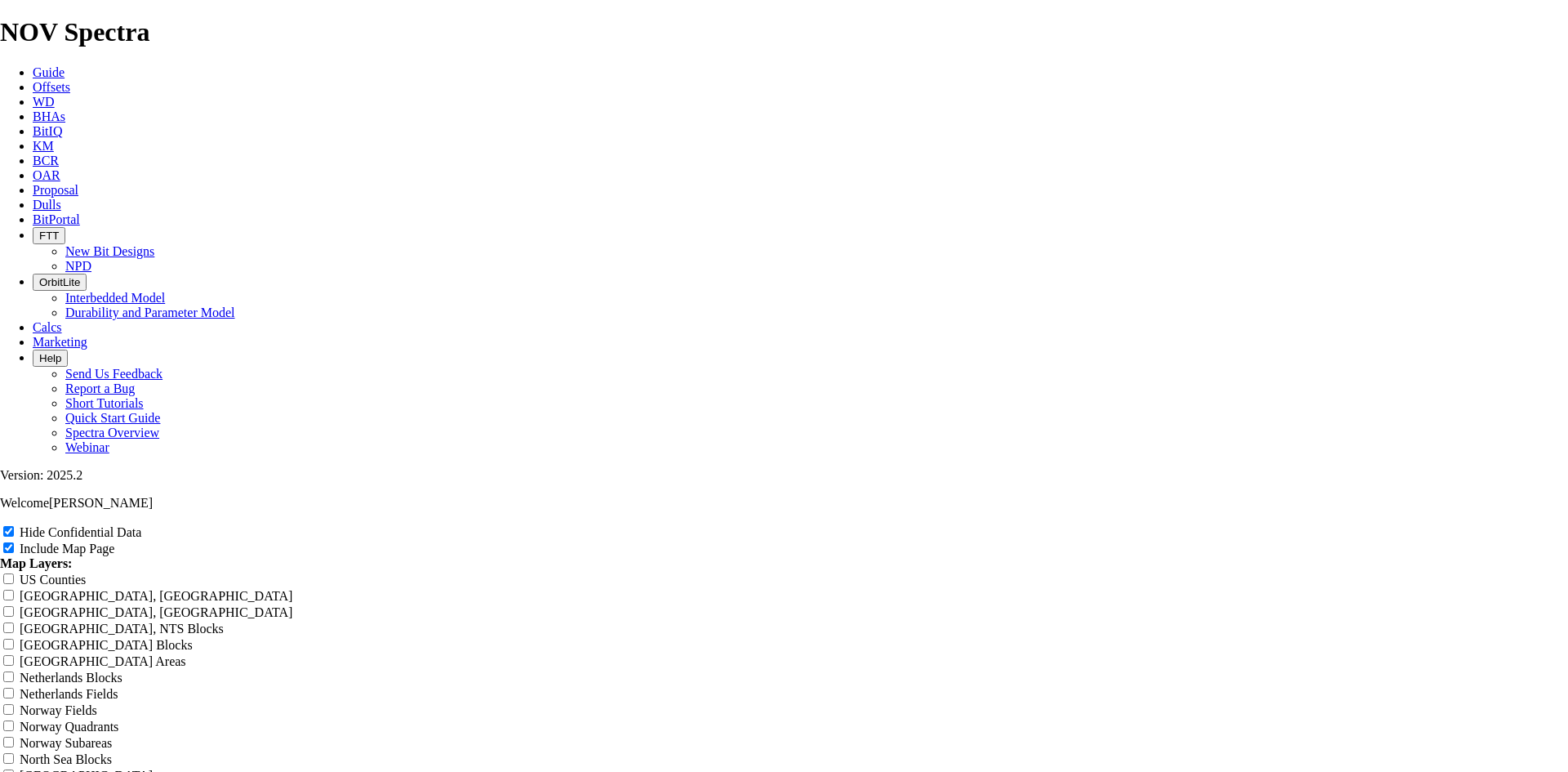
drag, startPoint x: 1529, startPoint y: 526, endPoint x: 660, endPoint y: 347, distance: 887.2
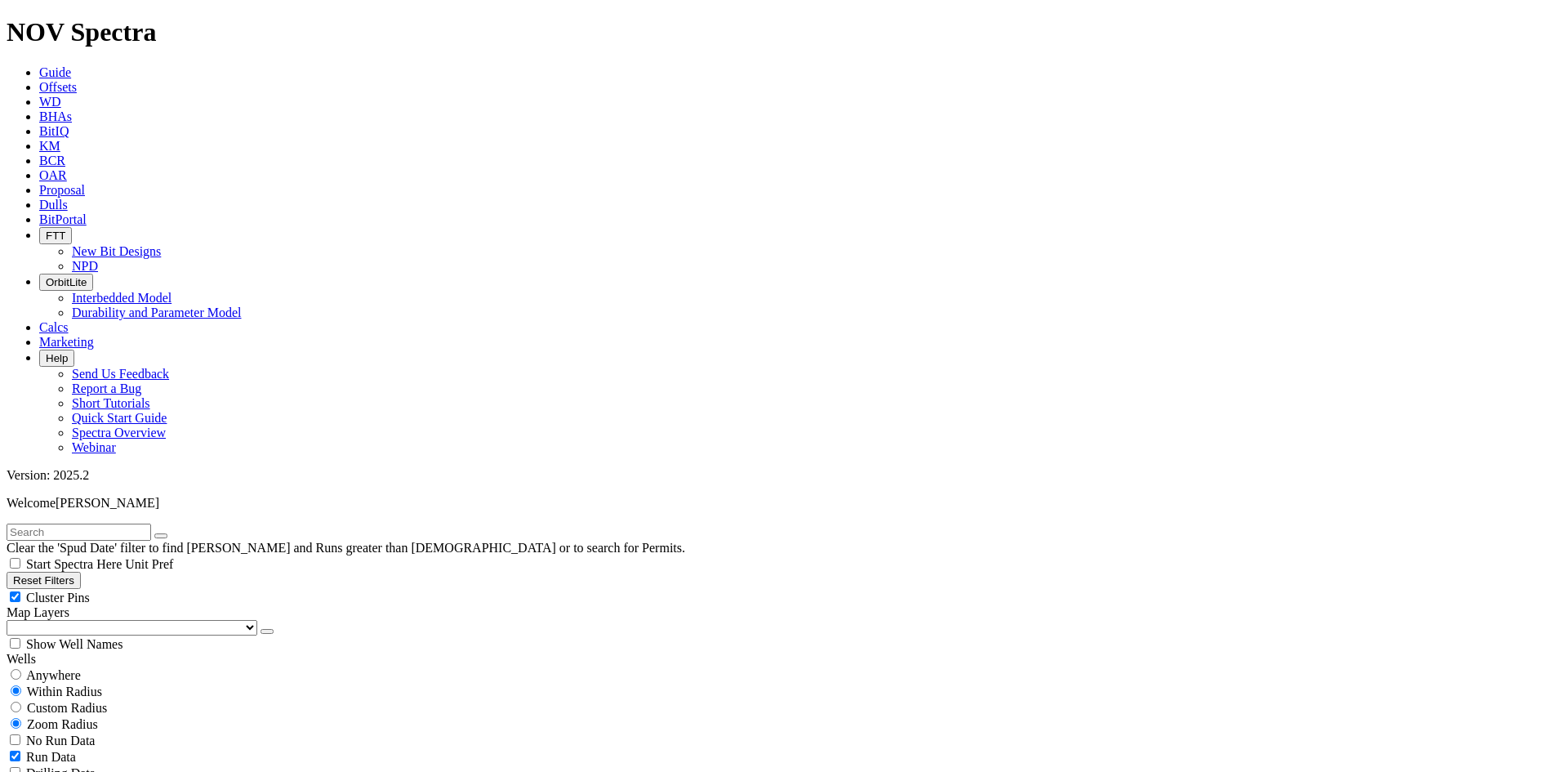
scroll to position [327, 0]
drag, startPoint x: 92, startPoint y: 598, endPoint x: 114, endPoint y: 603, distance: 22.6
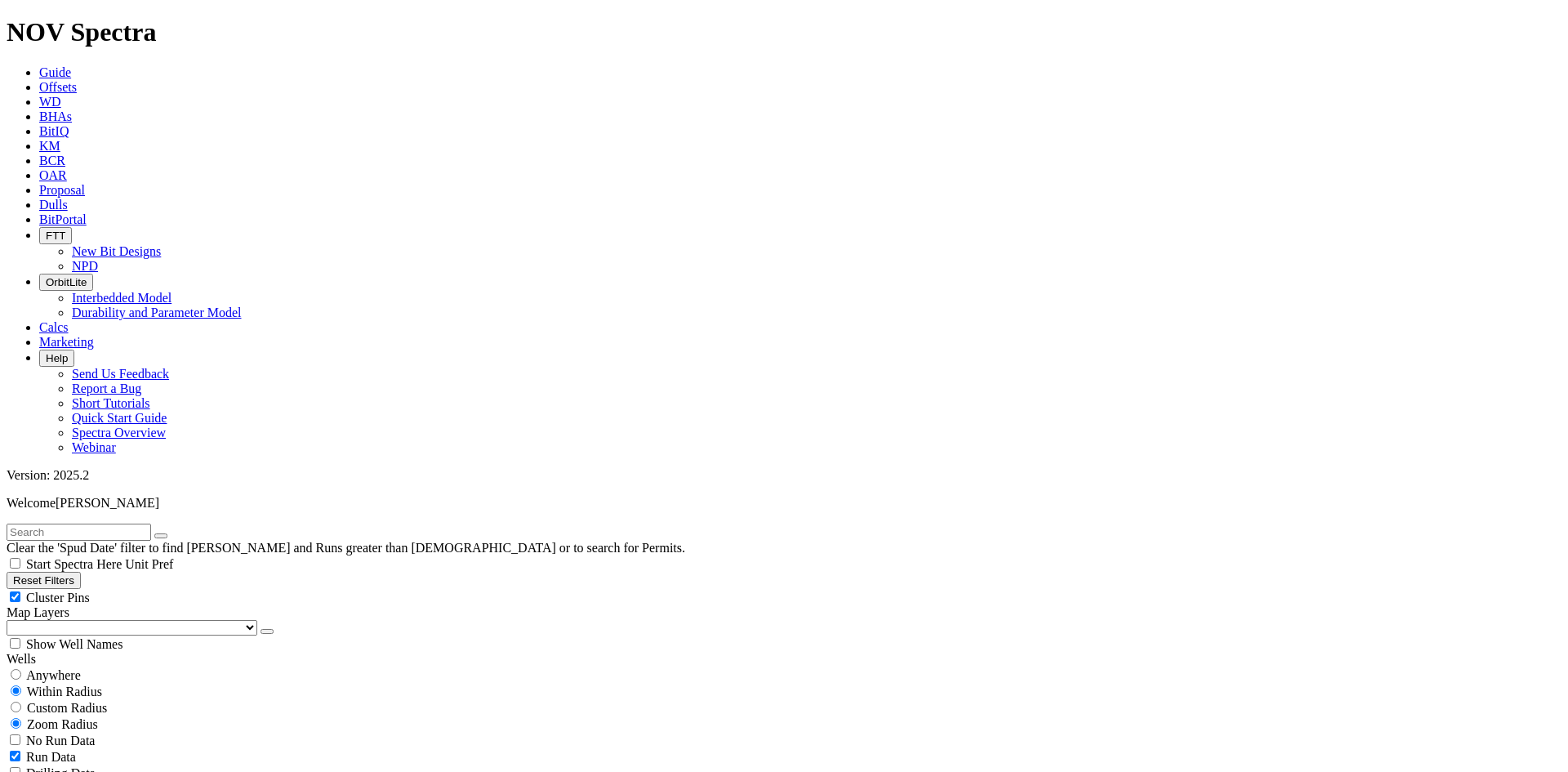
drag, startPoint x: 151, startPoint y: 608, endPoint x: 172, endPoint y: 608, distance: 21.0
drag, startPoint x: 95, startPoint y: 537, endPoint x: 179, endPoint y: 548, distance: 84.7
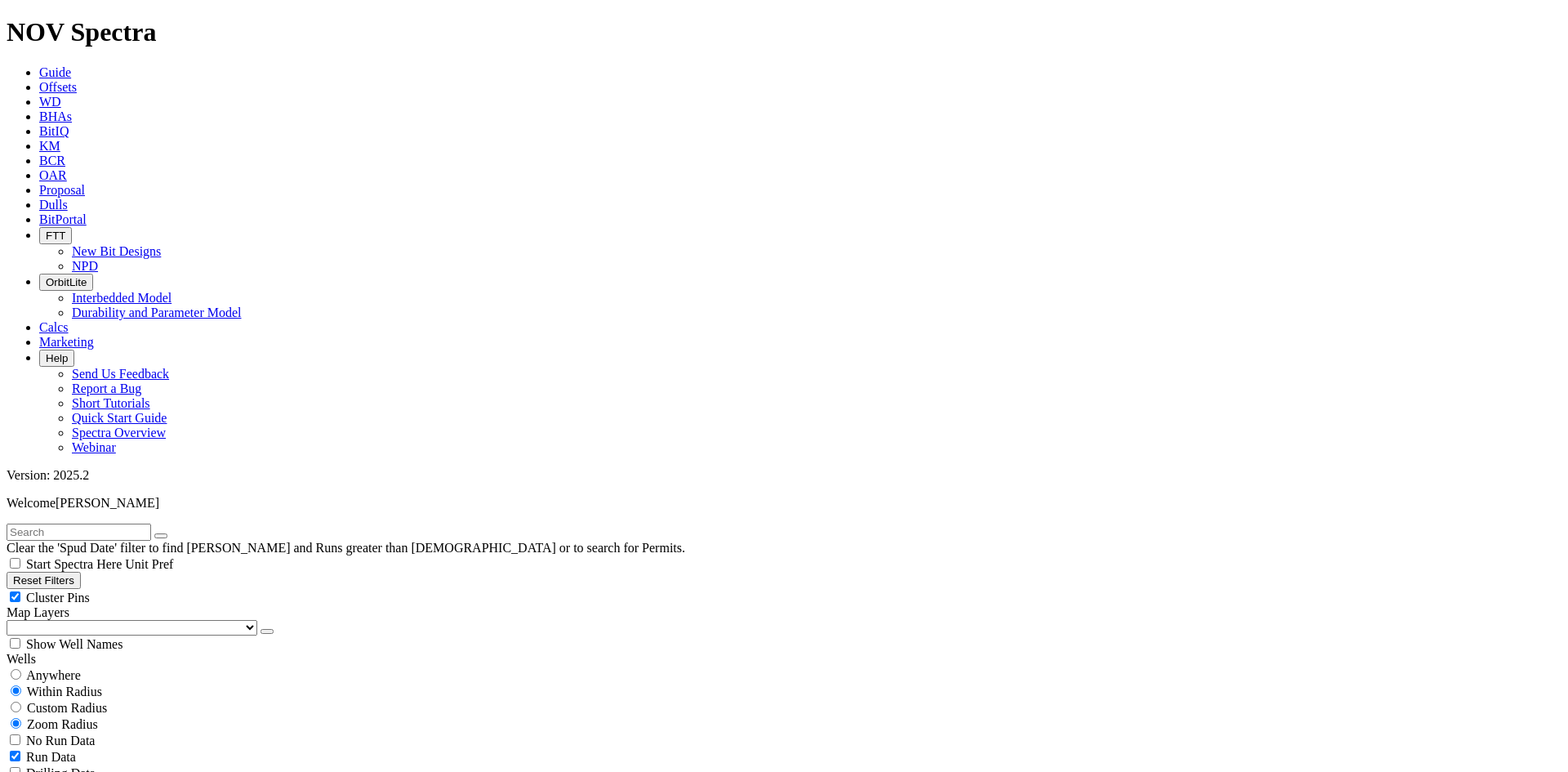
scroll to position [245, 0]
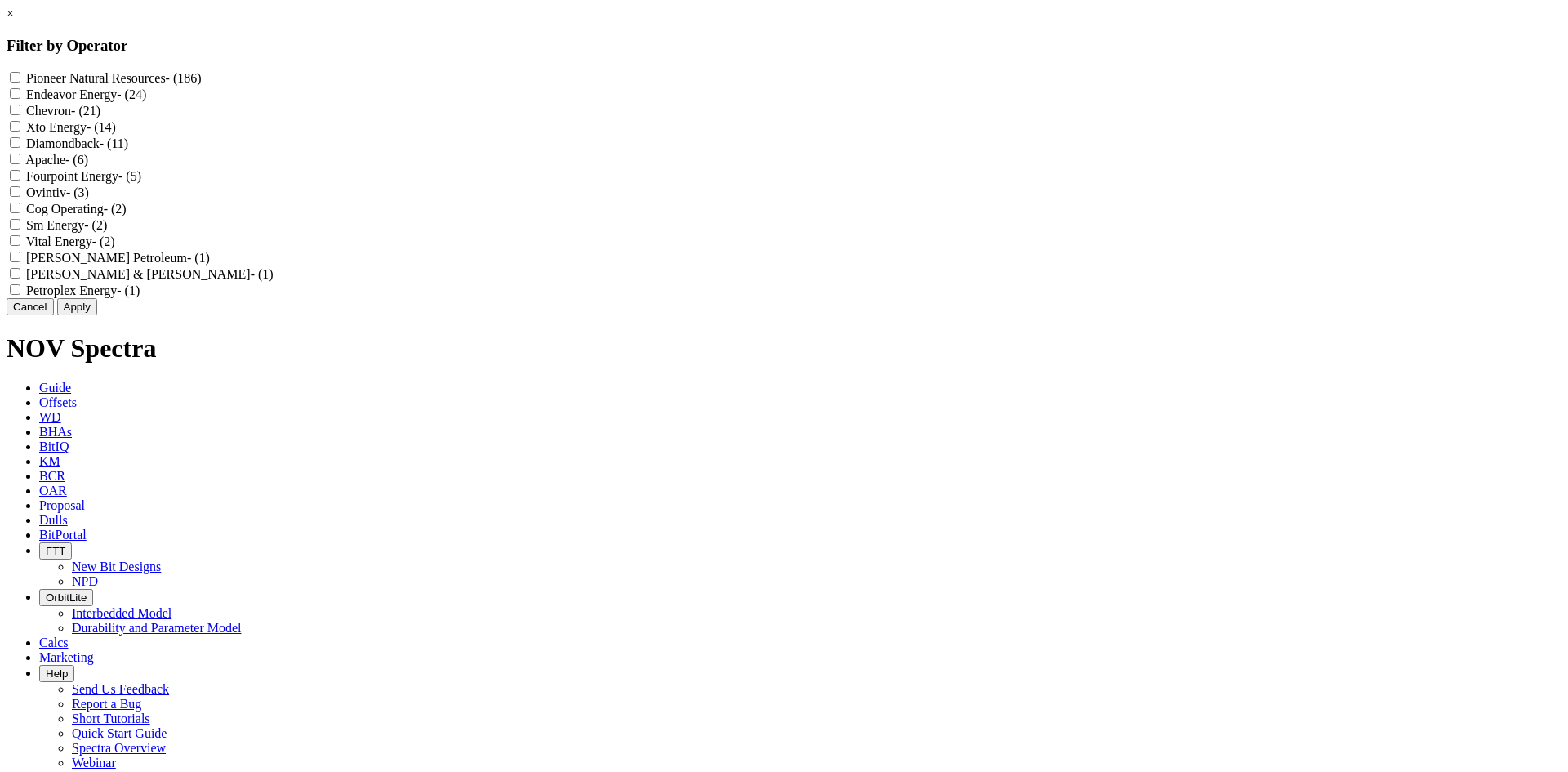
click at [14, 21] on link "×" at bounding box center [10, 13] width 7 height 14
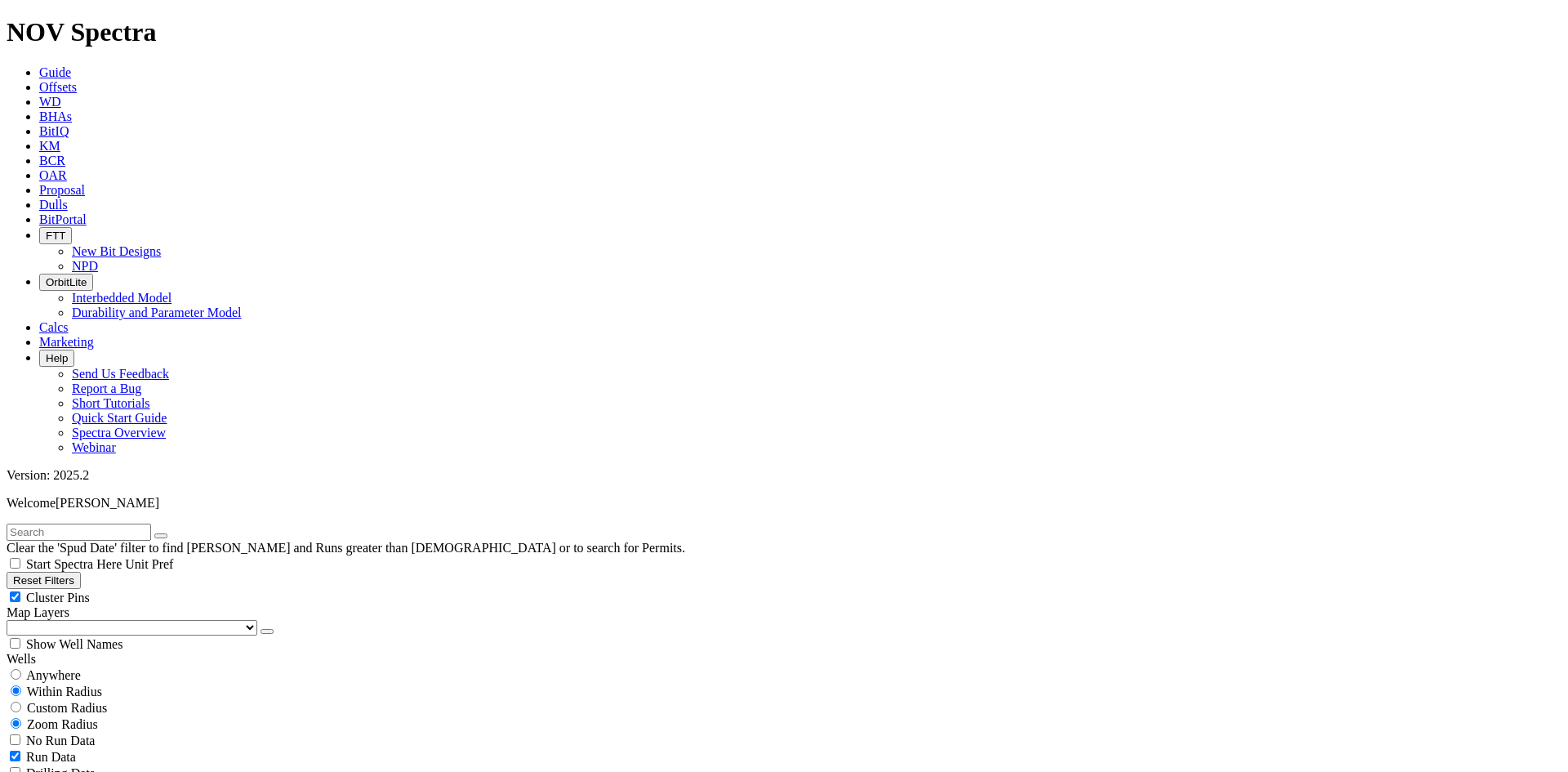
click at [81, 572] on button "Reset Filters" at bounding box center [44, 580] width 75 height 17
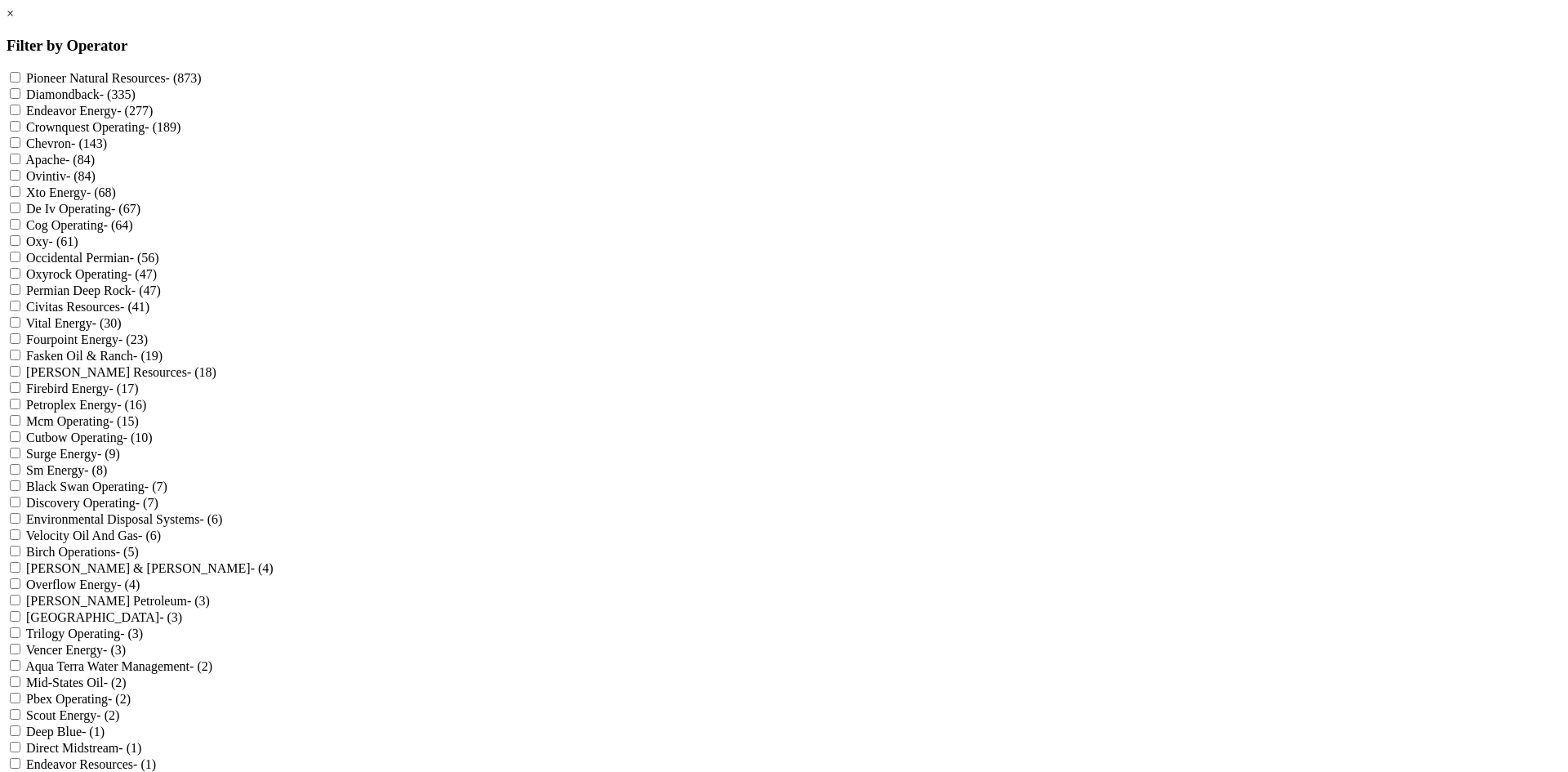
click at [138, 396] on label "Firebird Energy - (17)" at bounding box center [82, 388] width 112 height 14
click at [21, 393] on Energy "Firebird Energy - (17)" at bounding box center [15, 387] width 11 height 11
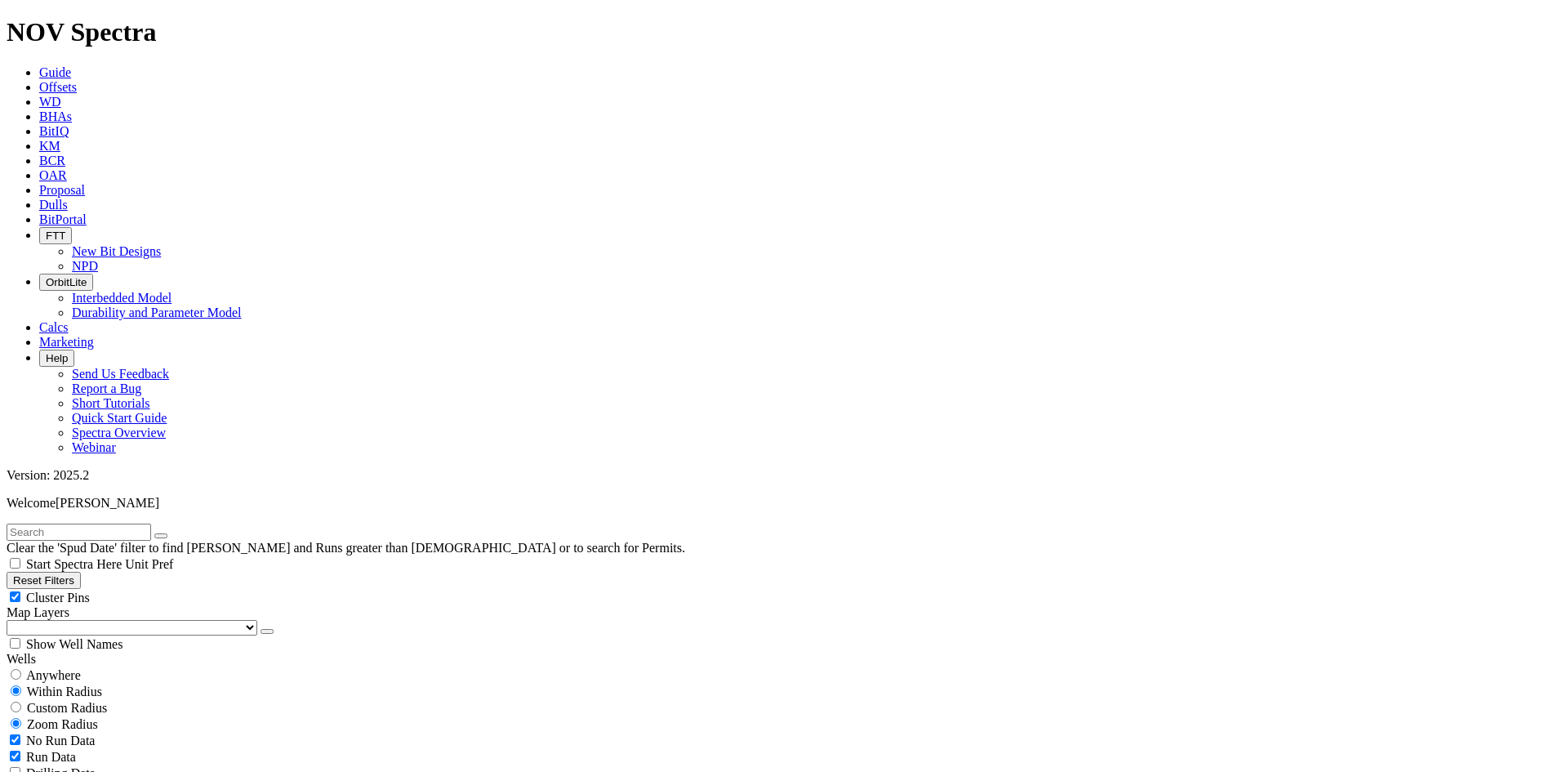
click at [231, 589] on div "Cluster Pins" at bounding box center [784, 597] width 1556 height 17
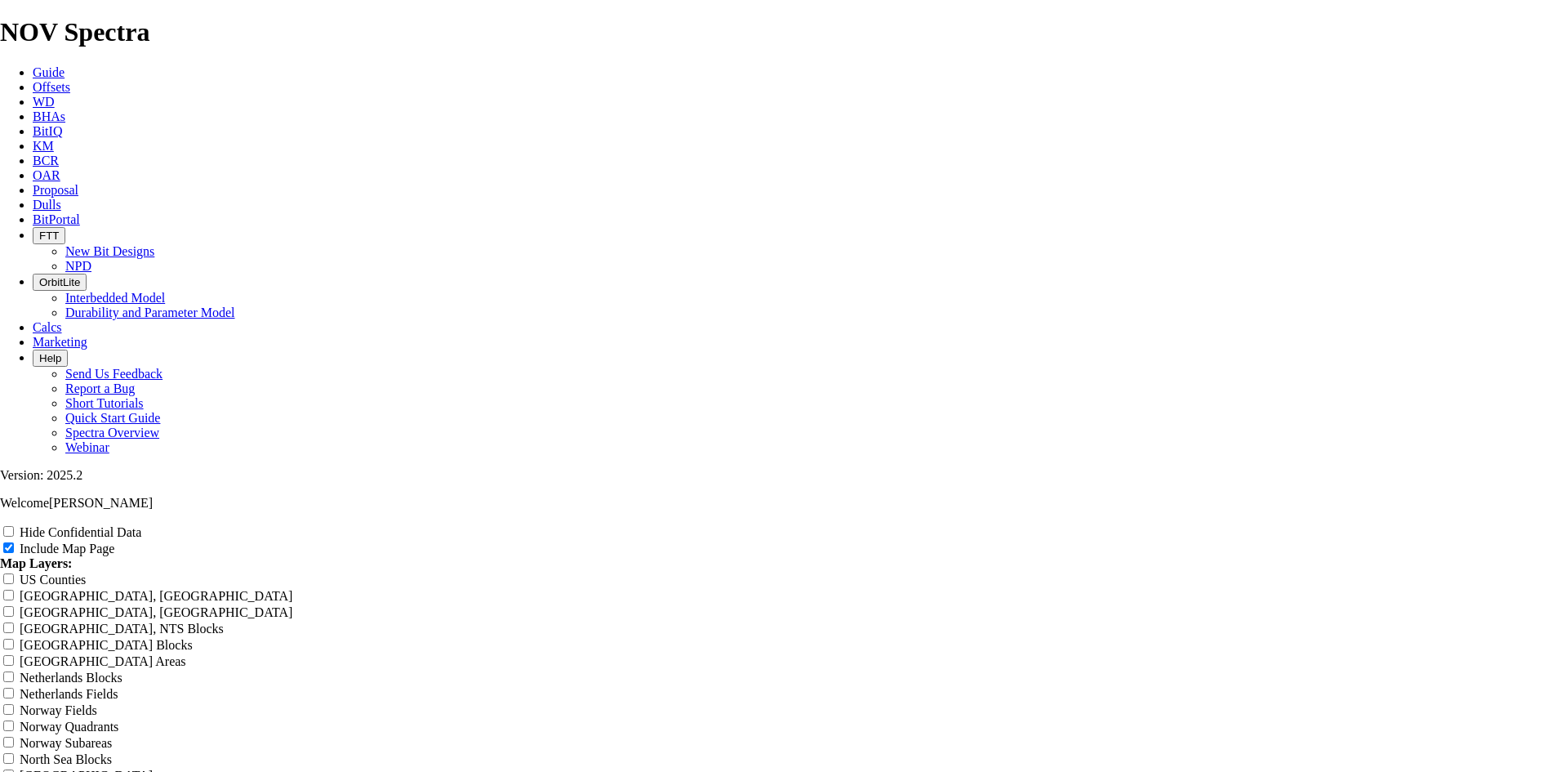
click at [141, 525] on label "Hide Confidential Data" at bounding box center [80, 532] width 122 height 14
click at [14, 526] on input "Hide Confidential Data" at bounding box center [8, 531] width 11 height 11
